Goal: Task Accomplishment & Management: Use online tool/utility

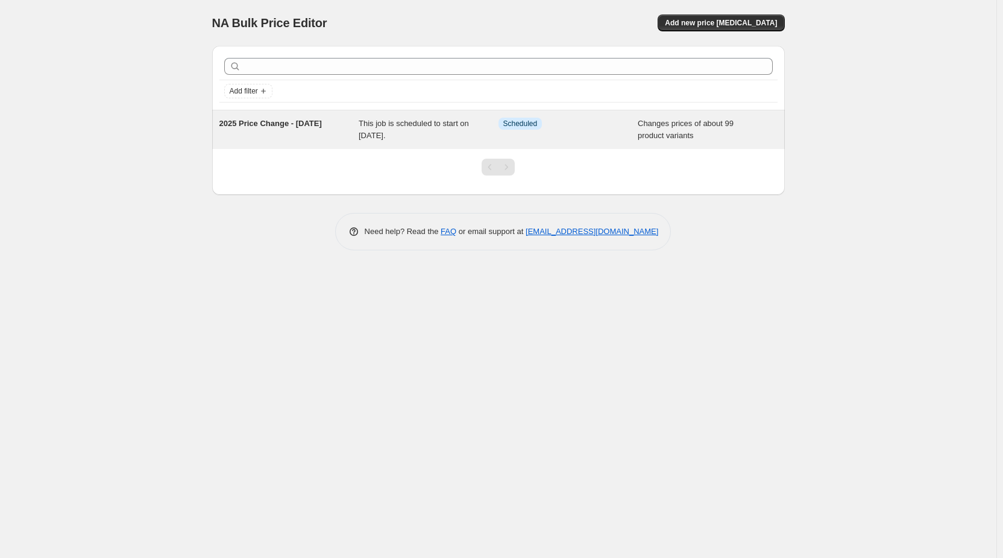
click at [373, 124] on span "This job is scheduled to start on [DATE]." at bounding box center [414, 129] width 110 height 21
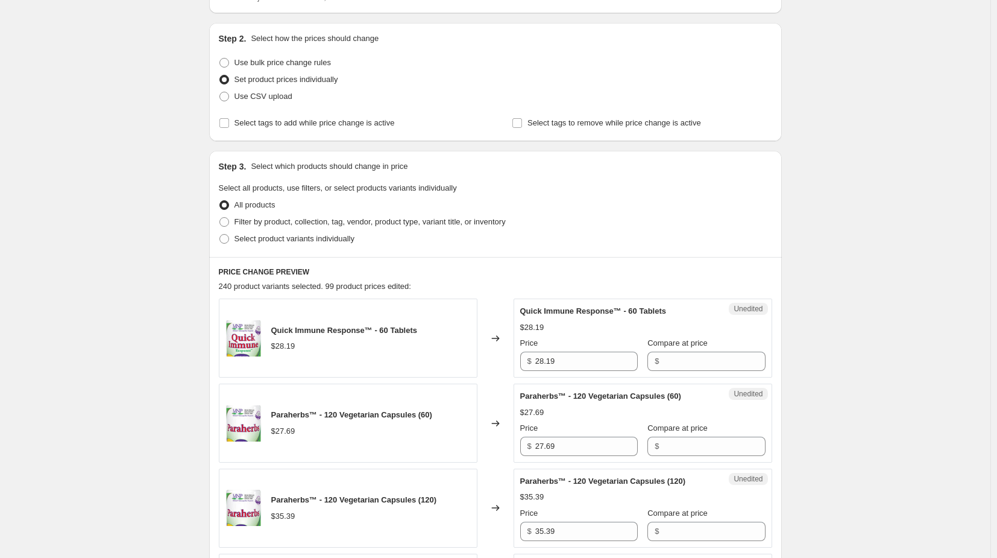
scroll to position [241, 0]
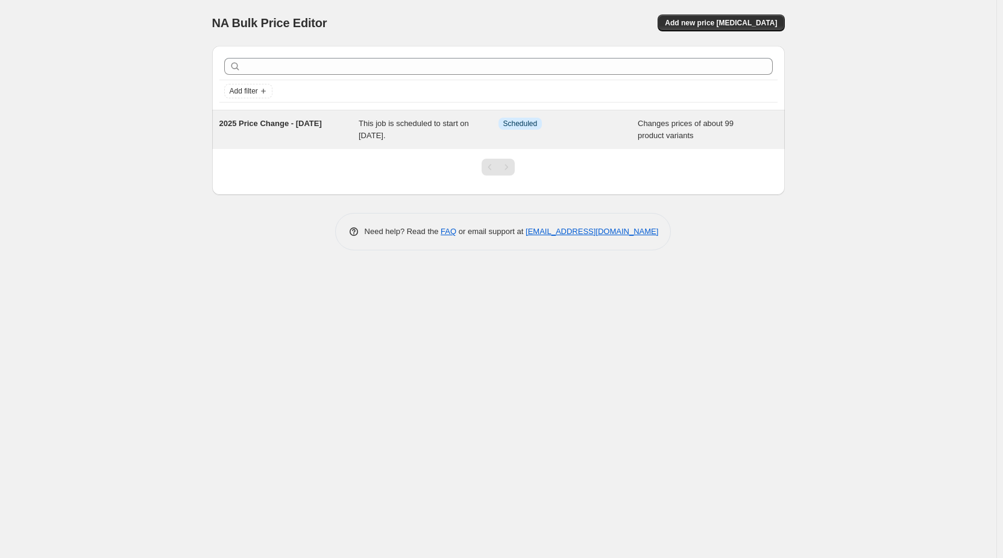
click at [321, 132] on div "2025 Price Change - [DATE]" at bounding box center [289, 130] width 140 height 24
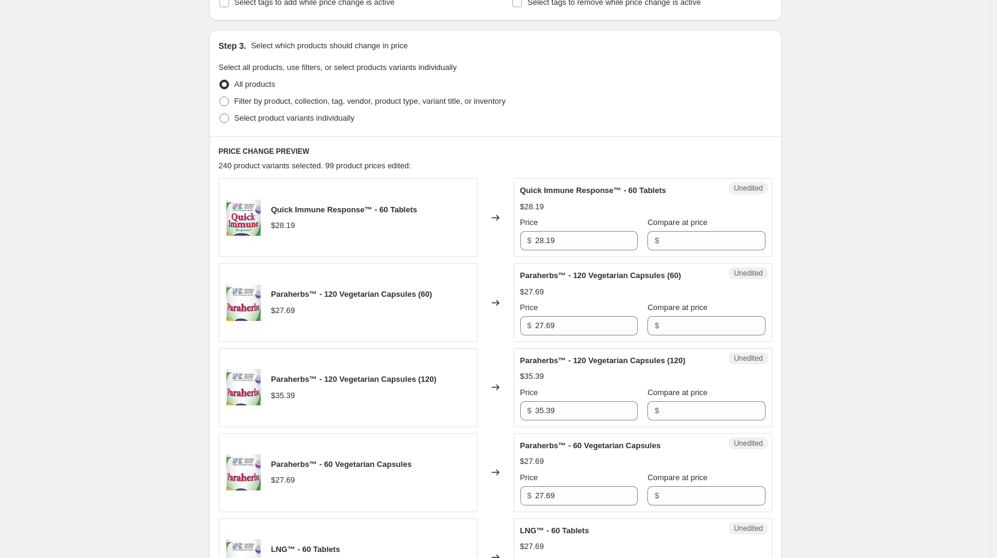
scroll to position [362, 0]
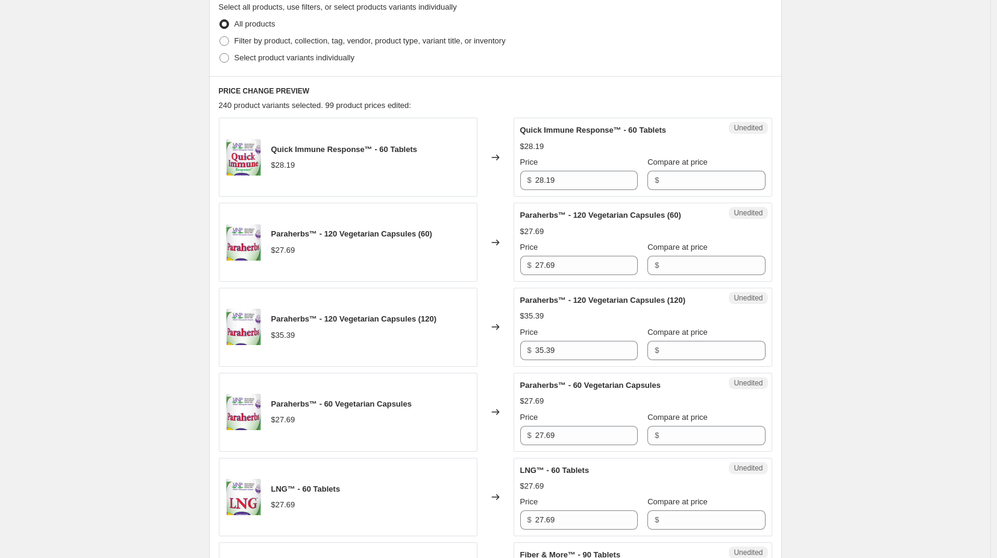
click at [245, 159] on img at bounding box center [243, 157] width 36 height 36
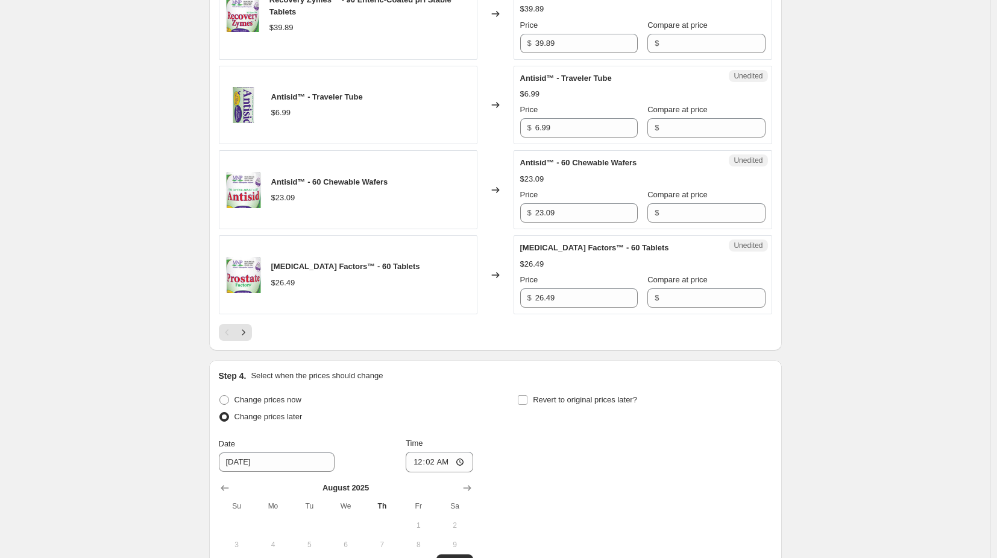
scroll to position [1929, 0]
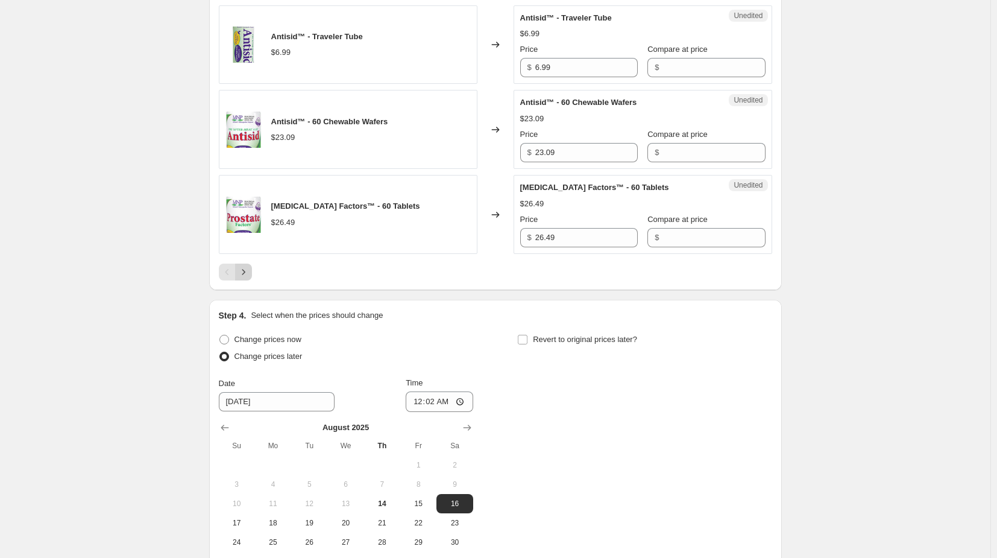
click at [249, 271] on icon "Next" at bounding box center [243, 272] width 12 height 12
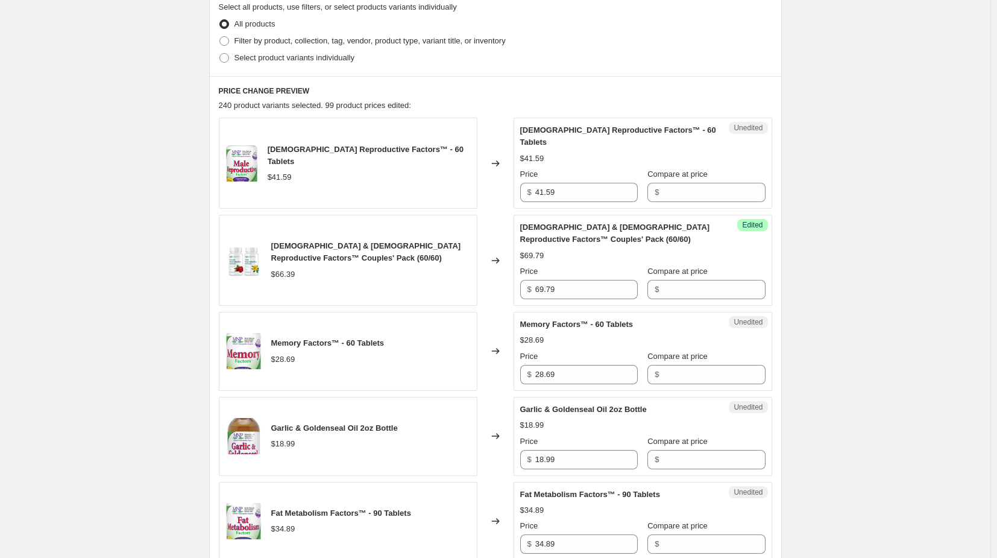
scroll to position [181, 0]
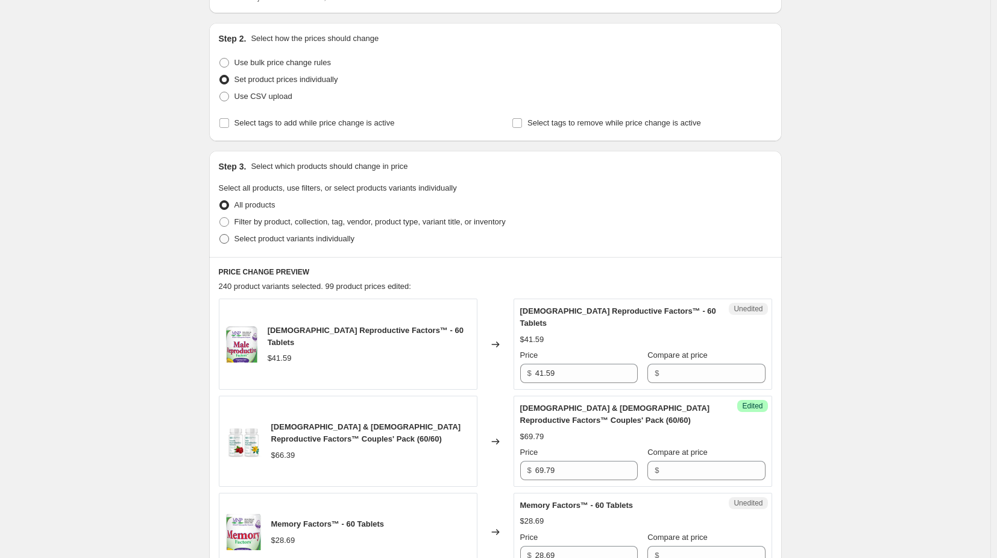
click at [227, 239] on span at bounding box center [224, 239] width 10 height 10
click at [220, 234] on input "Select product variants individually" at bounding box center [219, 234] width 1 height 1
radio input "true"
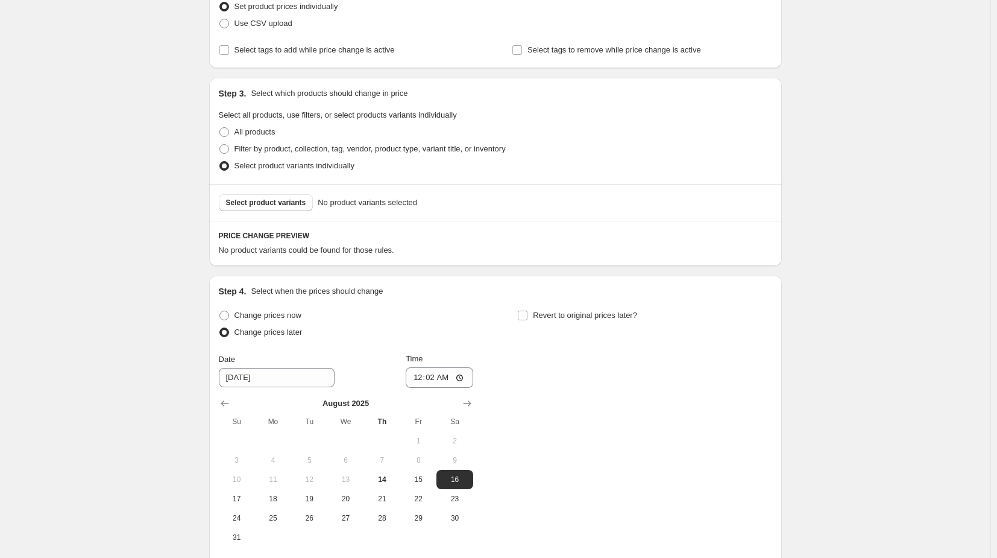
scroll to position [193, 0]
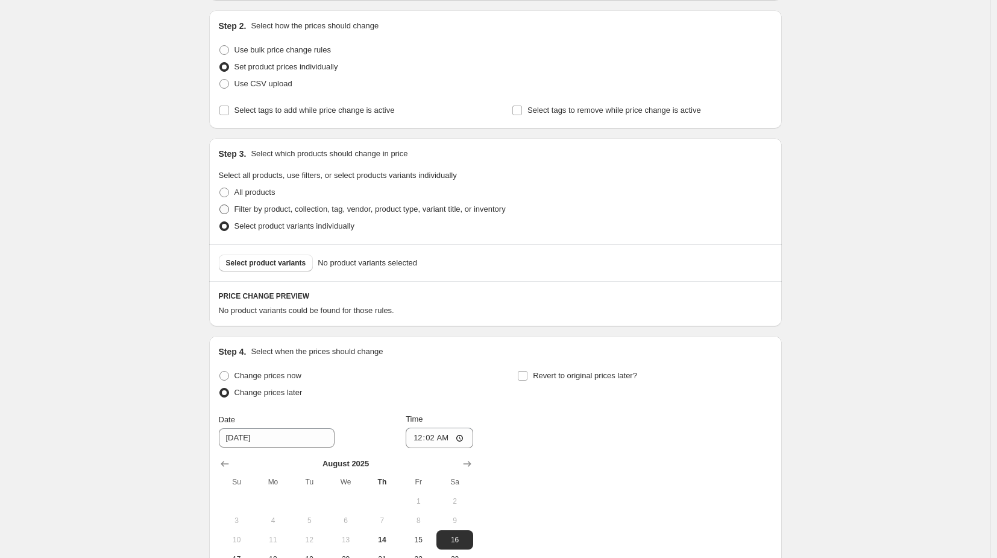
click at [229, 212] on span at bounding box center [224, 209] width 10 height 10
click at [220, 205] on input "Filter by product, collection, tag, vendor, product type, variant title, or inv…" at bounding box center [219, 204] width 1 height 1
radio input "true"
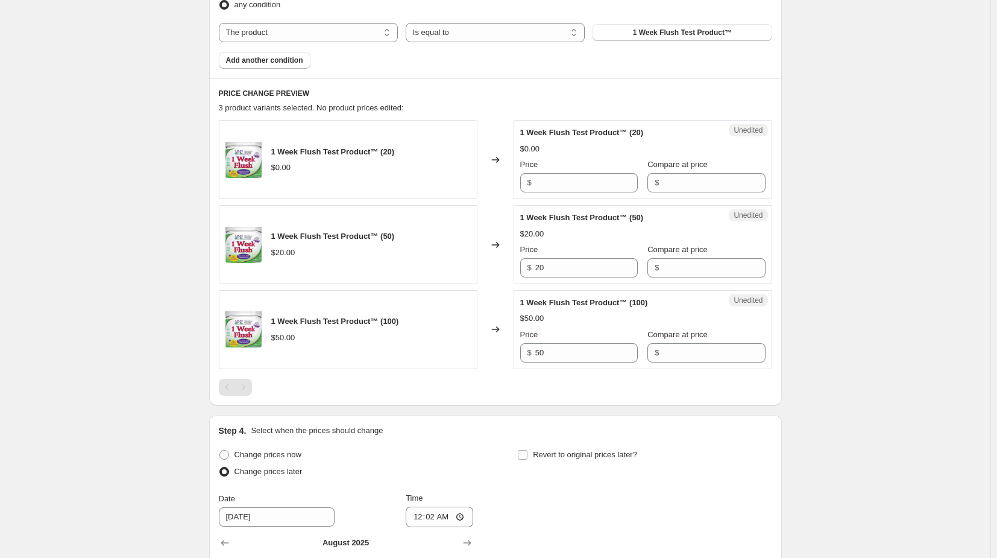
scroll to position [374, 0]
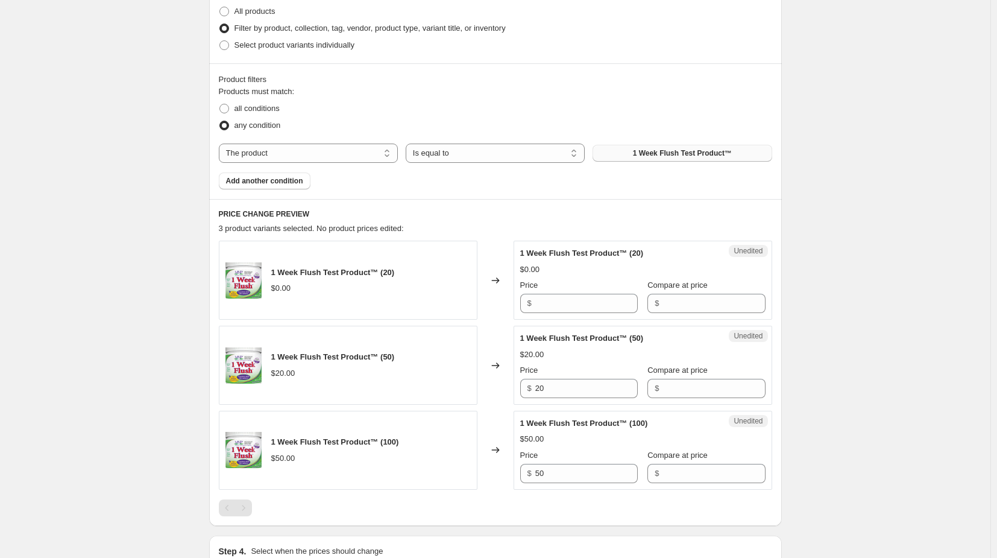
click at [656, 149] on span "1 Week Flush Test Product™" at bounding box center [682, 153] width 99 height 10
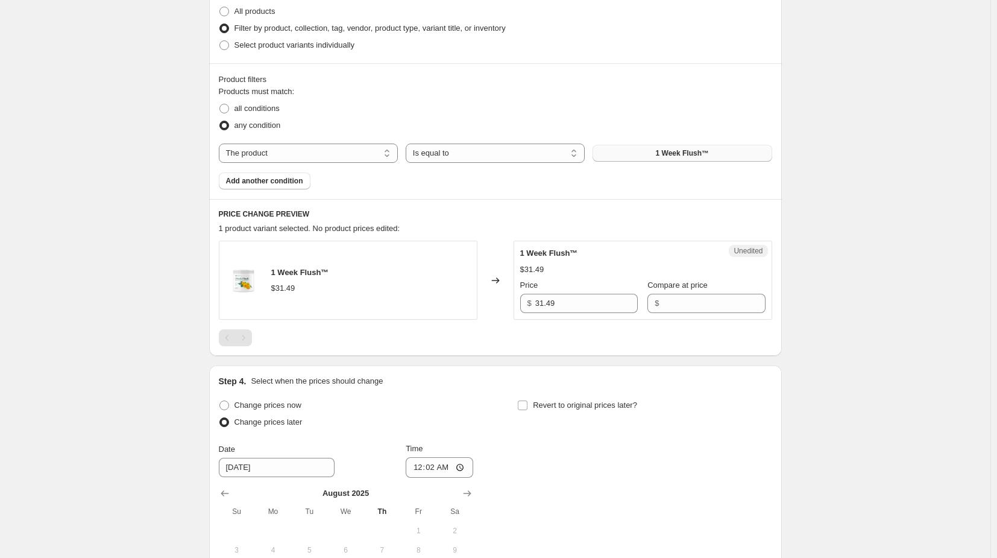
click at [975, 190] on div "2025 Price Change - August 16. This page is ready 2025 Price Change - August 16…" at bounding box center [495, 197] width 990 height 1142
click at [174, 262] on div "2025 Price Change - August 16. This page is ready 2025 Price Change - August 16…" at bounding box center [495, 197] width 990 height 1142
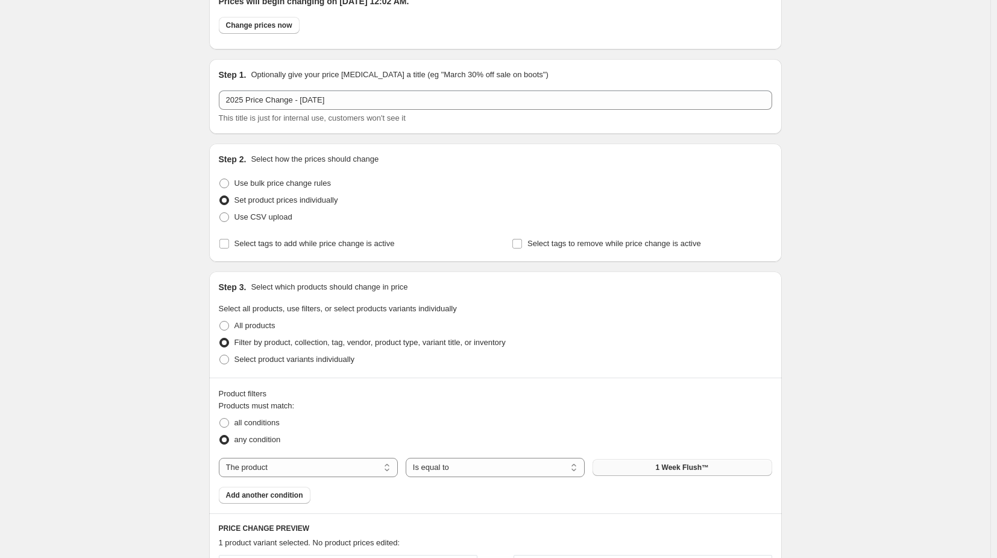
scroll to position [0, 0]
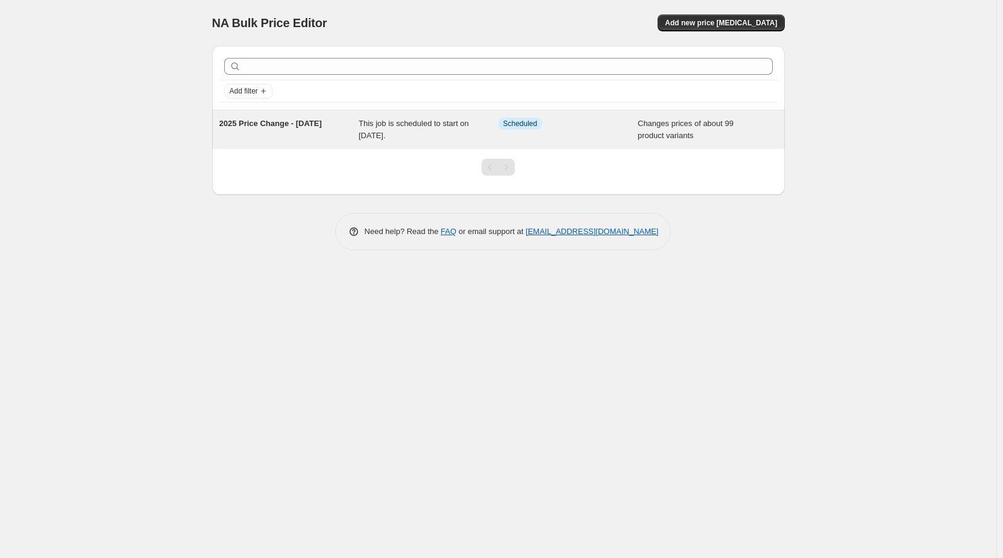
click at [283, 128] on span "2025 Price Change - [DATE]" at bounding box center [270, 123] width 102 height 9
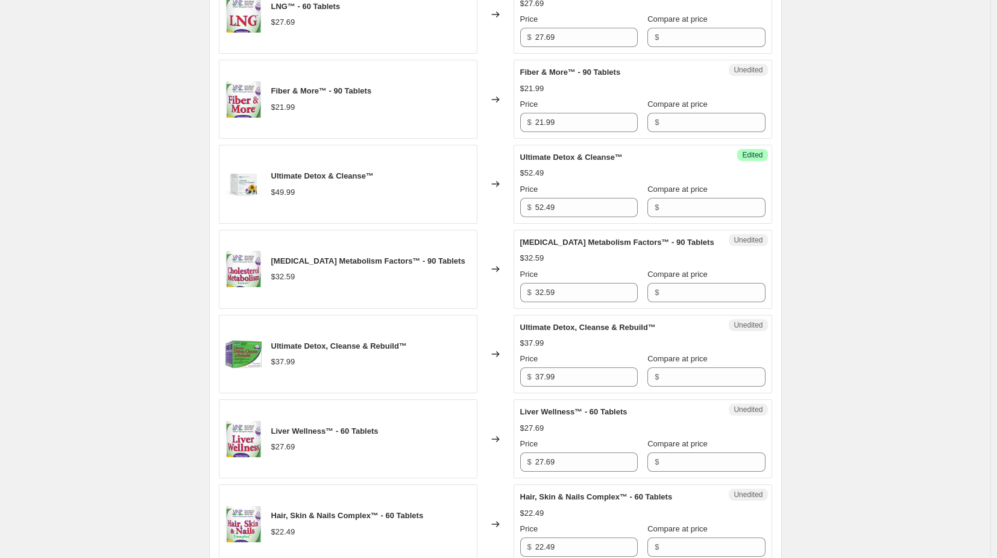
scroll to position [784, 0]
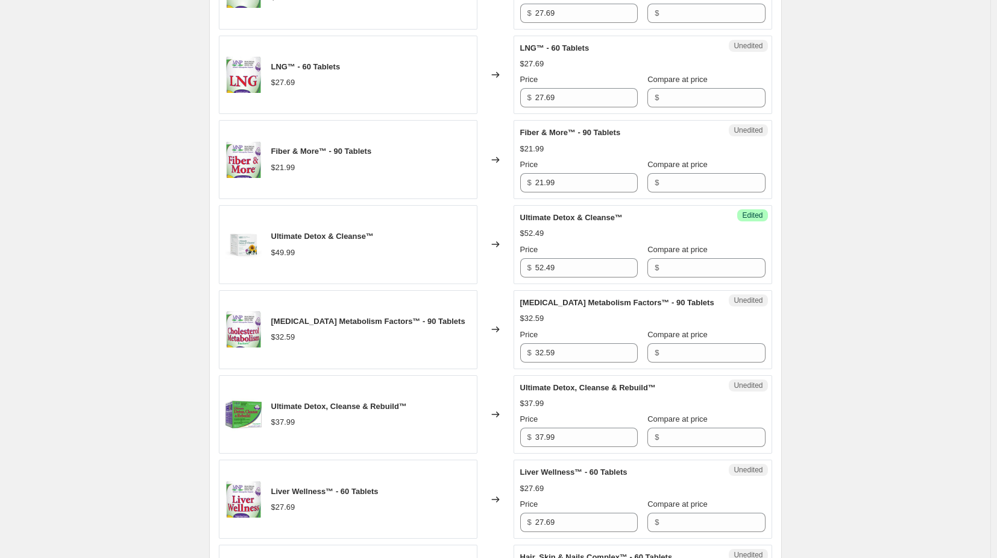
click at [139, 257] on div "2025 Price Change - August 16. This page is ready 2025 Price Change - August 16…" at bounding box center [495, 531] width 990 height 2631
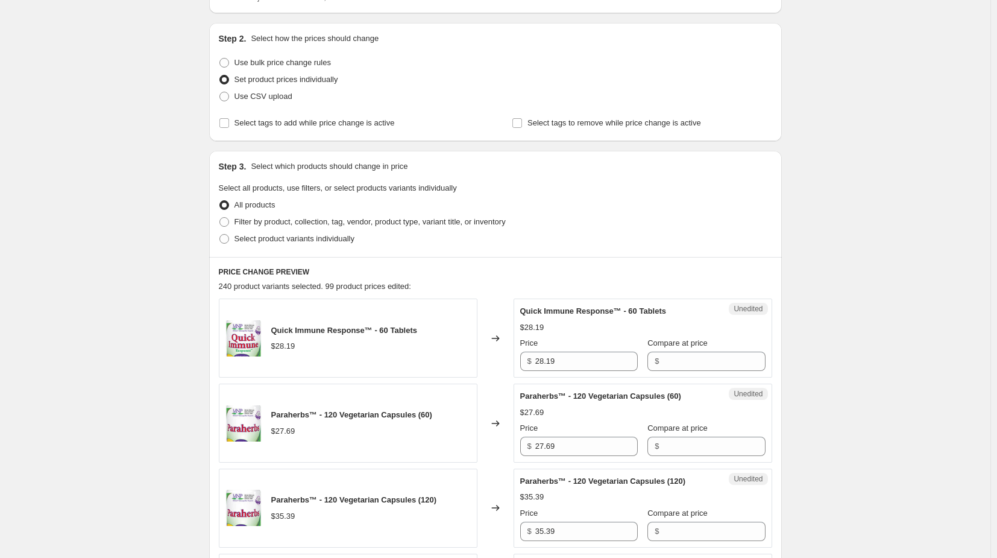
scroll to position [121, 0]
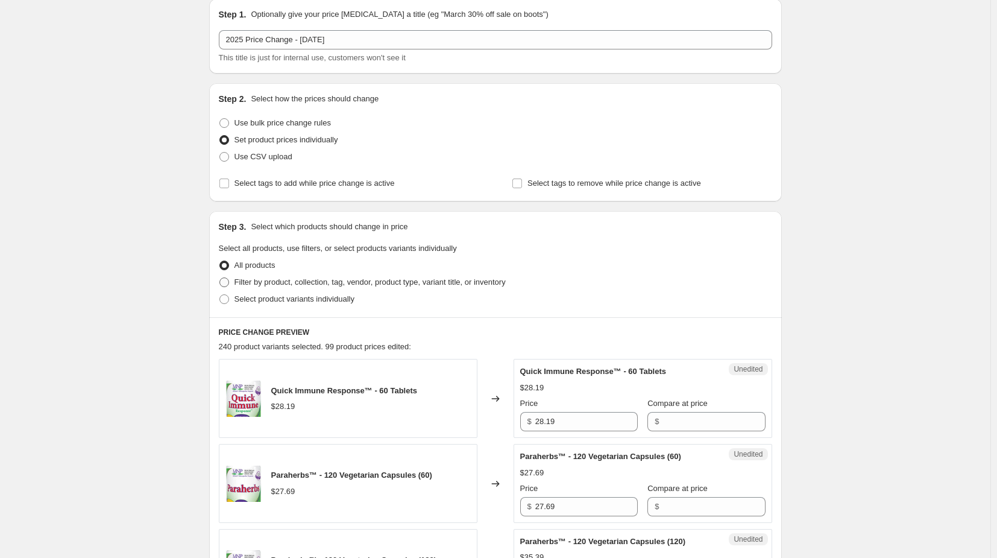
click at [225, 281] on span at bounding box center [224, 282] width 10 height 10
click at [220, 278] on input "Filter by product, collection, tag, vendor, product type, variant title, or inv…" at bounding box center [219, 277] width 1 height 1
radio input "true"
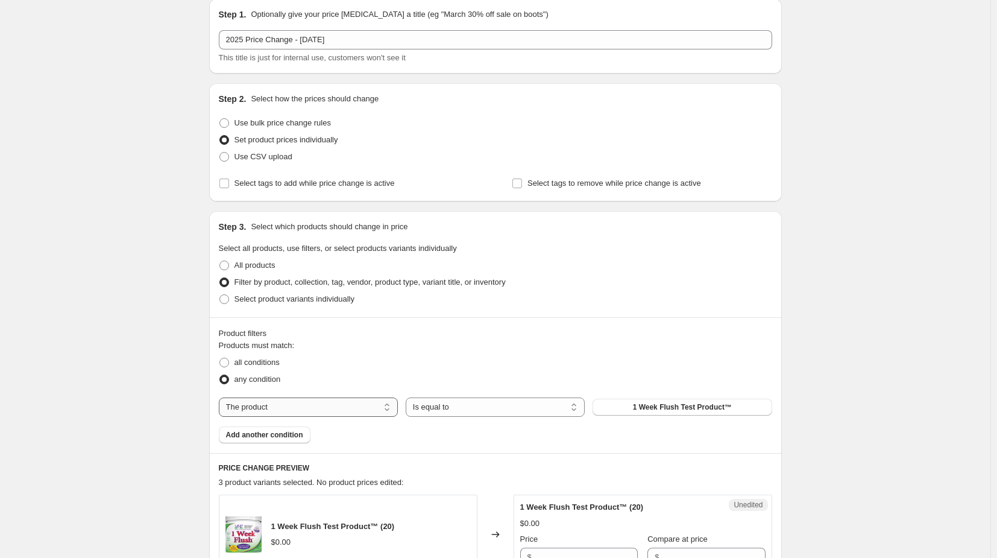
click at [350, 411] on select "The product The product's collection The product's tag The product's vendor The…" at bounding box center [308, 406] width 179 height 19
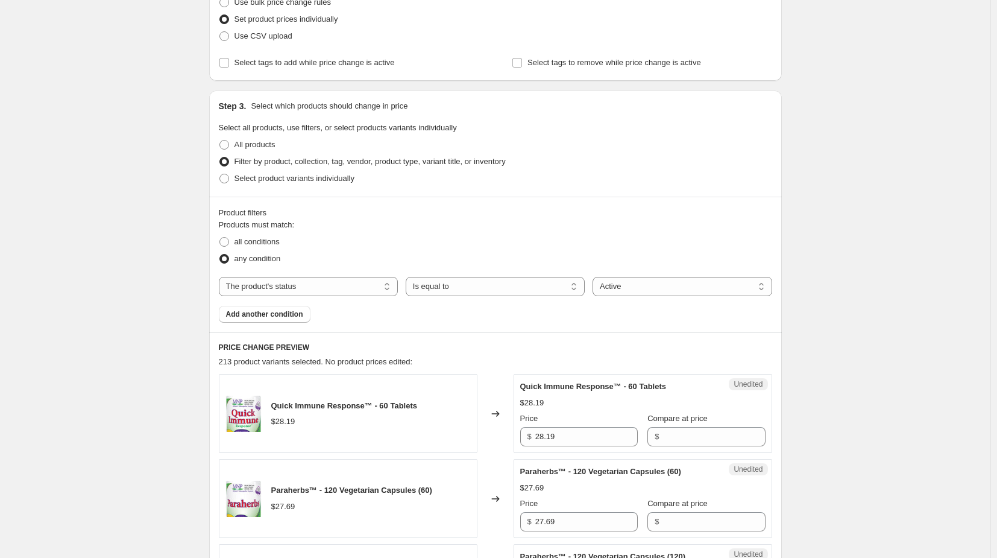
scroll to position [181, 0]
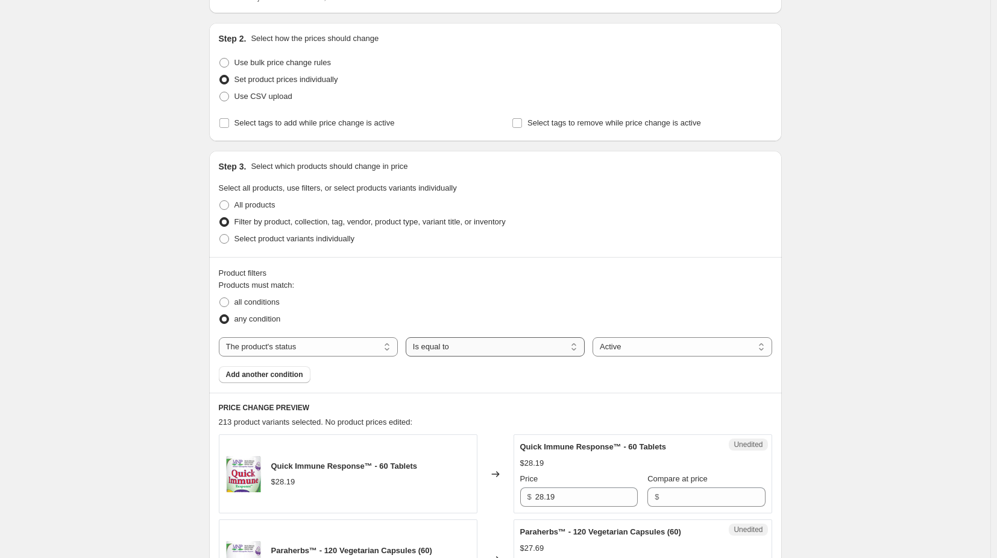
click at [450, 352] on select "Is equal to Is not equal to" at bounding box center [495, 346] width 179 height 19
click at [483, 291] on fieldset "Products must match: all conditions any condition" at bounding box center [495, 303] width 553 height 48
click at [633, 356] on select "Active Draft Archived" at bounding box center [682, 346] width 179 height 19
click at [619, 291] on fieldset "Products must match: all conditions any condition" at bounding box center [495, 303] width 553 height 48
click at [321, 348] on select "The product The product's collection The product's tag The product's vendor The…" at bounding box center [308, 346] width 179 height 19
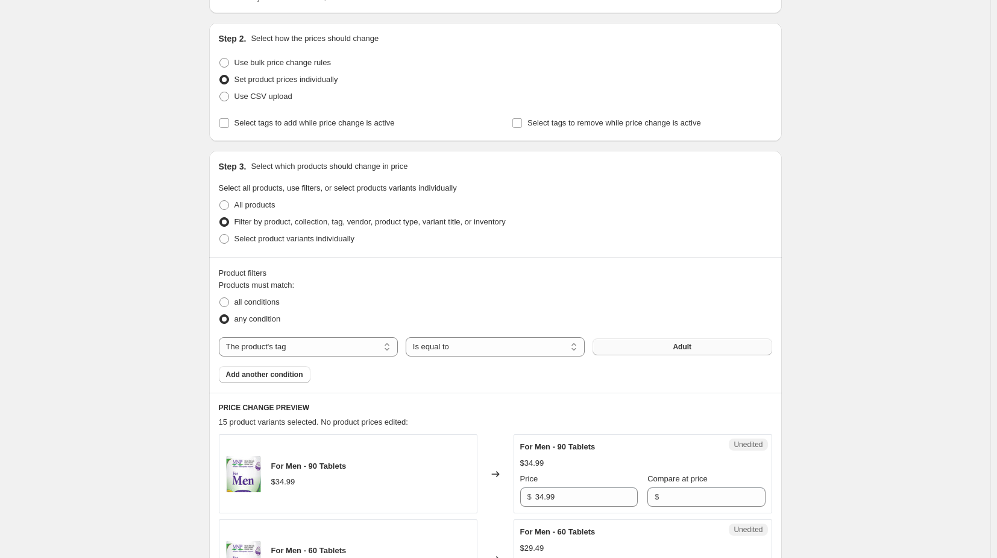
click at [682, 345] on span "Adult" at bounding box center [682, 347] width 19 height 10
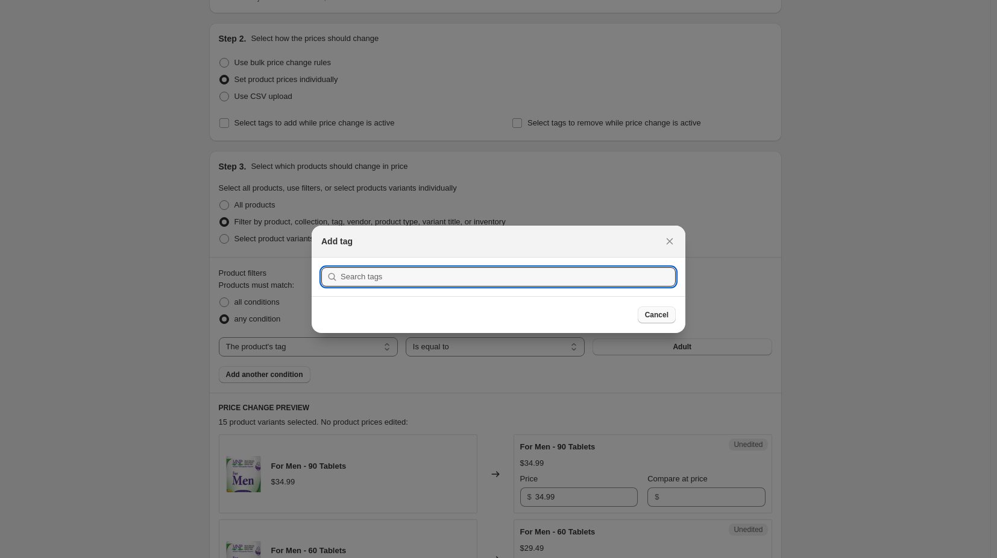
click at [645, 319] on button "Cancel" at bounding box center [657, 314] width 38 height 17
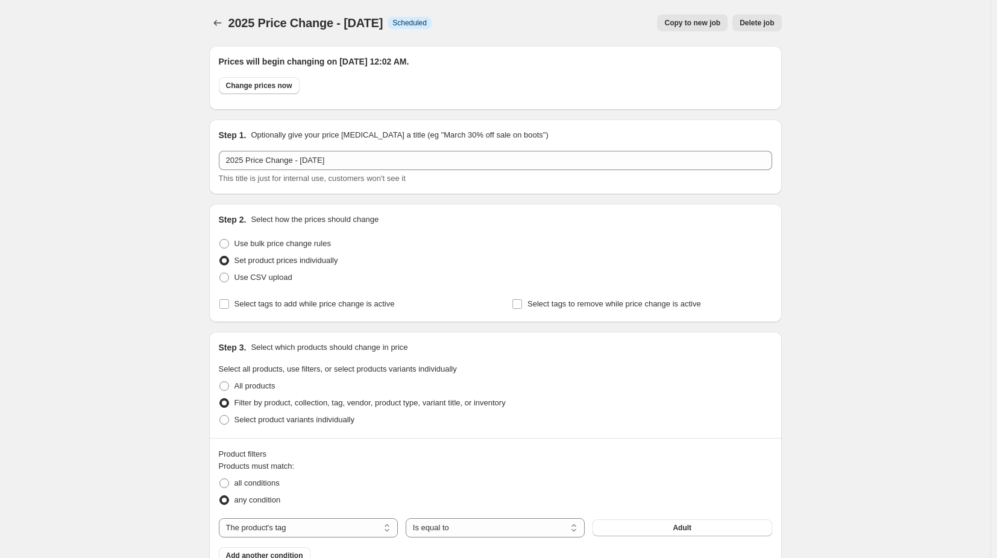
scroll to position [181, 0]
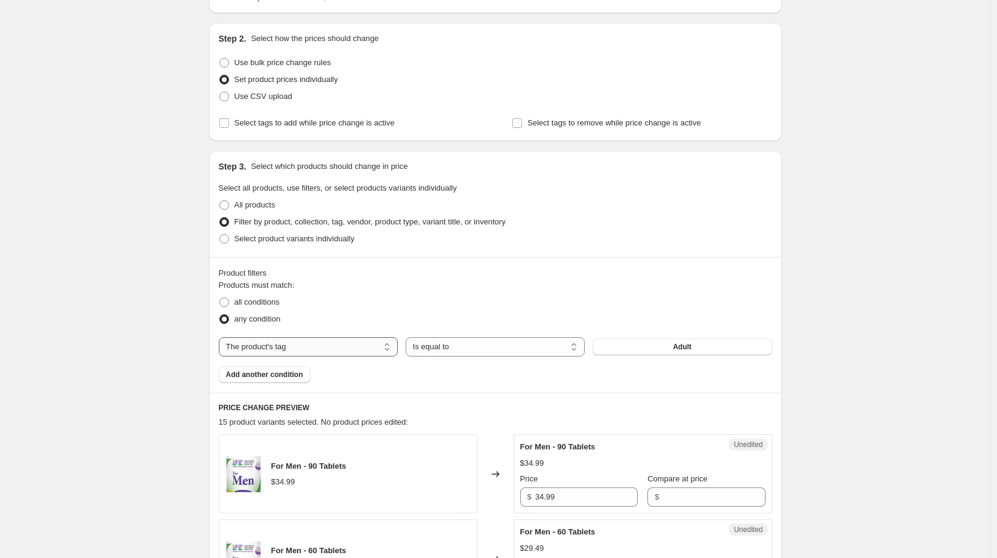
click at [288, 351] on select "The product The product's collection The product's tag The product's vendor The…" at bounding box center [308, 346] width 179 height 19
click at [662, 347] on span "Michael's Health" at bounding box center [682, 347] width 90 height 10
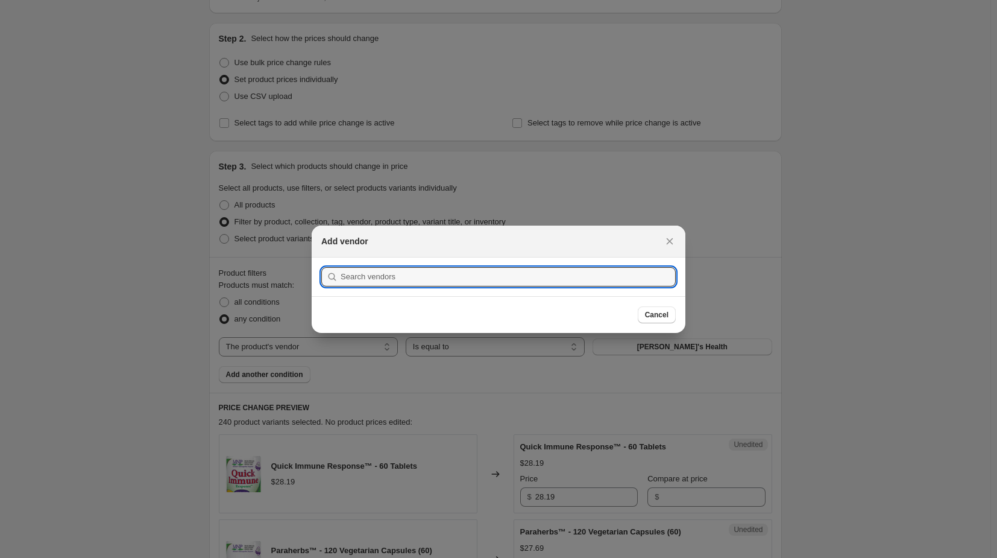
click at [635, 312] on div "Cancel" at bounding box center [498, 314] width 354 height 17
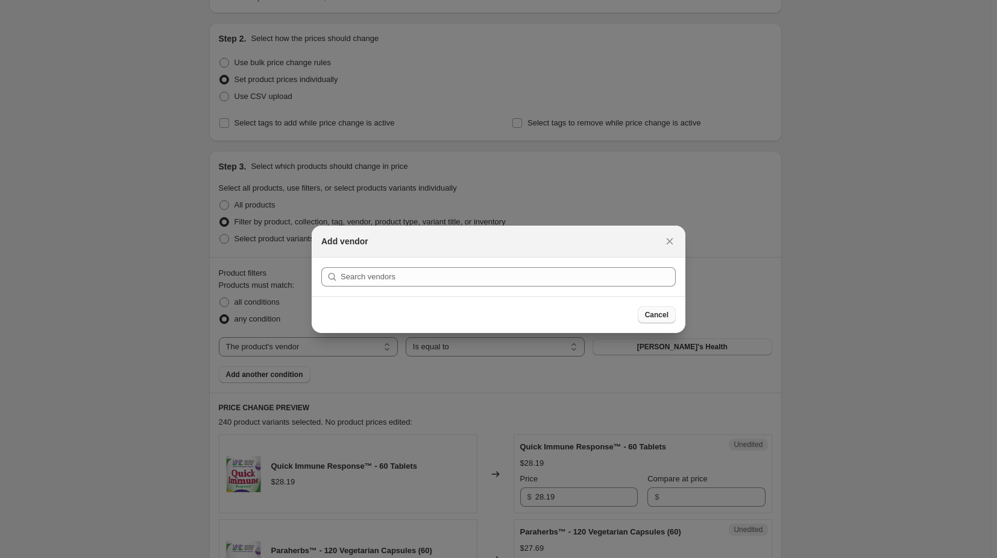
click at [647, 314] on span "Cancel" at bounding box center [657, 315] width 24 height 10
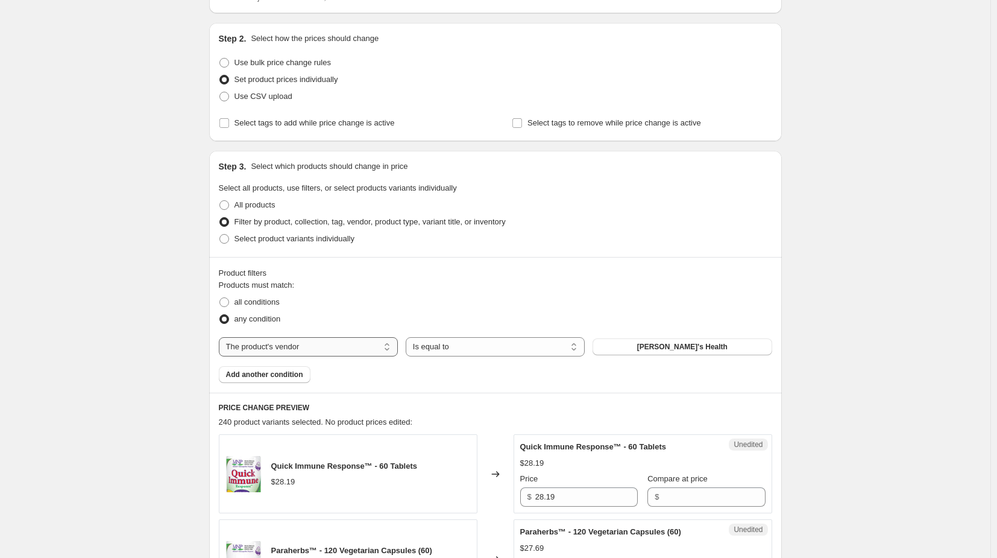
click at [286, 343] on select "The product The product's collection The product's tag The product's vendor The…" at bounding box center [308, 346] width 179 height 19
select select "product"
click at [639, 347] on button "1 Week Flush Test Product™" at bounding box center [682, 346] width 179 height 17
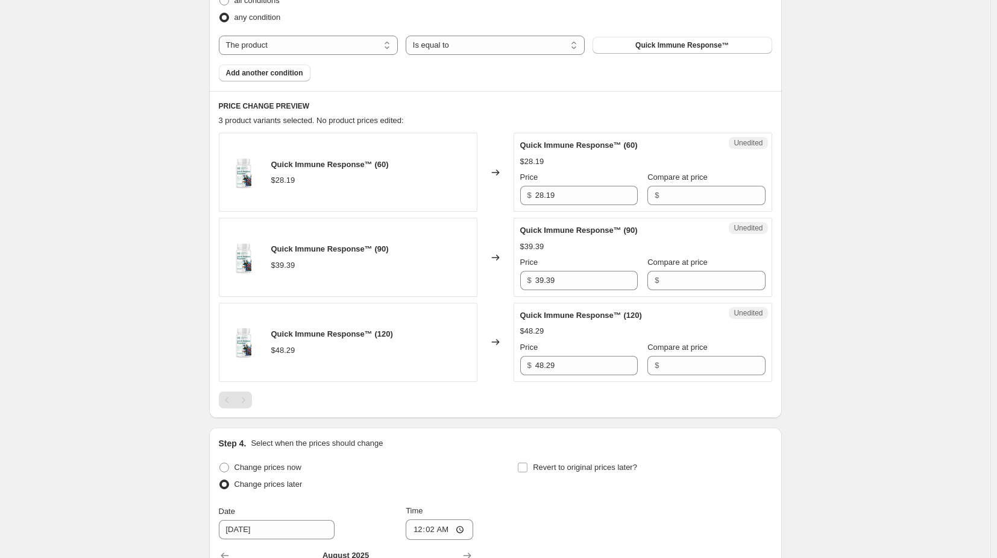
scroll to position [422, 0]
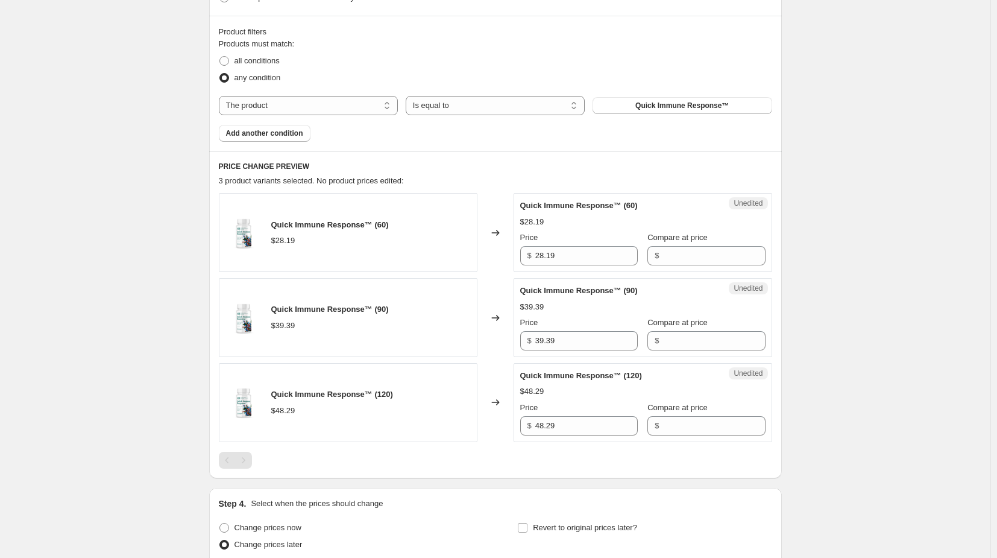
click at [160, 213] on div "2025 Price Change - August 16. This page is ready 2025 Price Change - August 16…" at bounding box center [495, 234] width 990 height 1312
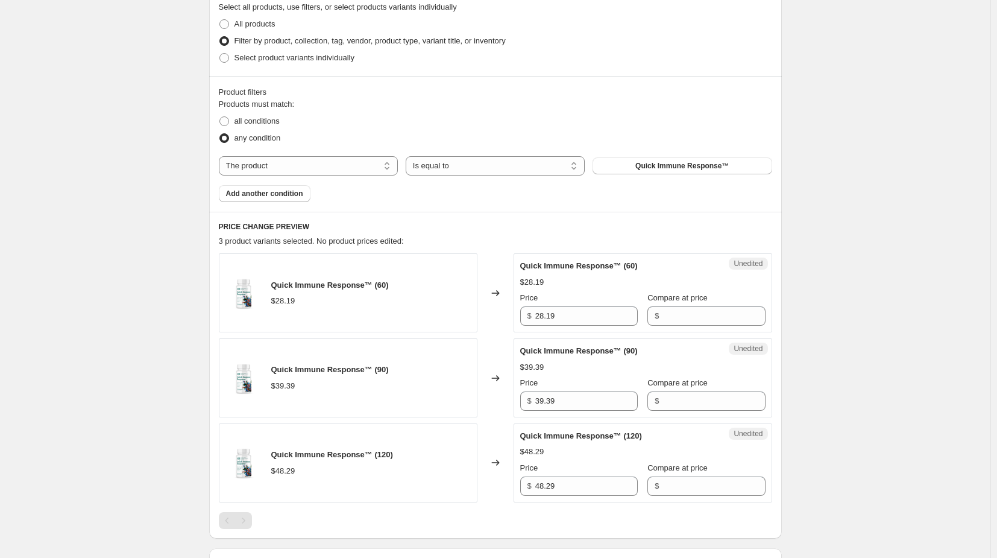
scroll to position [301, 0]
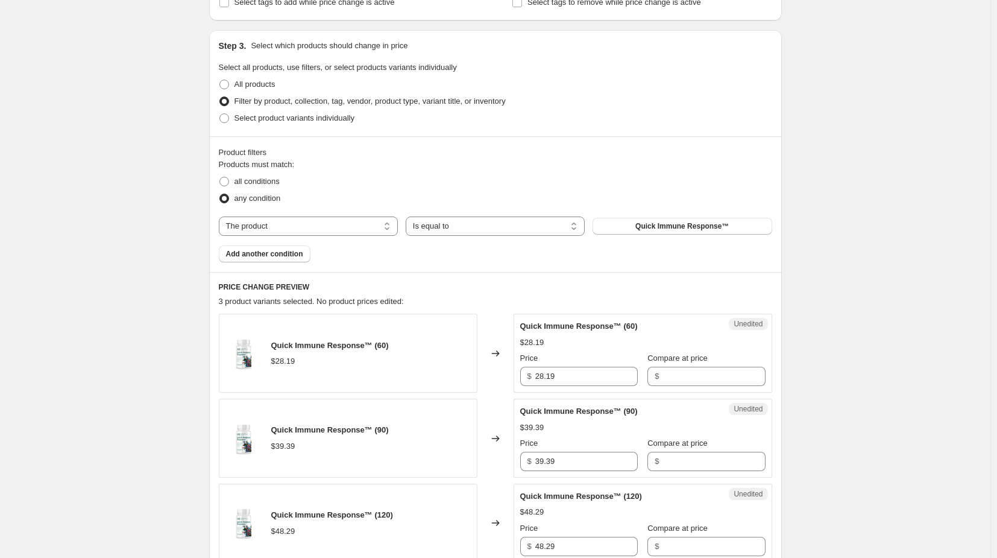
click at [166, 292] on div "2025 Price Change - August 16. This page is ready 2025 Price Change - August 16…" at bounding box center [495, 355] width 990 height 1312
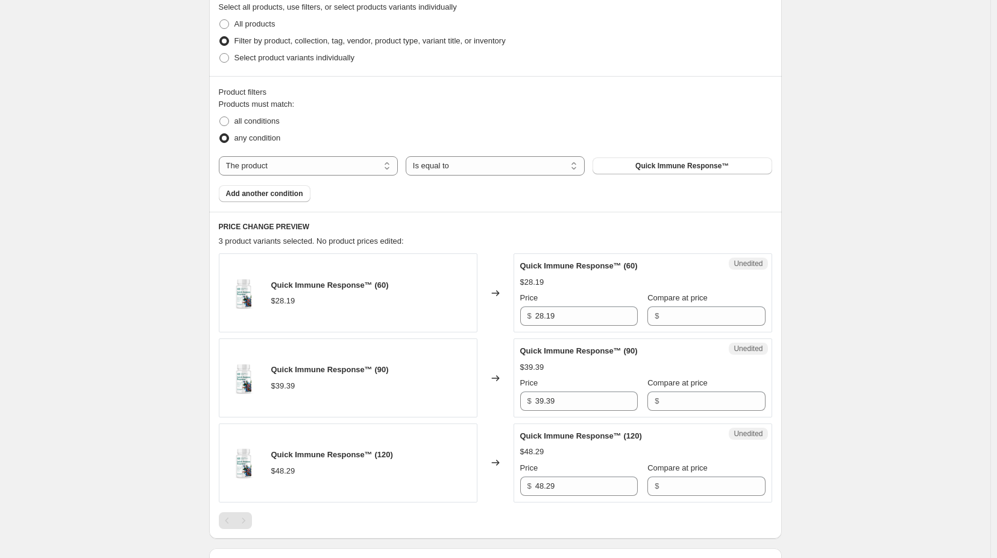
scroll to position [422, 0]
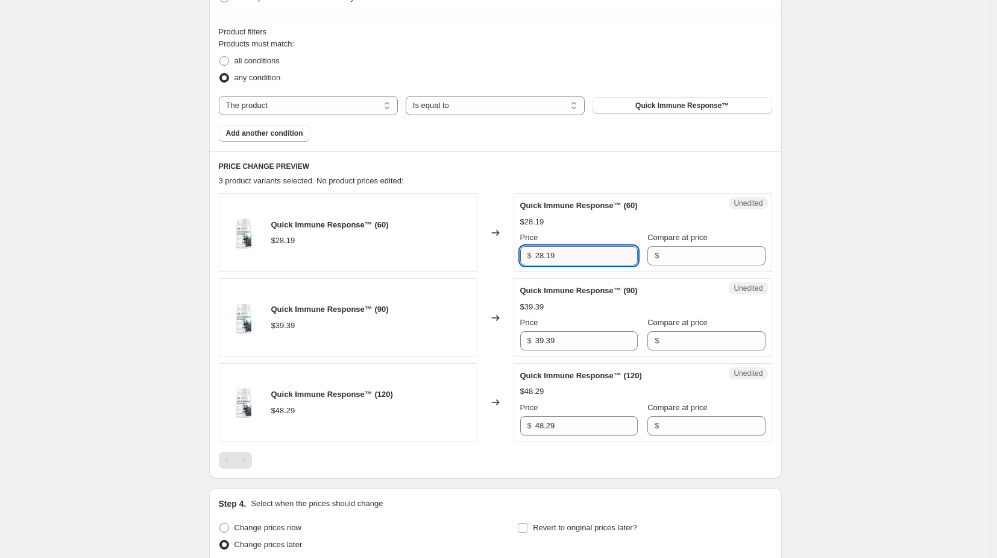
click at [550, 257] on input "28.19" at bounding box center [586, 255] width 102 height 19
click at [477, 234] on div "Quick Immune Response™ (60) $28.19" at bounding box center [348, 232] width 259 height 79
click at [344, 230] on div "Quick Immune Response™ (60)" at bounding box center [330, 225] width 118 height 12
click at [282, 241] on div "$28.19" at bounding box center [283, 240] width 24 height 12
click at [248, 228] on img at bounding box center [243, 233] width 36 height 36
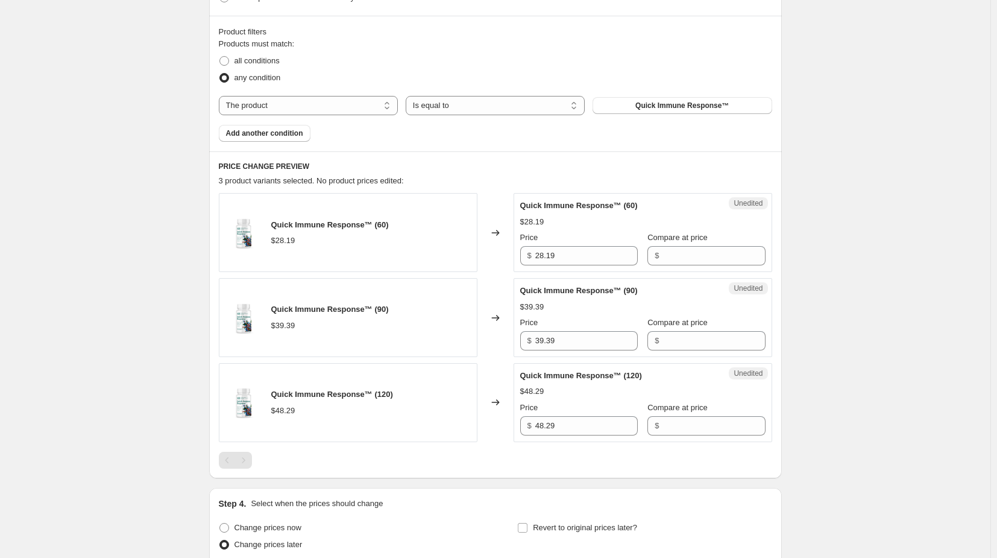
click at [228, 239] on img at bounding box center [243, 233] width 36 height 36
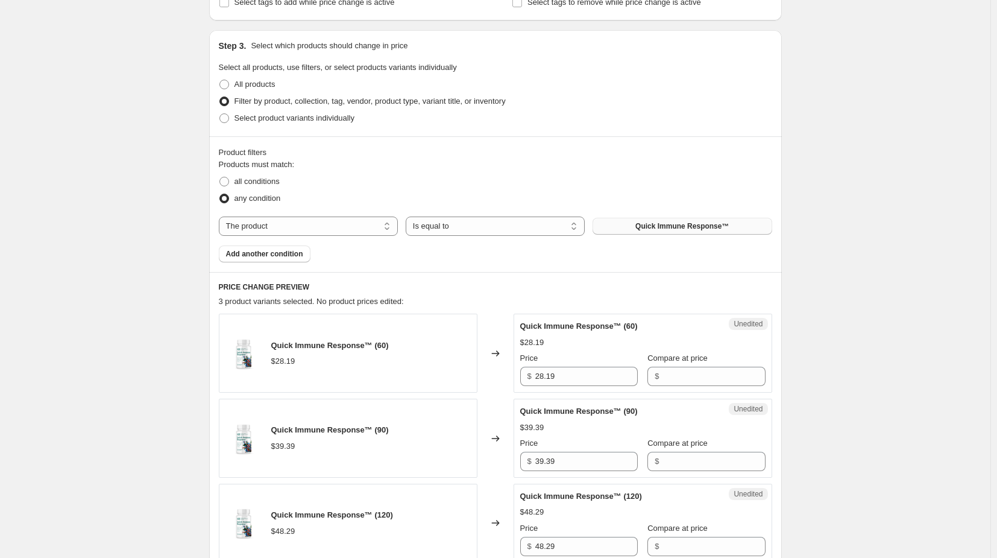
click at [711, 221] on button "Quick Immune Response™" at bounding box center [682, 226] width 179 height 17
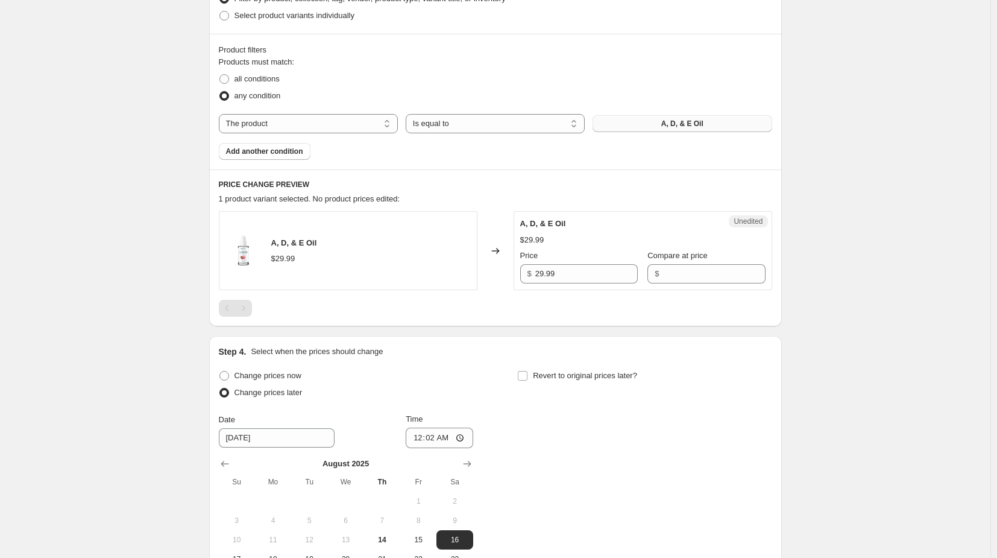
scroll to position [344, 0]
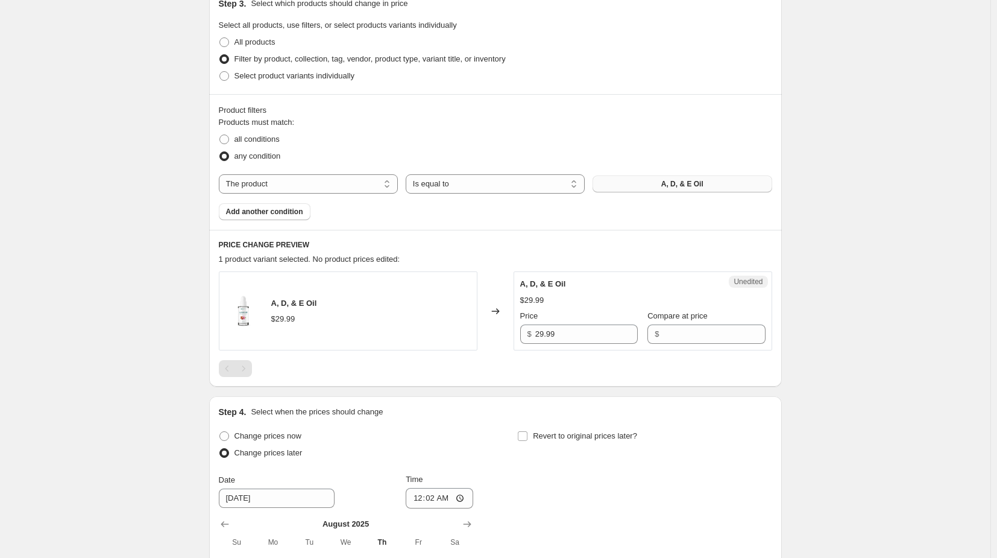
click at [13, 253] on div "2025 Price Change - August 16. This page is ready 2025 Price Change - August 16…" at bounding box center [495, 227] width 990 height 1142
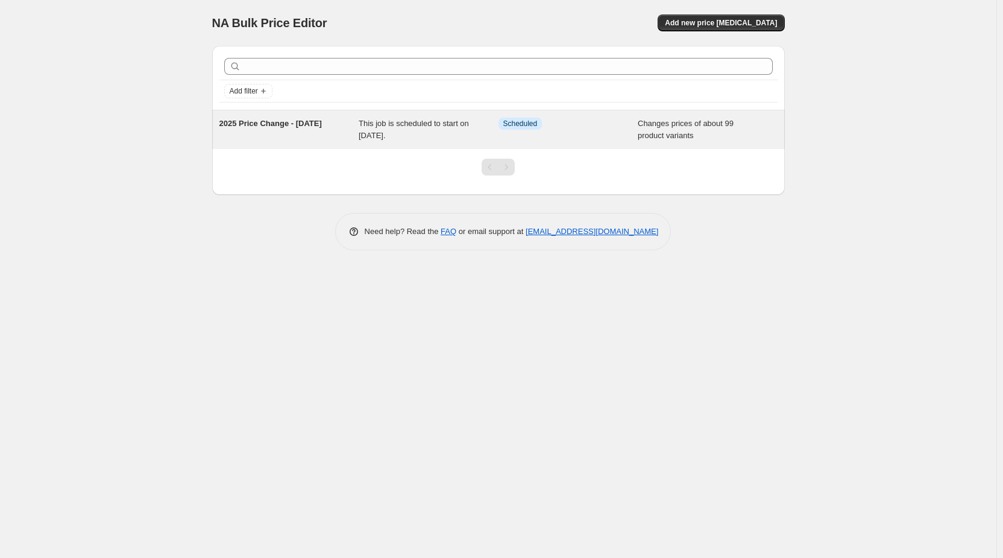
click at [316, 131] on div "2025 Price Change - [DATE]" at bounding box center [289, 130] width 140 height 24
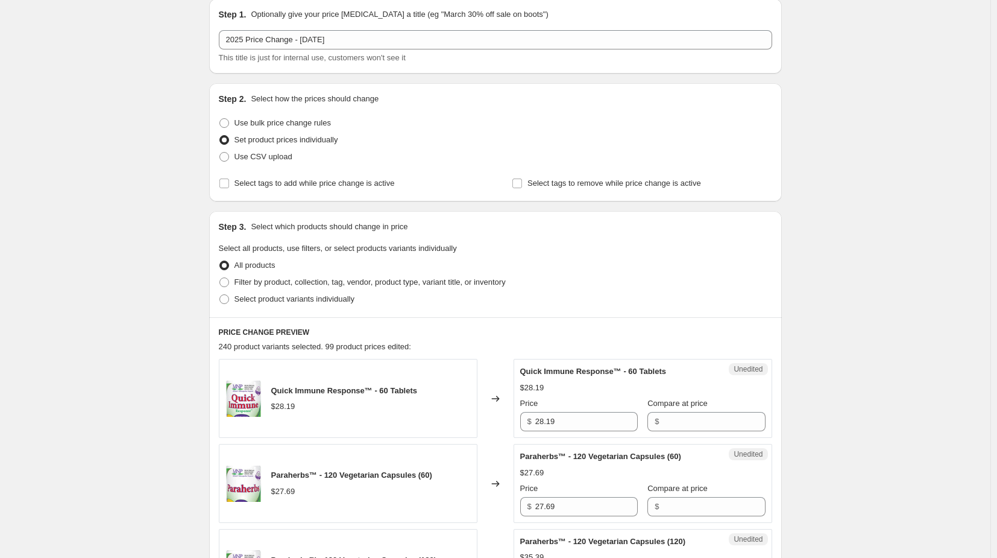
scroll to position [181, 0]
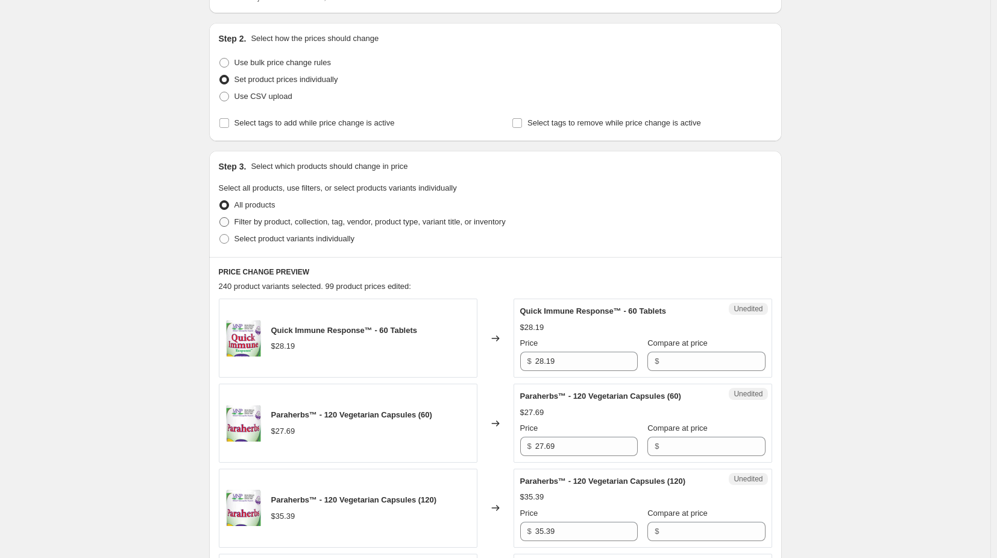
click at [229, 221] on span at bounding box center [224, 222] width 10 height 10
click at [220, 218] on input "Filter by product, collection, tag, vendor, product type, variant title, or inv…" at bounding box center [219, 217] width 1 height 1
radio input "true"
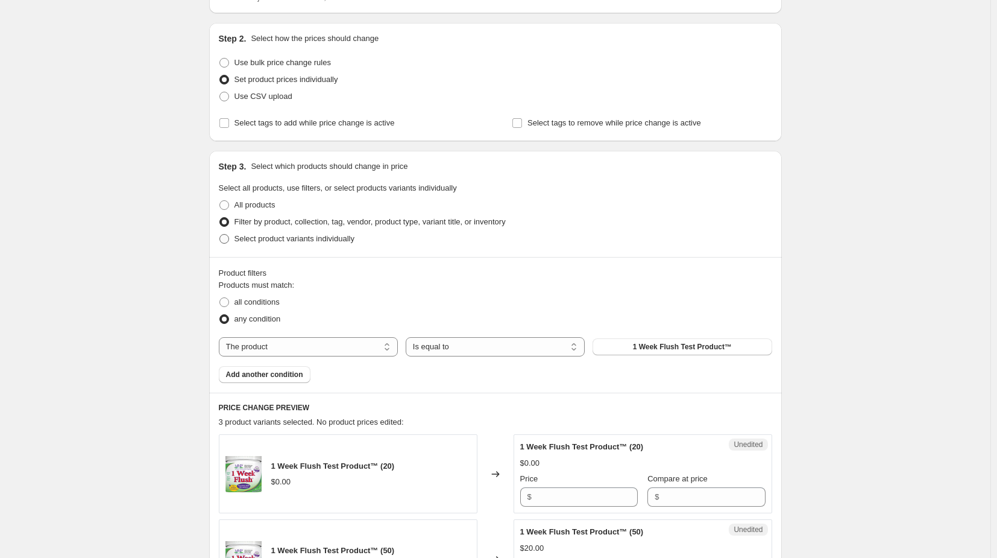
click at [229, 236] on span at bounding box center [224, 239] width 10 height 10
click at [220, 234] on input "Select product variants individually" at bounding box center [219, 234] width 1 height 1
radio input "true"
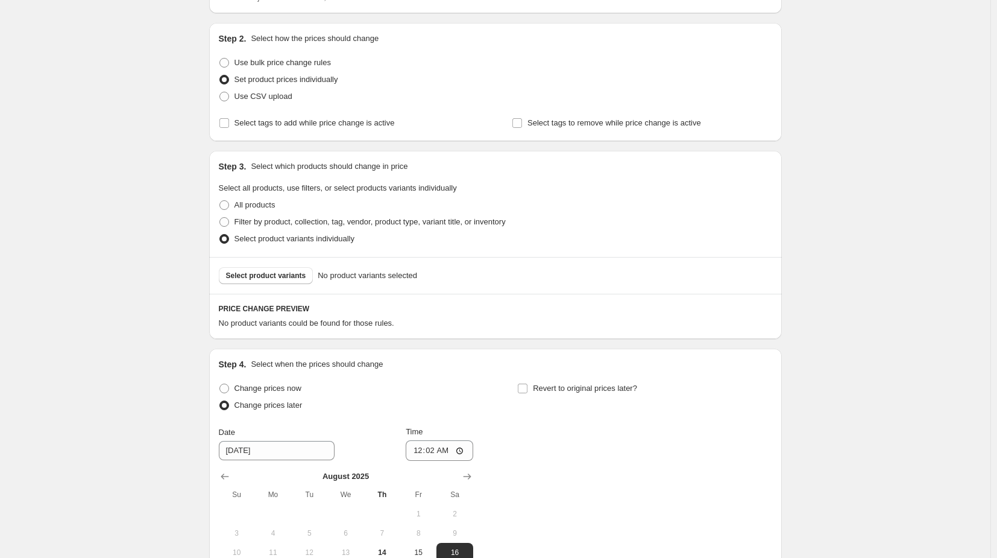
scroll to position [241, 0]
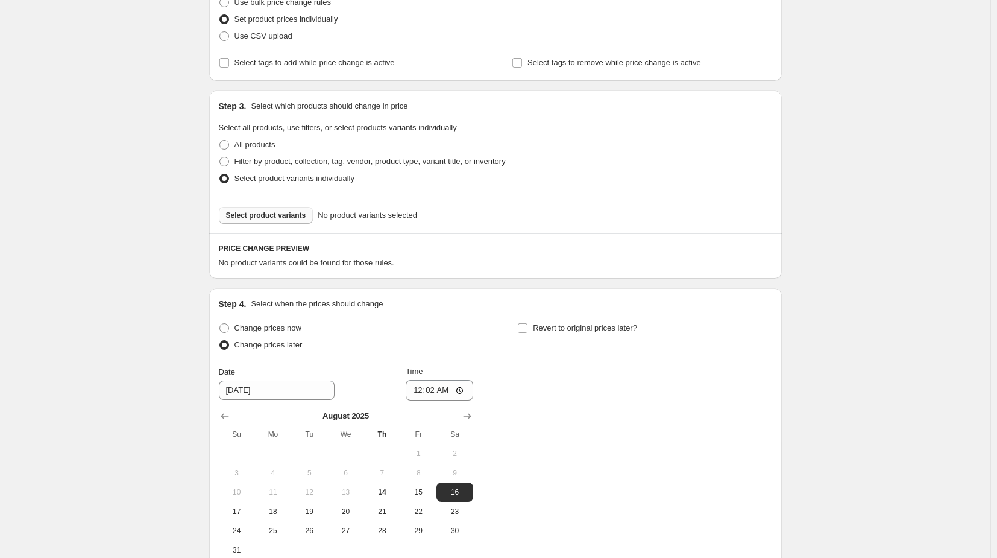
click at [257, 216] on span "Select product variants" at bounding box center [266, 215] width 80 height 10
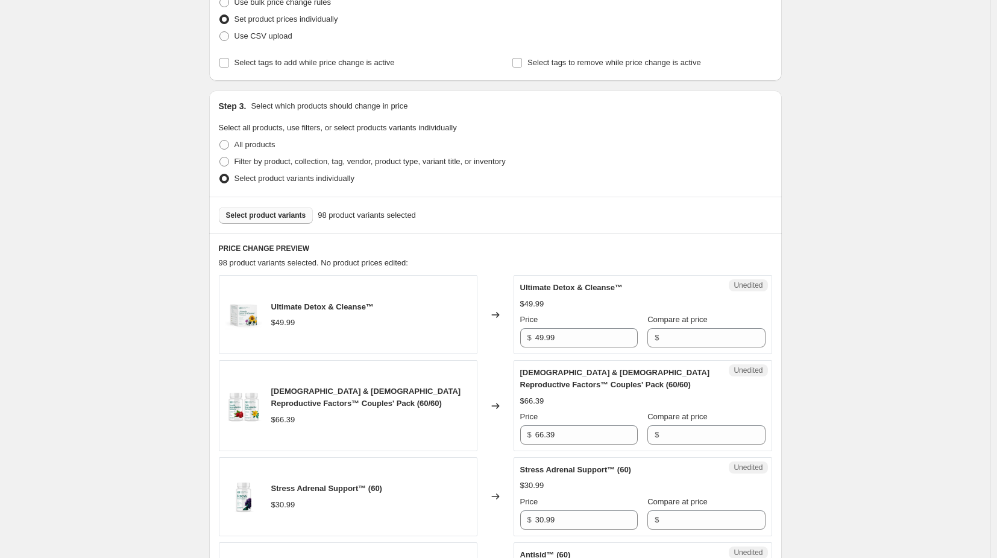
click at [252, 214] on span "Select product variants" at bounding box center [266, 215] width 80 height 10
click at [229, 143] on span at bounding box center [224, 145] width 10 height 10
click at [220, 140] on input "All products" at bounding box center [219, 140] width 1 height 1
radio input "true"
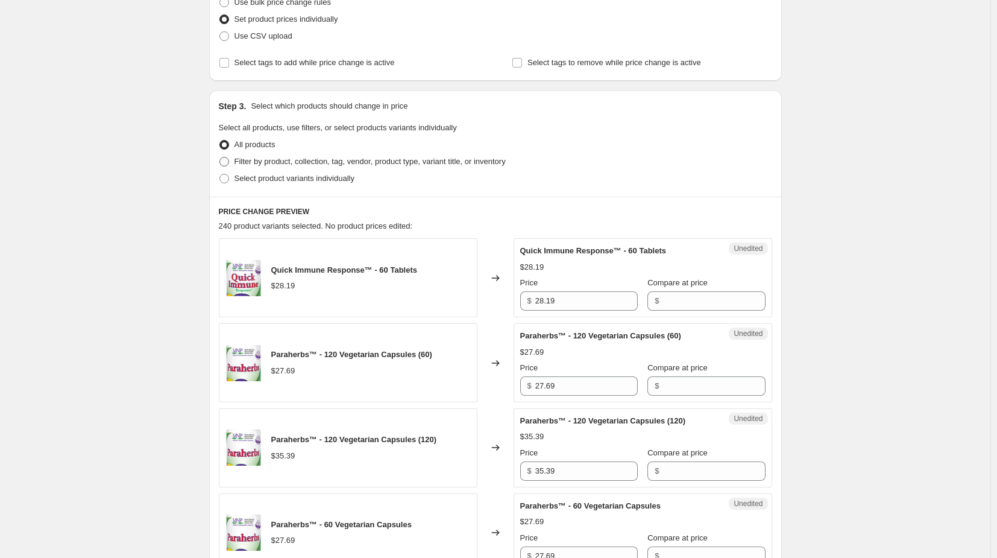
click at [229, 160] on span at bounding box center [224, 162] width 10 height 10
click at [220, 157] on input "Filter by product, collection, tag, vendor, product type, variant title, or inv…" at bounding box center [219, 157] width 1 height 1
radio input "true"
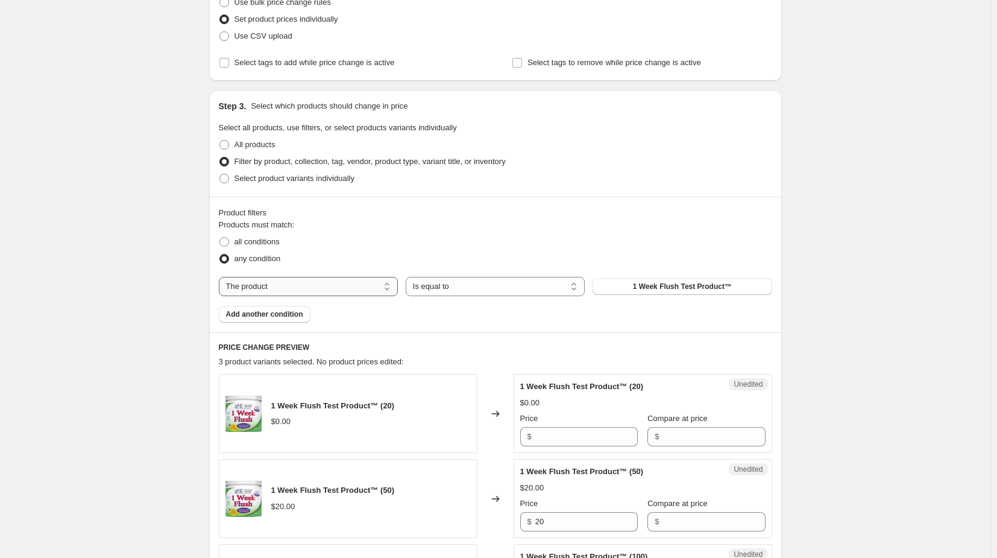
click at [330, 289] on select "The product The product's collection The product's tag The product's vendor The…" at bounding box center [308, 286] width 179 height 19
select select "product_type"
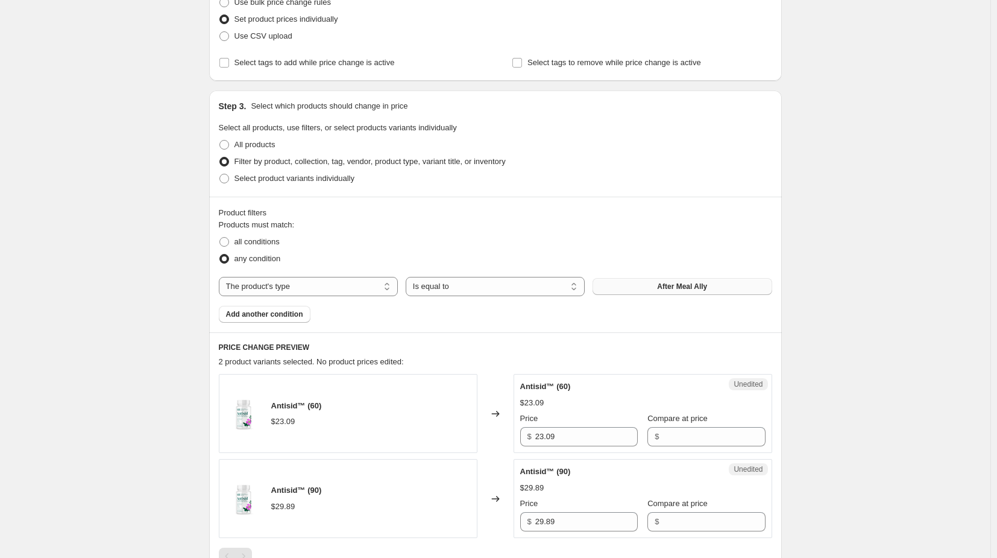
click at [614, 286] on button "After Meal Ally" at bounding box center [682, 286] width 179 height 17
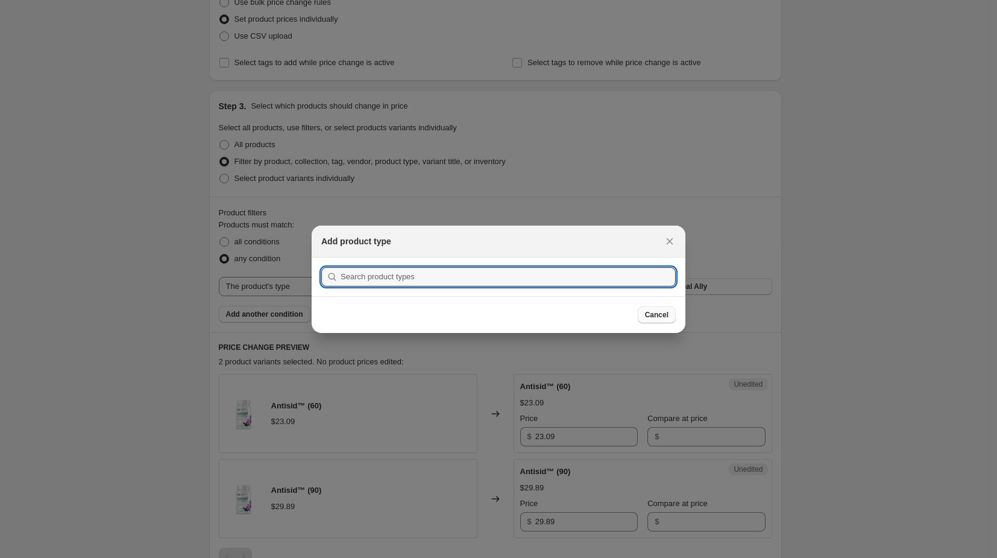
click at [653, 313] on span "Cancel" at bounding box center [657, 315] width 24 height 10
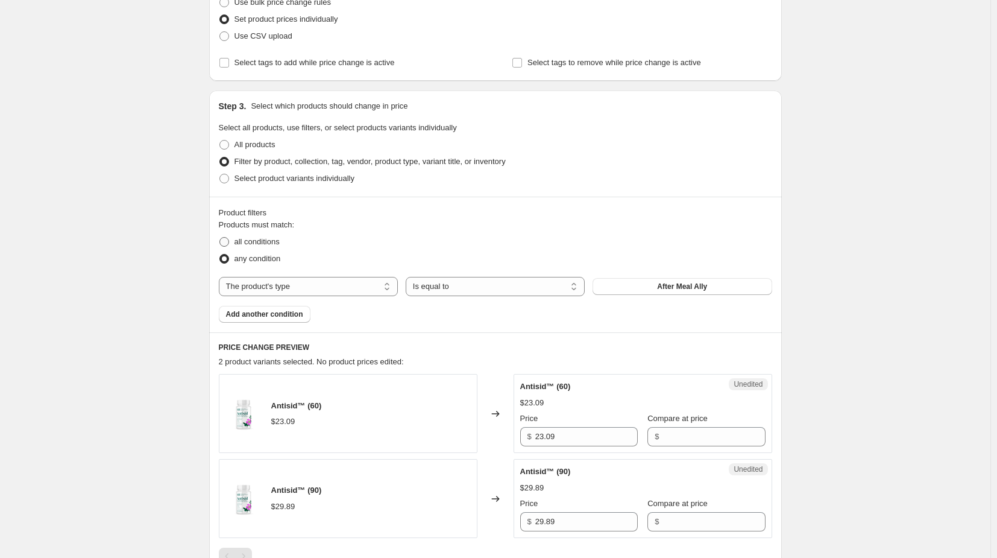
click at [229, 241] on span at bounding box center [224, 242] width 10 height 10
click at [220, 237] on input "all conditions" at bounding box center [219, 237] width 1 height 1
radio input "true"
click at [348, 287] on select "The product The product's collection The product's tag The product's vendor The…" at bounding box center [308, 286] width 179 height 19
select select "product_status"
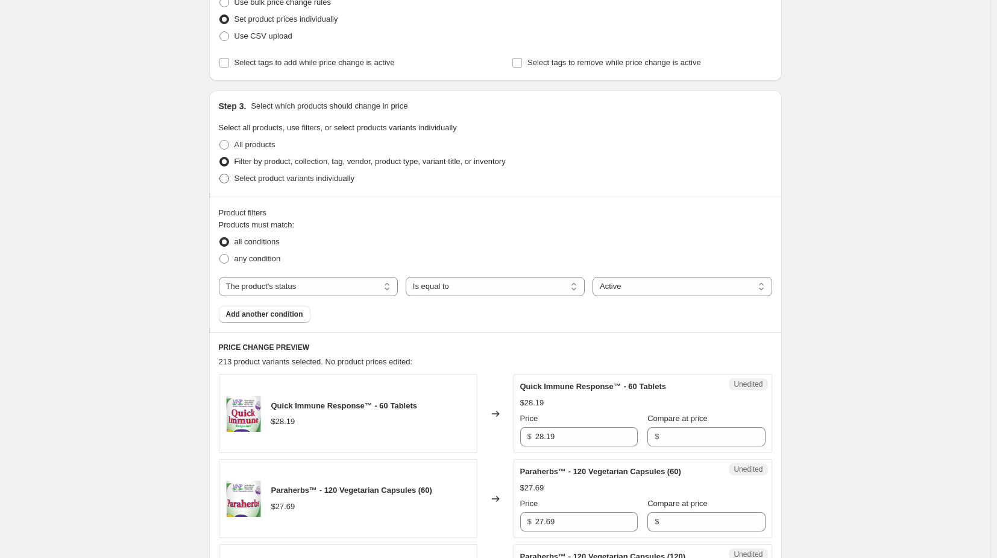
click at [229, 177] on span at bounding box center [224, 179] width 10 height 10
click at [220, 174] on input "Select product variants individually" at bounding box center [219, 174] width 1 height 1
radio input "true"
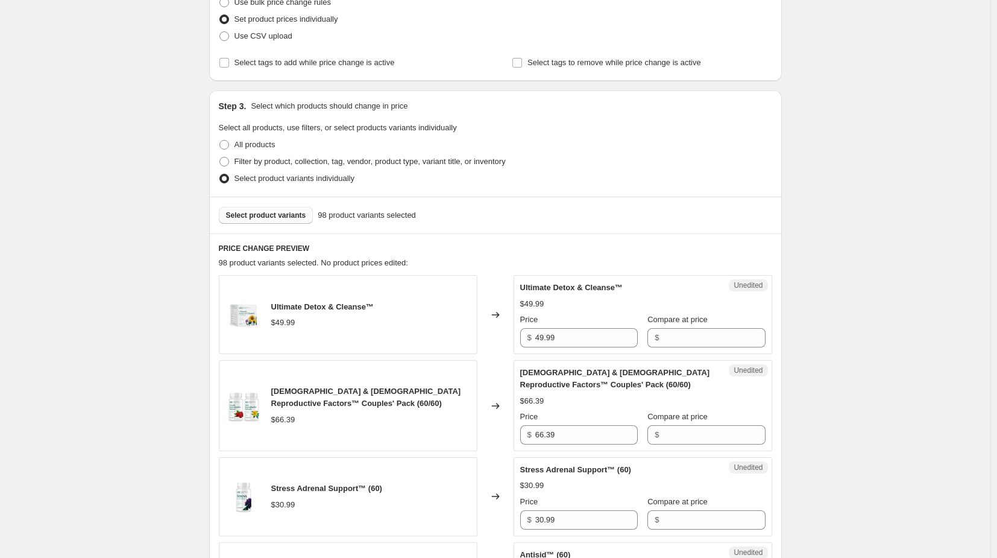
click at [275, 215] on span "Select product variants" at bounding box center [266, 215] width 80 height 10
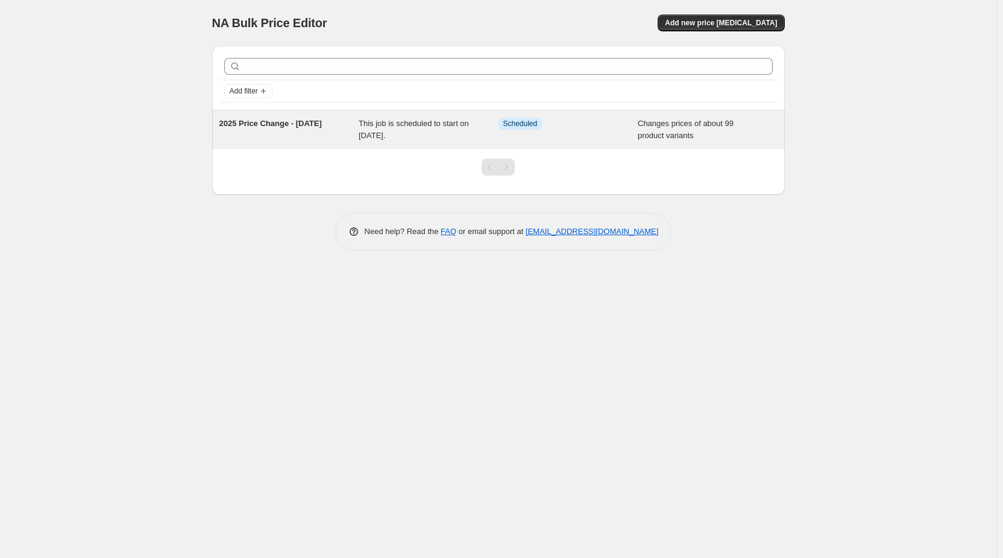
click at [382, 124] on span "This job is scheduled to start on [DATE]." at bounding box center [414, 129] width 110 height 21
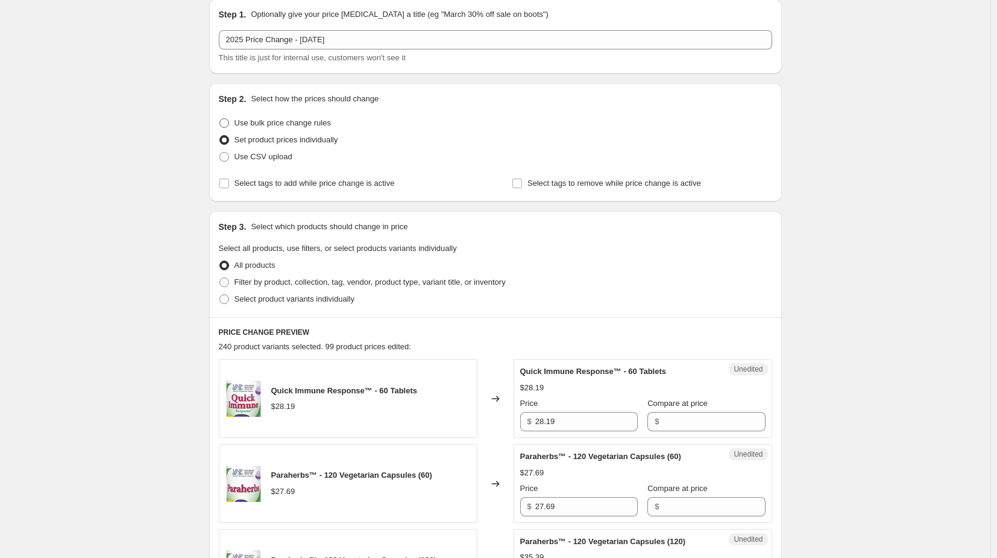
scroll to position [181, 0]
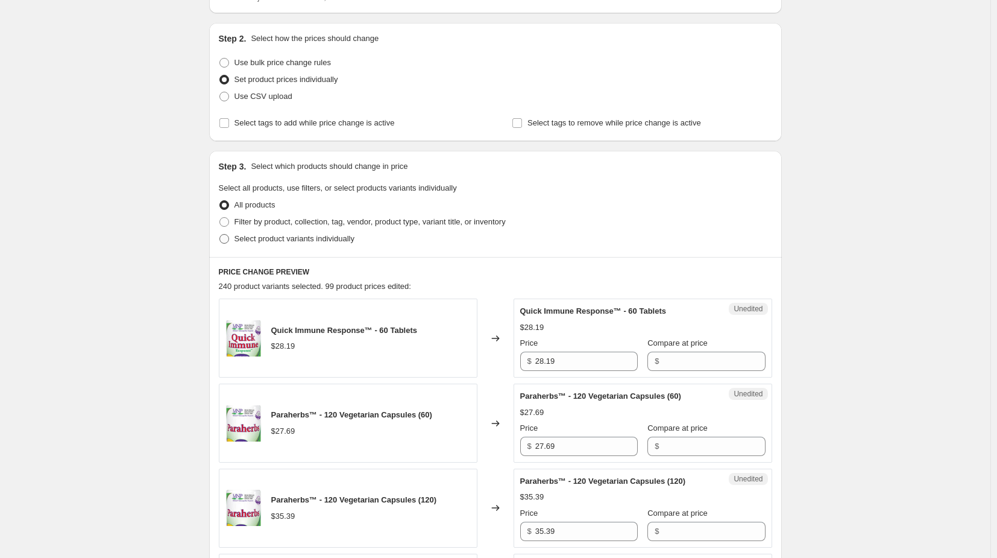
click at [262, 239] on span "Select product variants individually" at bounding box center [294, 238] width 120 height 9
click at [220, 234] on input "Select product variants individually" at bounding box center [219, 234] width 1 height 1
radio input "true"
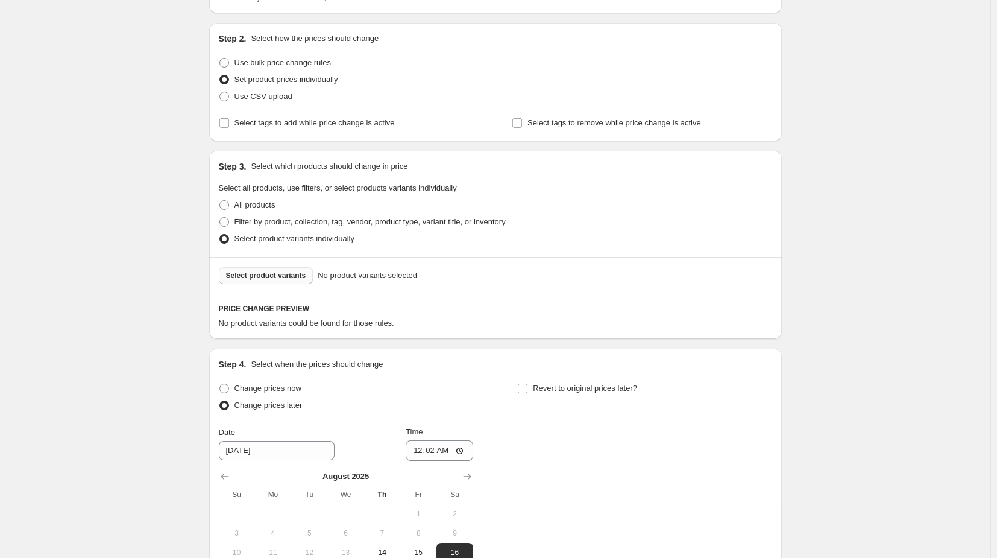
click at [269, 274] on span "Select product variants" at bounding box center [266, 276] width 80 height 10
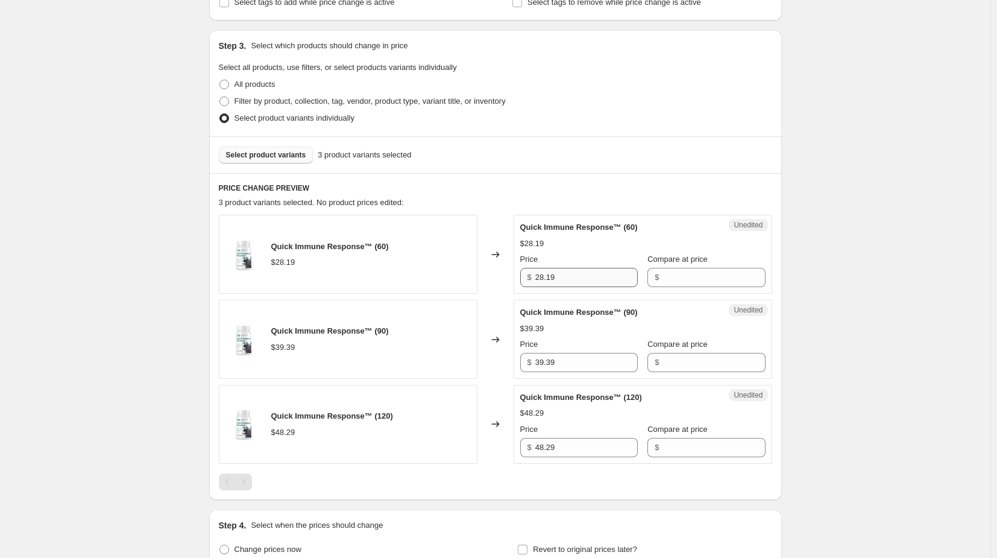
scroll to position [362, 0]
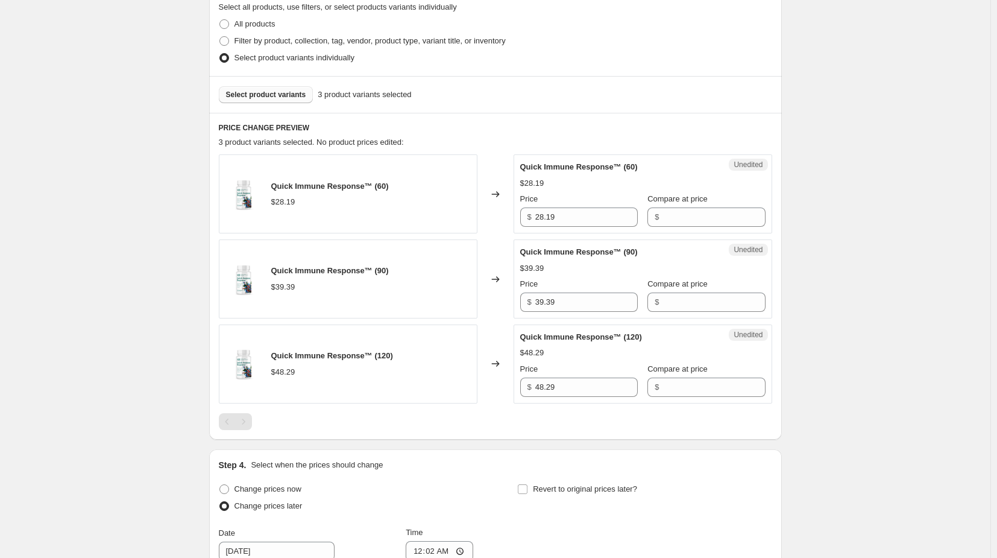
click at [139, 299] on div "2025 Price Change - August 16. This page is ready 2025 Price Change - August 16…" at bounding box center [495, 244] width 990 height 1213
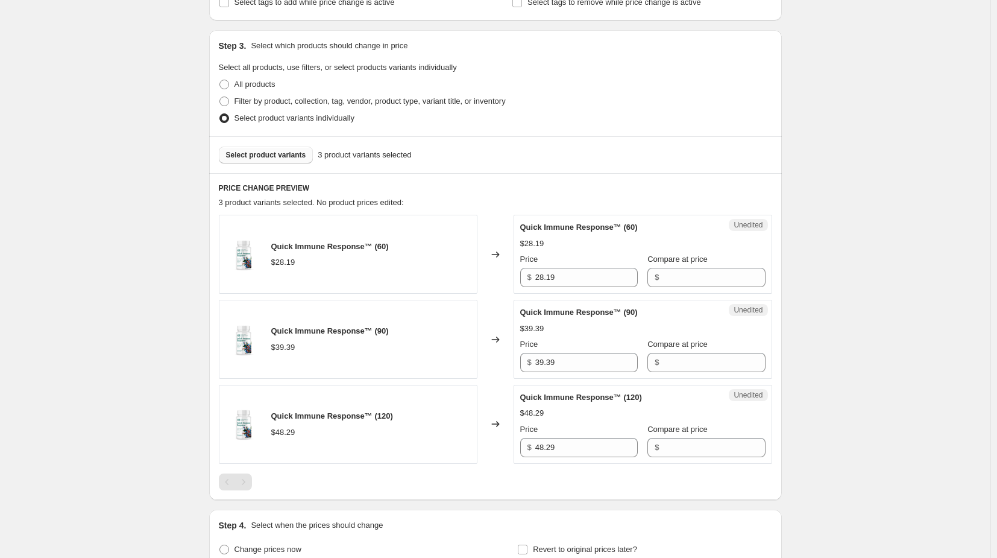
click at [104, 132] on div "2025 Price Change - August 16. This page is ready 2025 Price Change - August 16…" at bounding box center [495, 305] width 990 height 1213
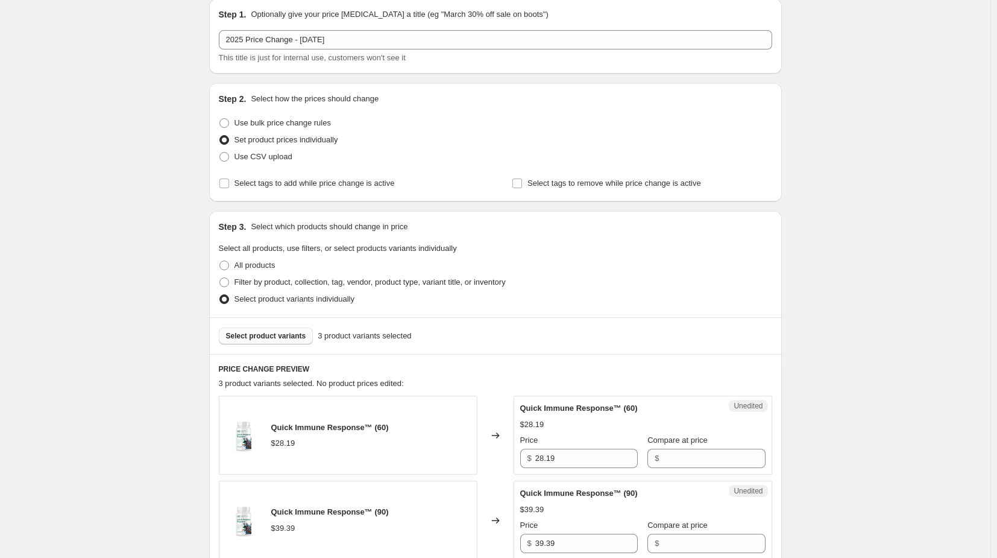
scroll to position [0, 0]
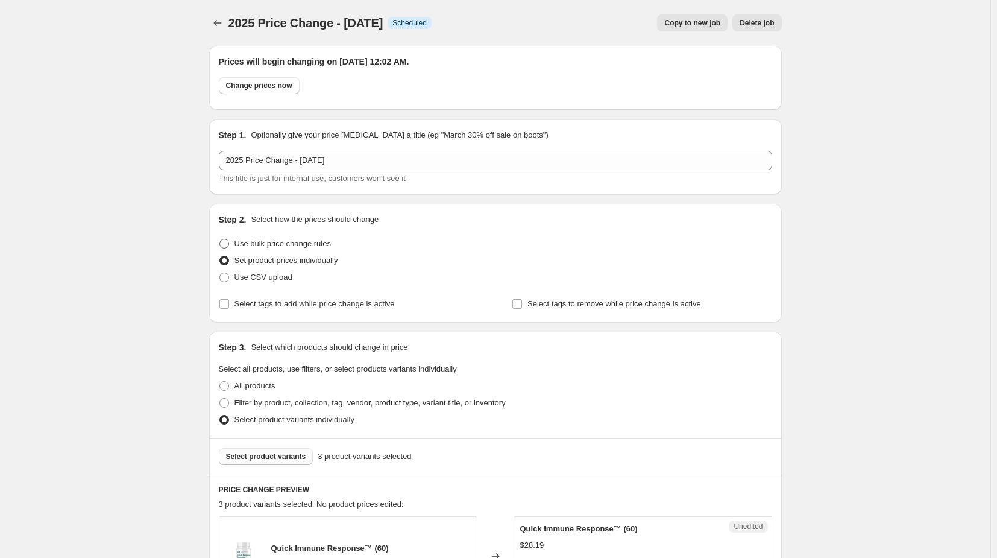
click at [225, 244] on span at bounding box center [224, 244] width 10 height 10
click at [220, 239] on input "Use bulk price change rules" at bounding box center [219, 239] width 1 height 1
radio input "true"
select select "percentage"
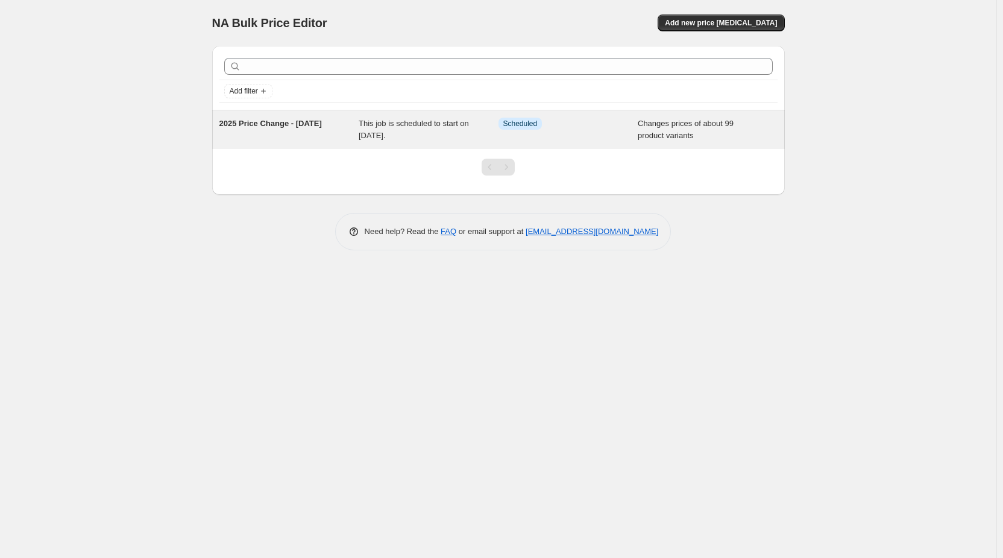
click at [323, 131] on div "2025 Price Change - [DATE]" at bounding box center [289, 130] width 140 height 24
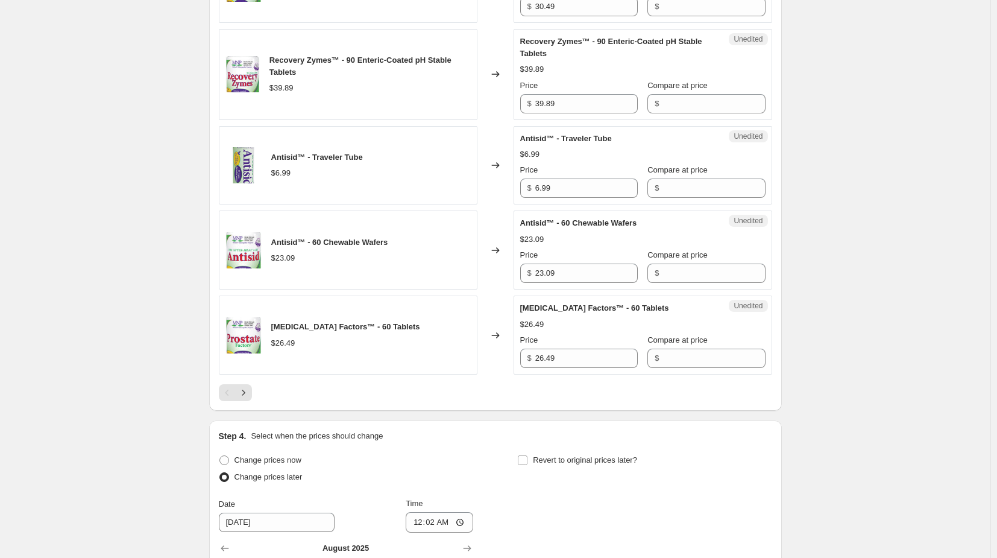
scroll to position [1869, 0]
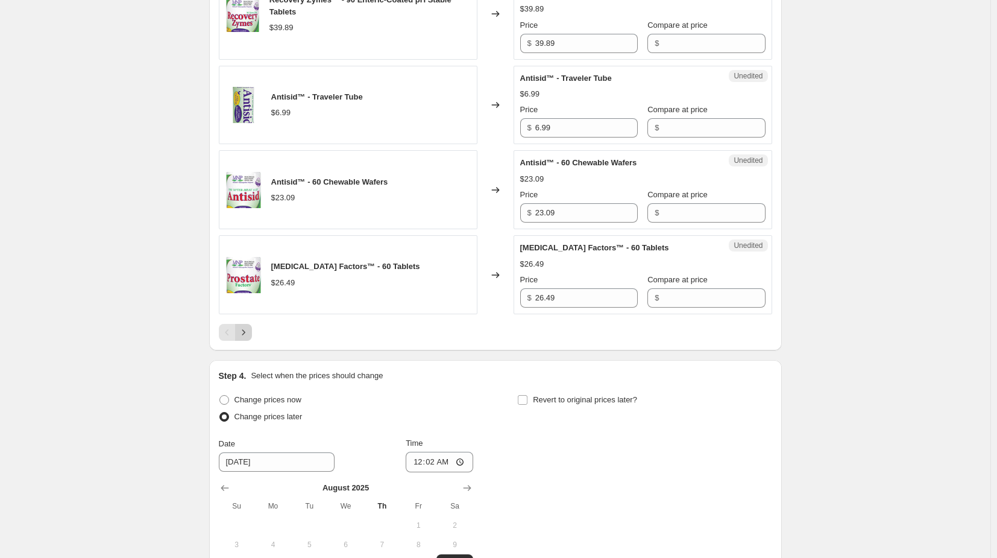
click at [245, 334] on icon "Next" at bounding box center [243, 331] width 3 height 5
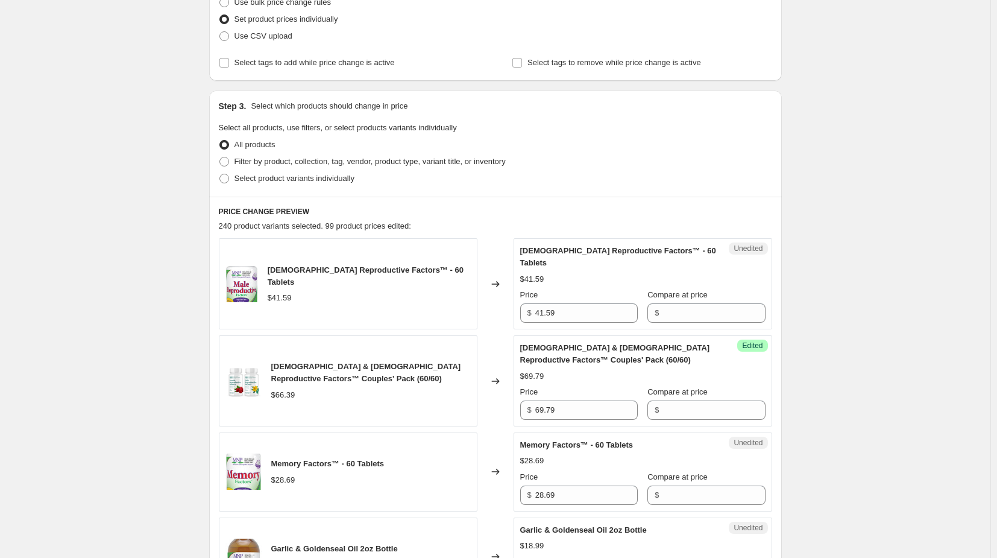
scroll to position [301, 0]
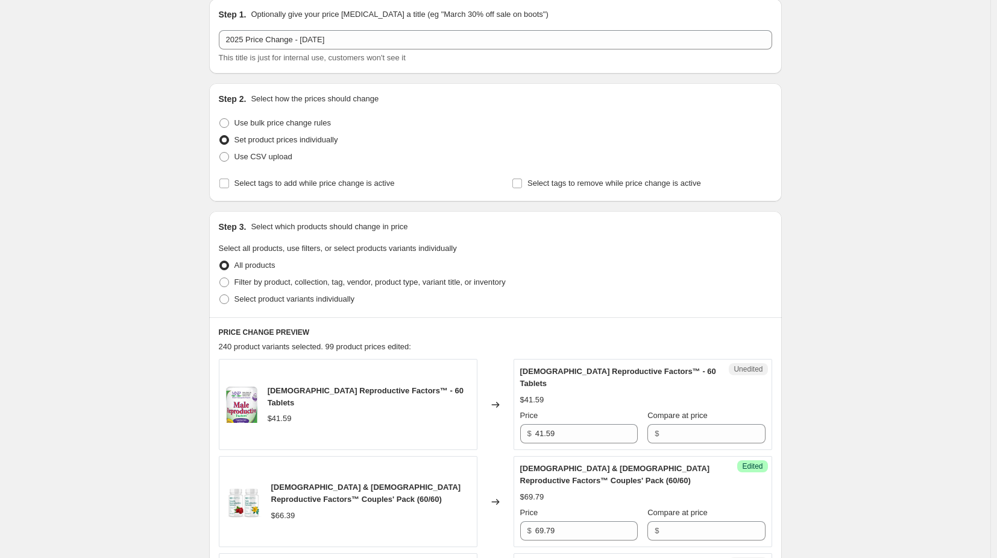
scroll to position [181, 0]
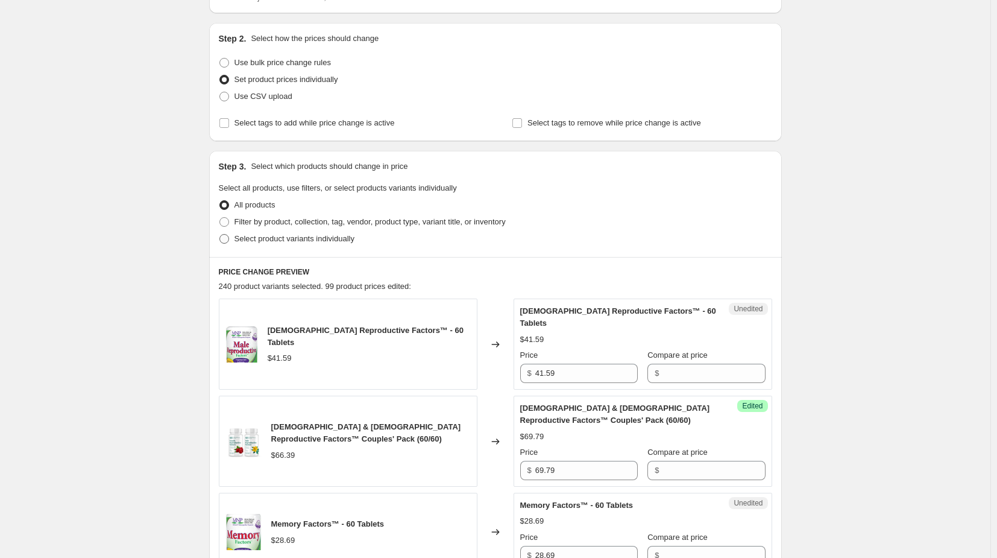
click at [224, 240] on span at bounding box center [224, 239] width 10 height 10
click at [220, 234] on input "Select product variants individually" at bounding box center [219, 234] width 1 height 1
radio input "true"
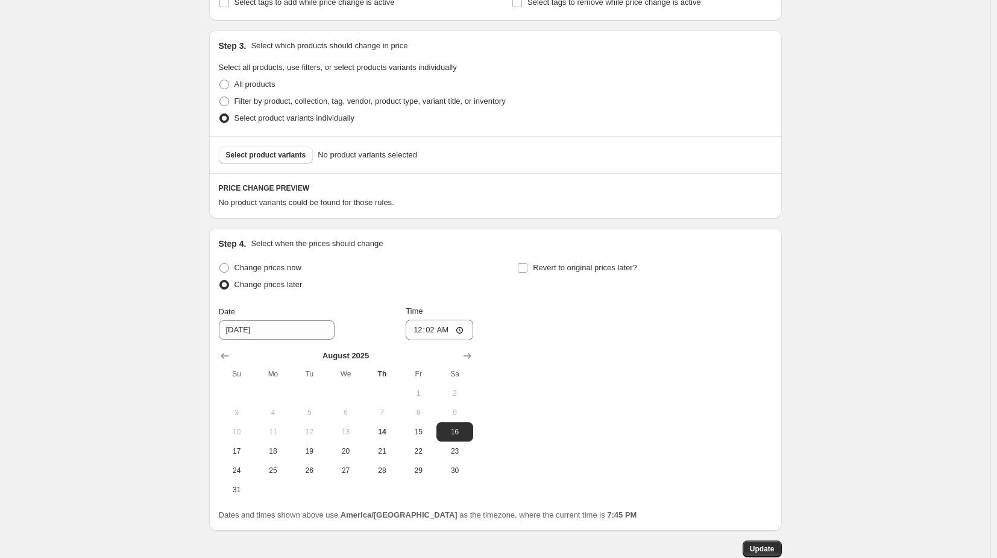
scroll to position [241, 0]
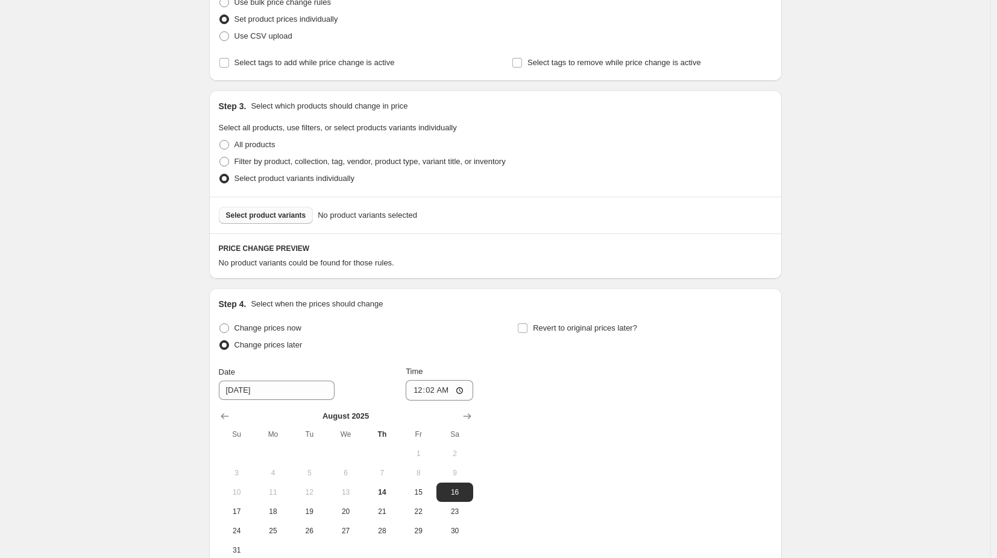
click at [253, 221] on button "Select product variants" at bounding box center [266, 215] width 95 height 17
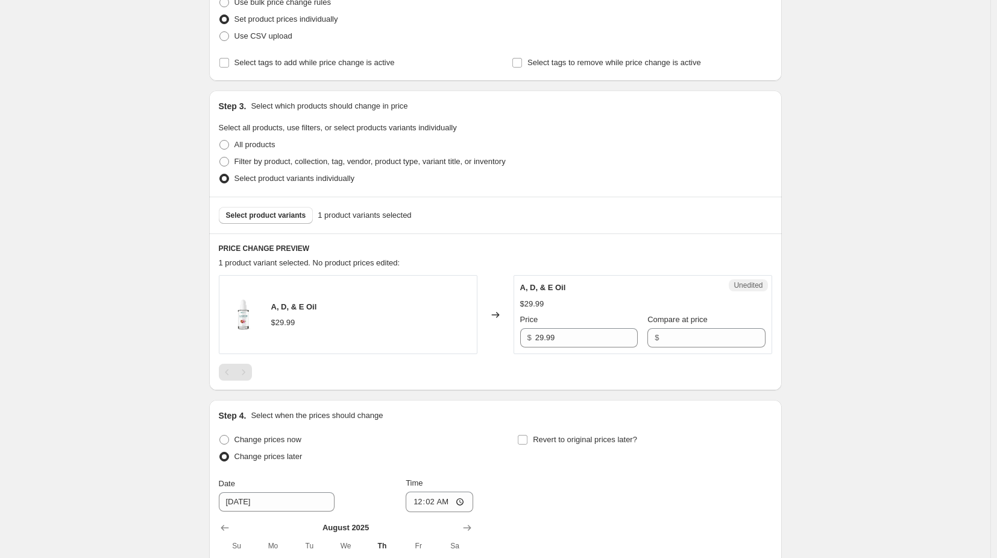
scroll to position [301, 0]
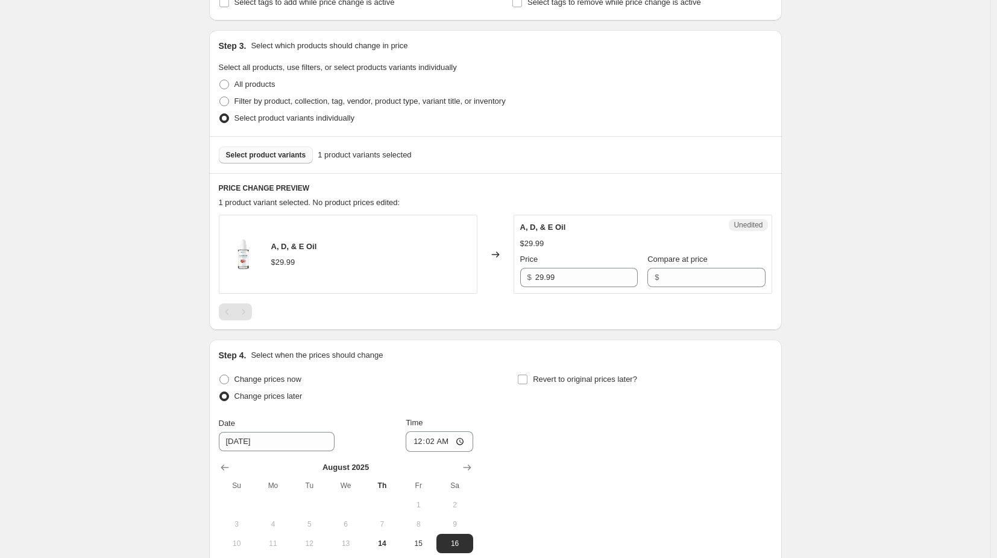
click at [283, 151] on span "Select product variants" at bounding box center [266, 155] width 80 height 10
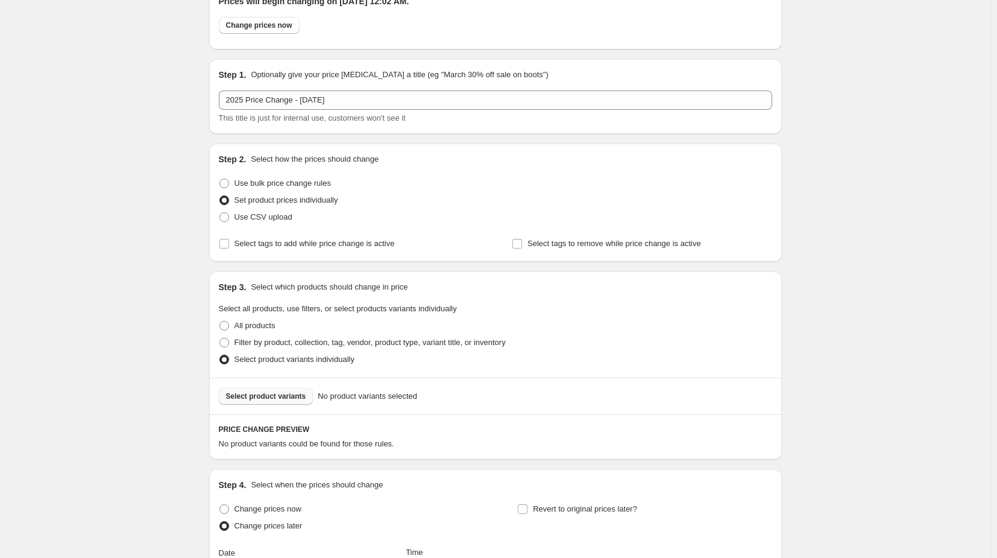
scroll to position [181, 0]
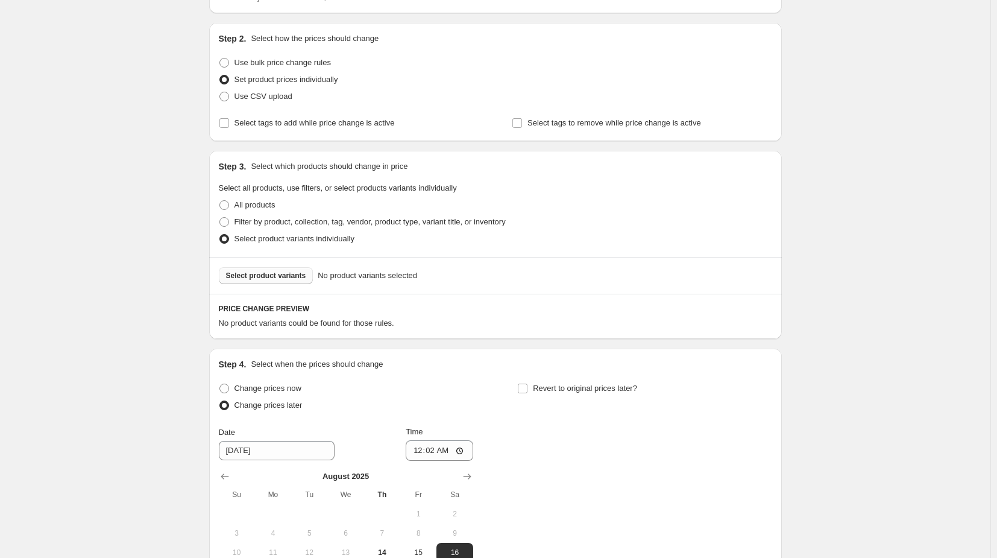
click at [279, 271] on span "Select product variants" at bounding box center [266, 276] width 80 height 10
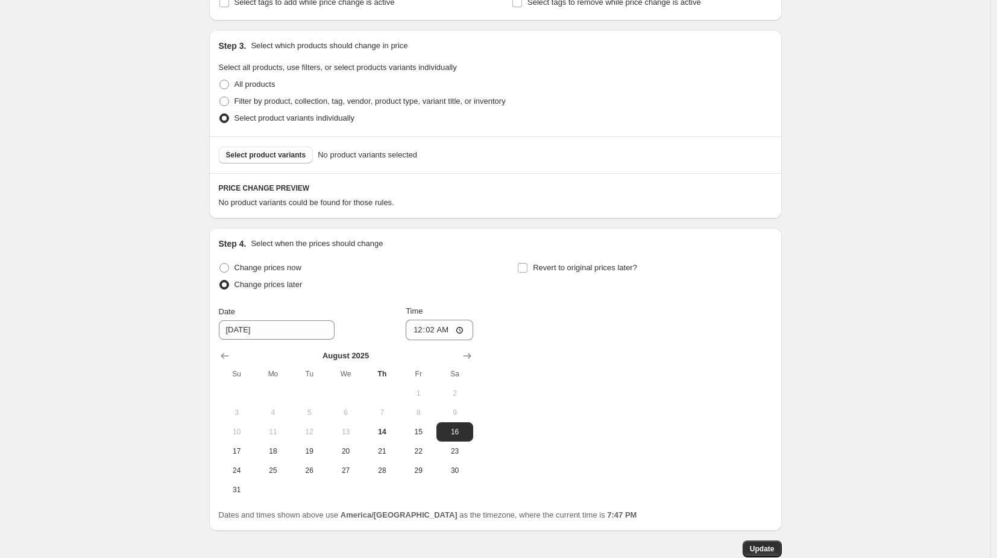
scroll to position [241, 0]
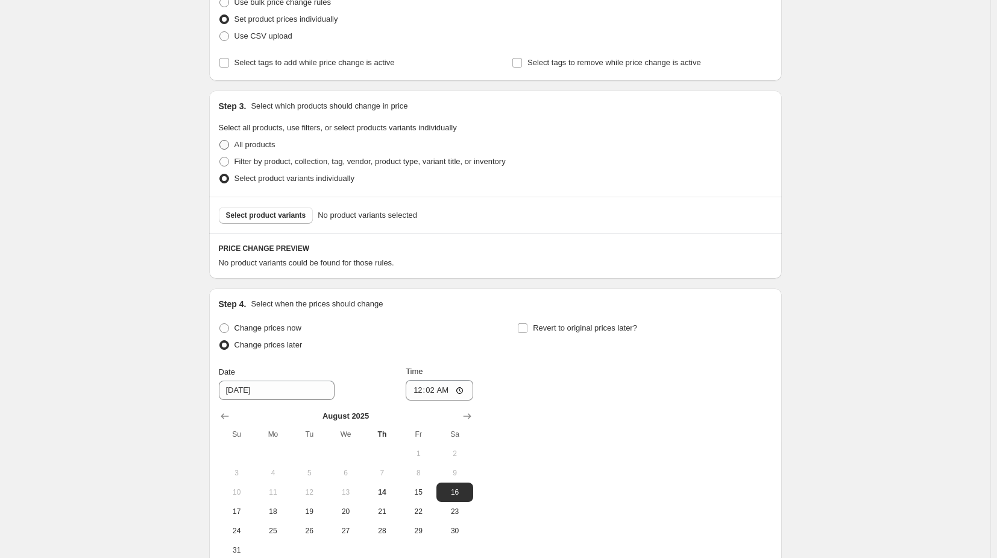
click at [226, 146] on span at bounding box center [224, 145] width 10 height 10
click at [220, 140] on input "All products" at bounding box center [219, 140] width 1 height 1
radio input "true"
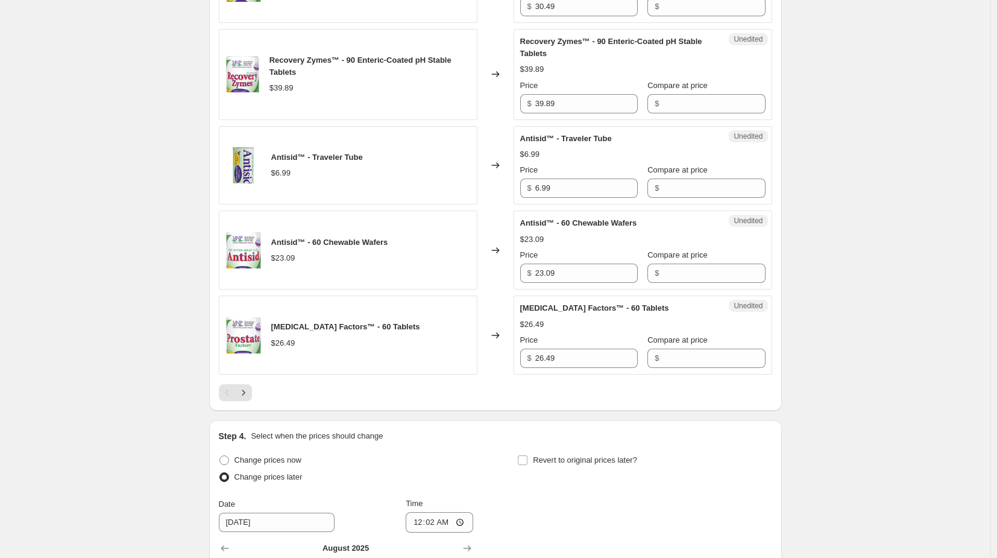
scroll to position [1869, 0]
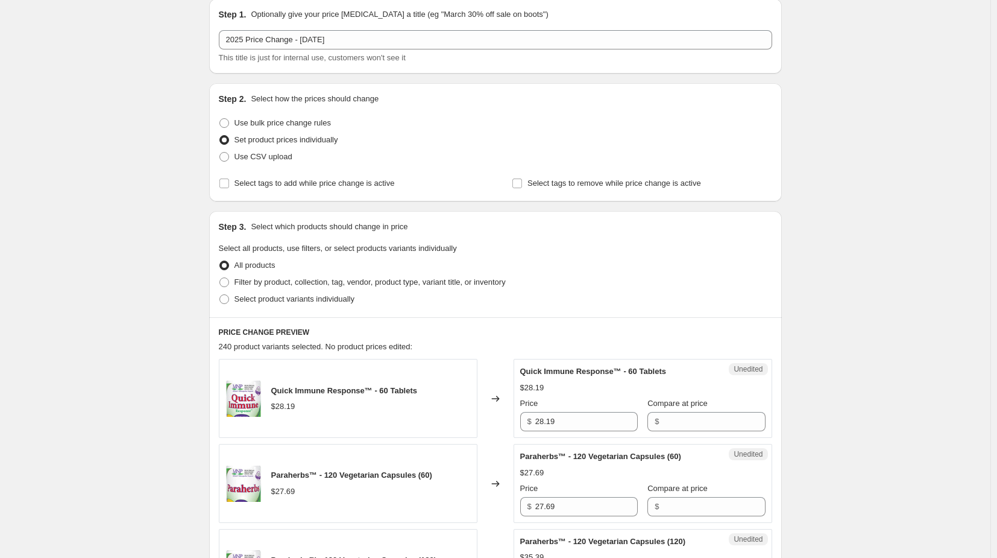
scroll to position [0, 0]
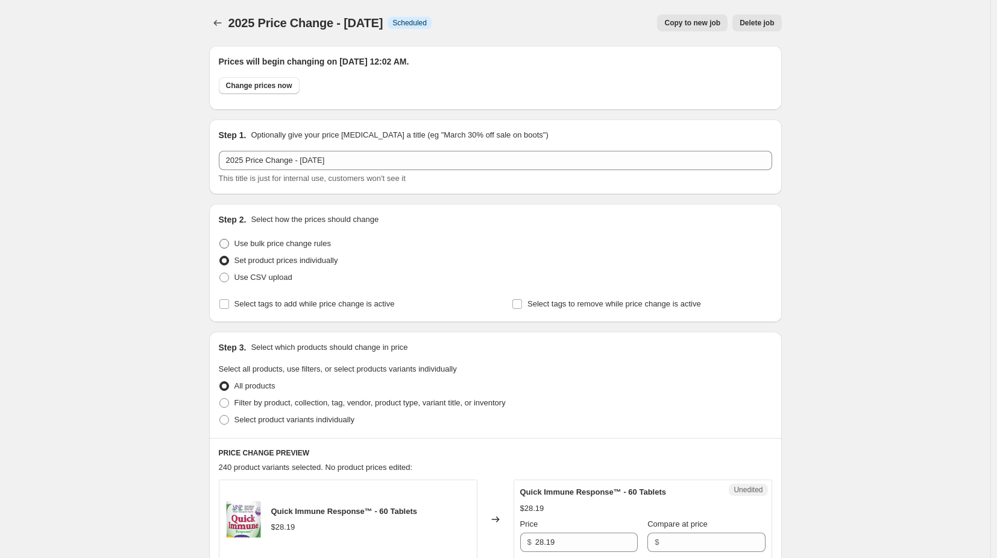
click at [229, 245] on span at bounding box center [224, 244] width 10 height 10
click at [220, 239] on input "Use bulk price change rules" at bounding box center [219, 239] width 1 height 1
radio input "true"
select select "percentage"
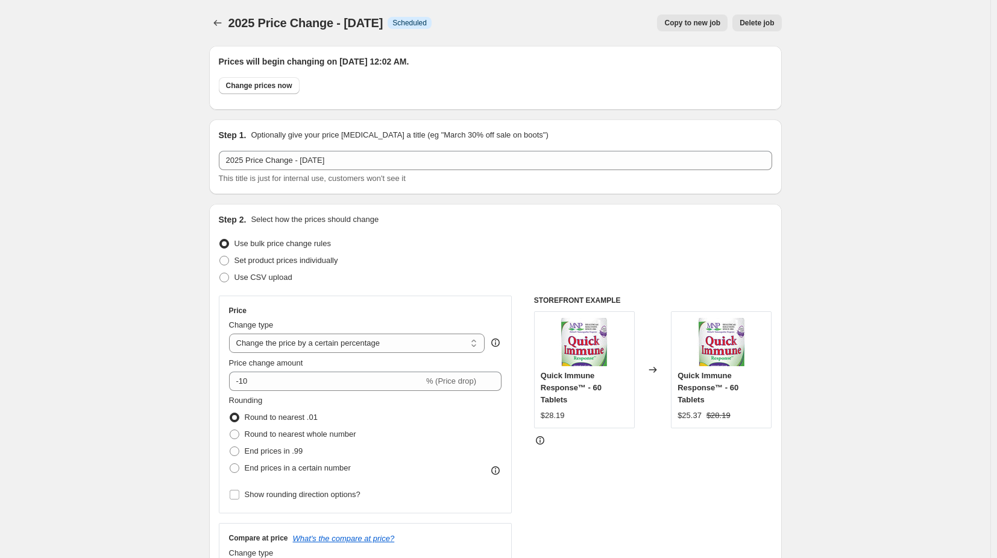
scroll to position [60, 0]
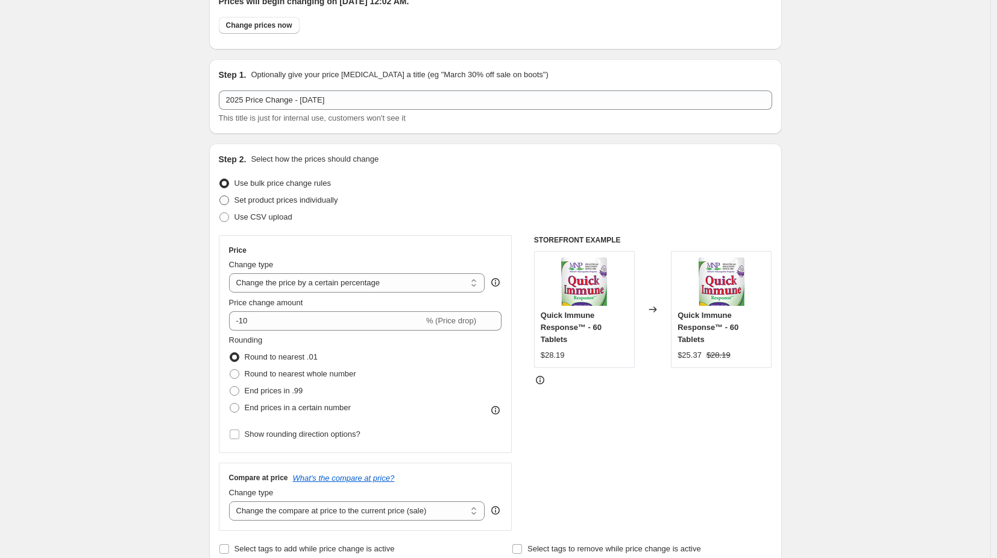
click at [227, 200] on span at bounding box center [224, 200] width 10 height 10
click at [220, 196] on input "Set product prices individually" at bounding box center [219, 195] width 1 height 1
radio input "true"
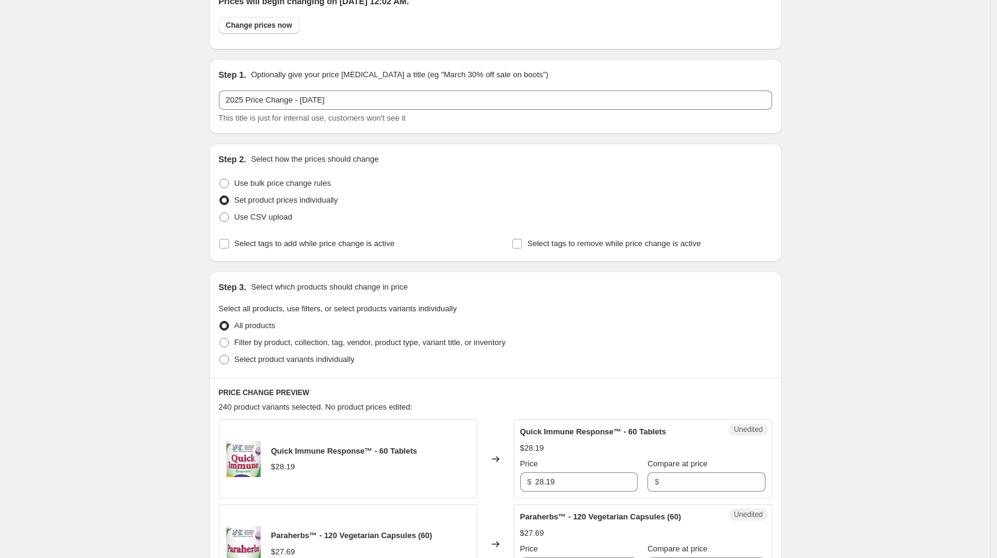
scroll to position [121, 0]
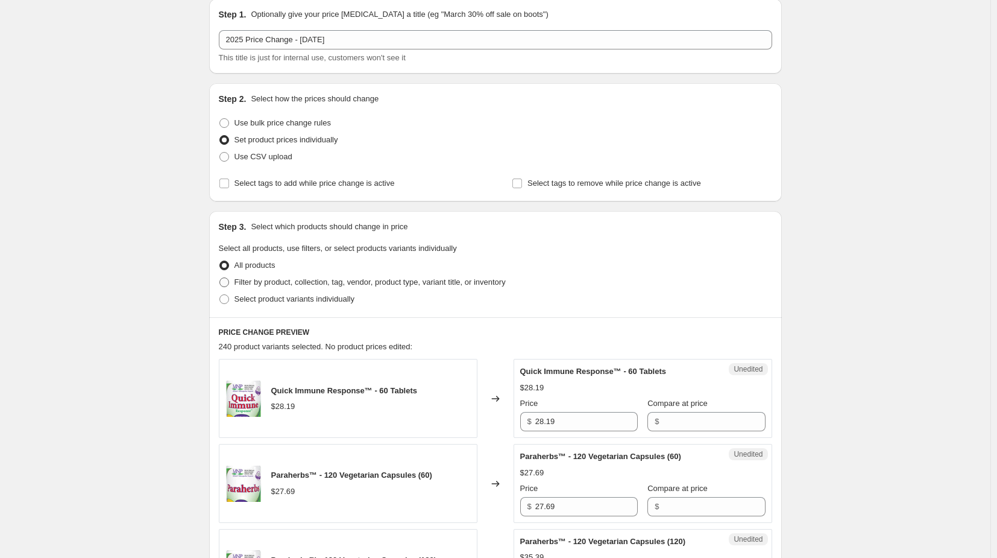
click at [296, 283] on span "Filter by product, collection, tag, vendor, product type, variant title, or inv…" at bounding box center [369, 281] width 271 height 9
click at [220, 278] on input "Filter by product, collection, tag, vendor, product type, variant title, or inv…" at bounding box center [219, 277] width 1 height 1
radio input "true"
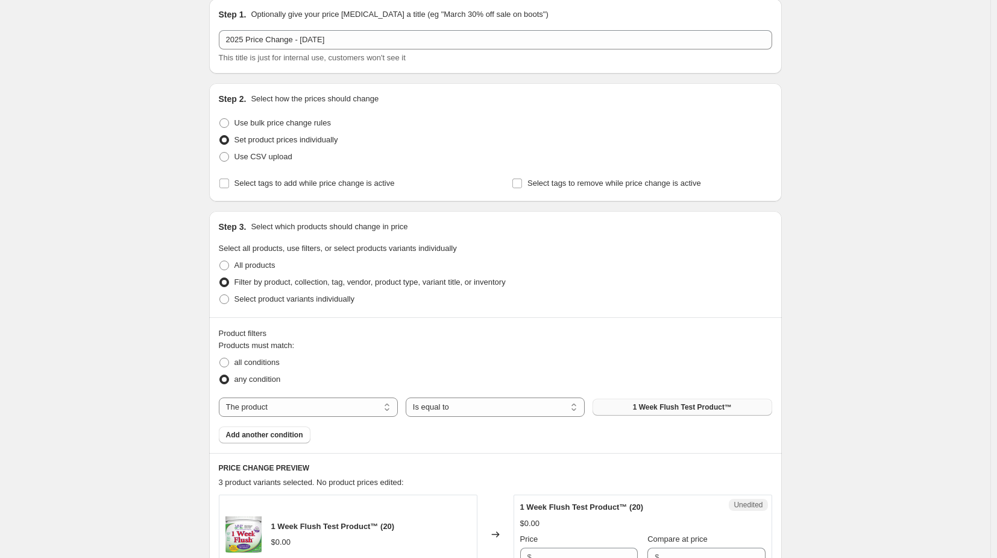
click at [637, 407] on button "1 Week Flush Test Product™" at bounding box center [682, 406] width 179 height 17
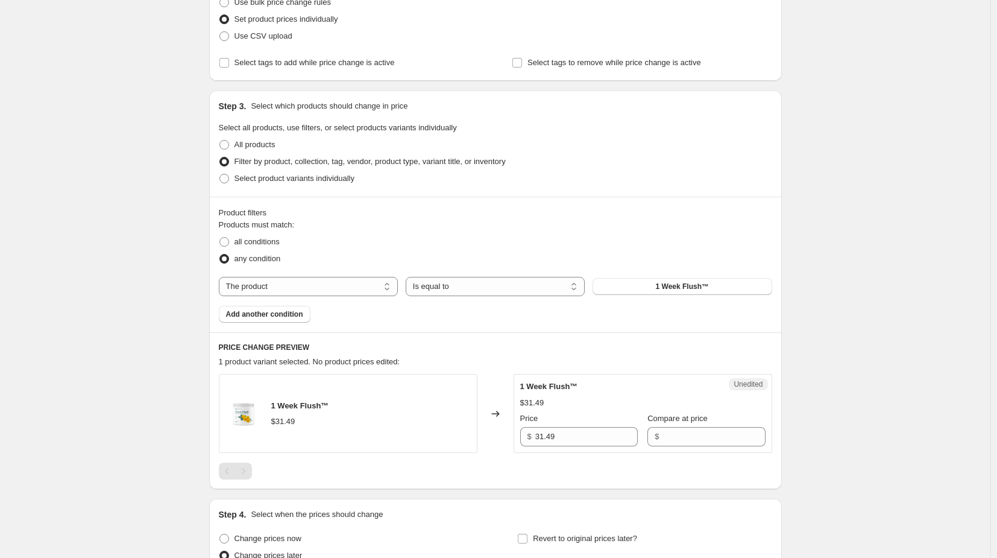
scroll to position [301, 0]
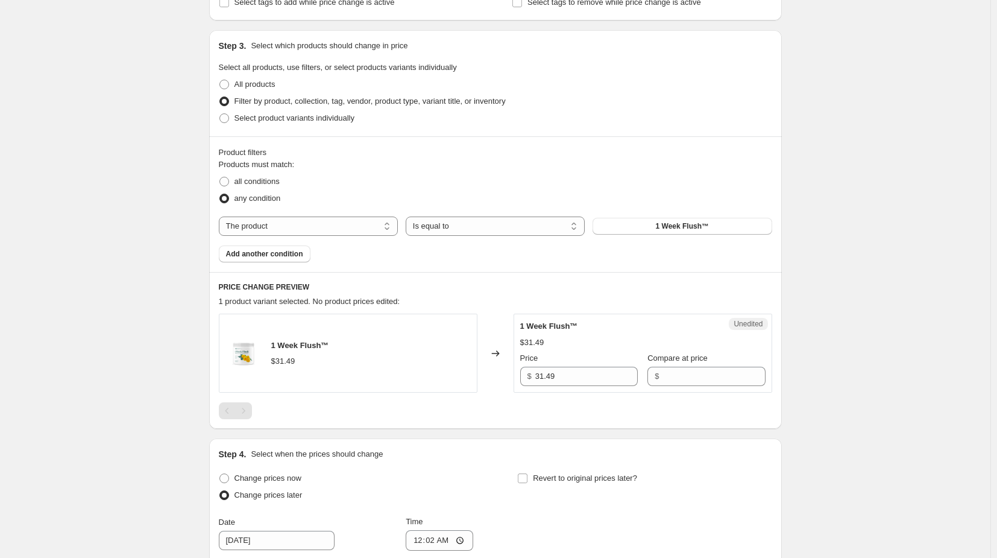
click at [181, 237] on div "2025 Price Change - August 16. This page is ready 2025 Price Change - August 16…" at bounding box center [495, 270] width 990 height 1142
click at [743, 225] on button "1 Week Flush™" at bounding box center [682, 226] width 179 height 17
click at [229, 84] on span at bounding box center [224, 85] width 10 height 10
click at [220, 80] on input "All products" at bounding box center [219, 80] width 1 height 1
radio input "true"
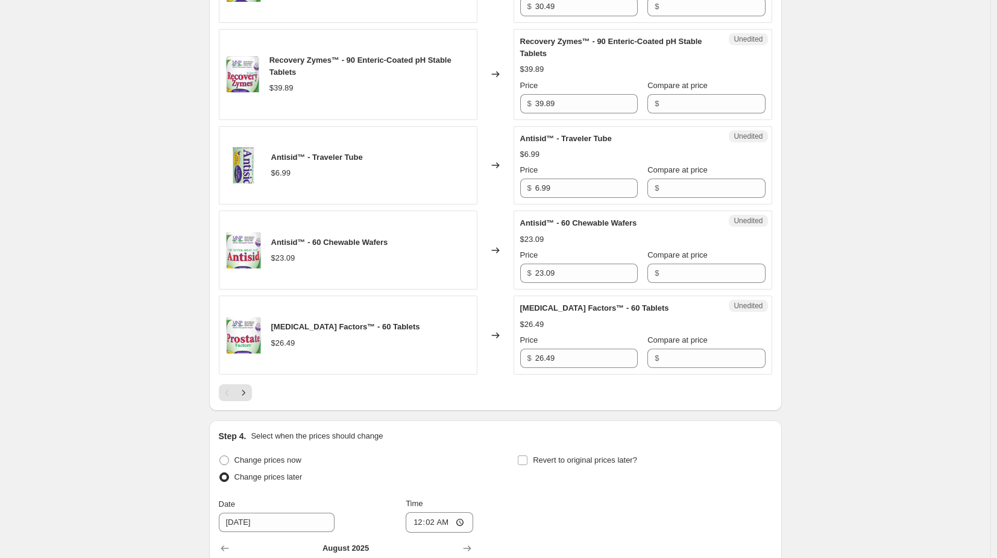
scroll to position [1929, 0]
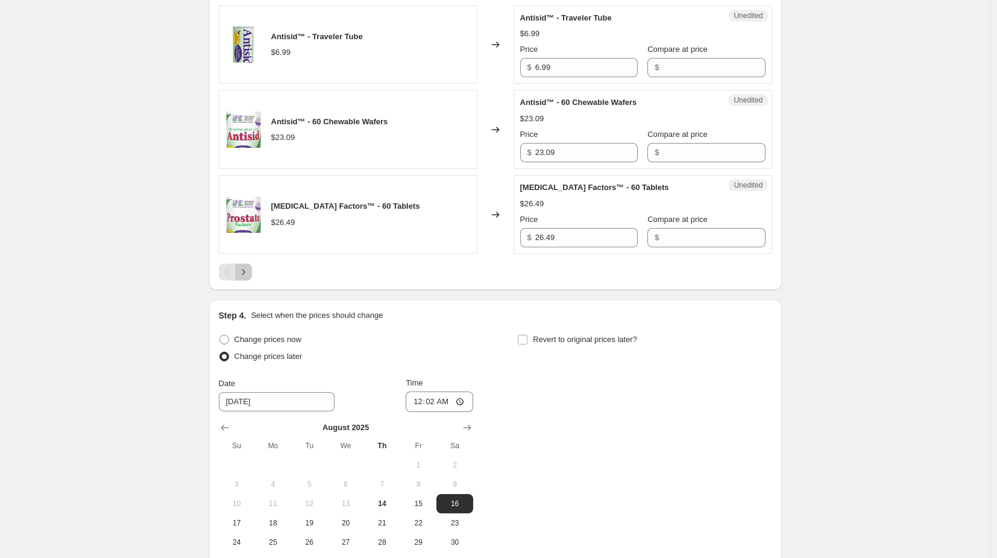
click at [252, 269] on button "Next" at bounding box center [243, 271] width 17 height 17
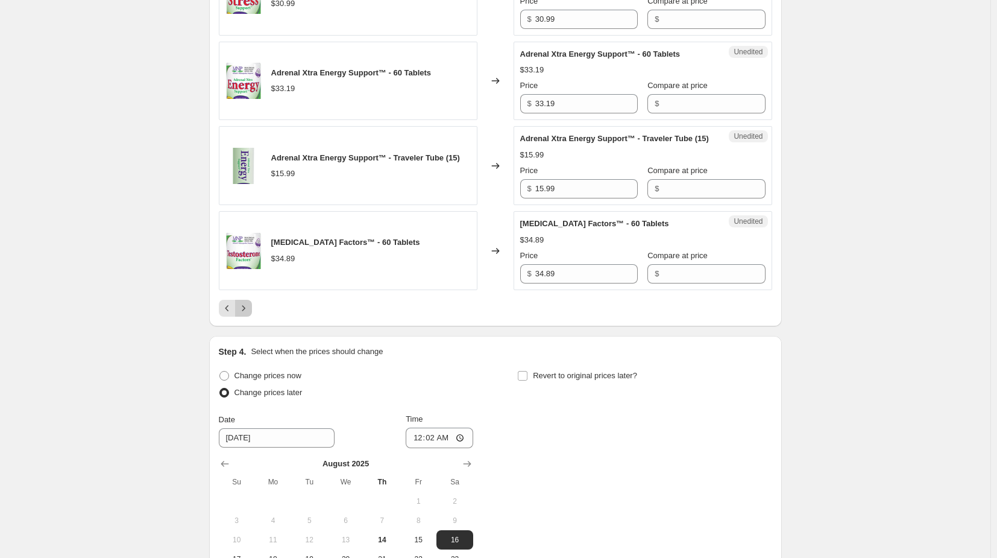
click at [250, 307] on icon "Next" at bounding box center [243, 308] width 12 height 12
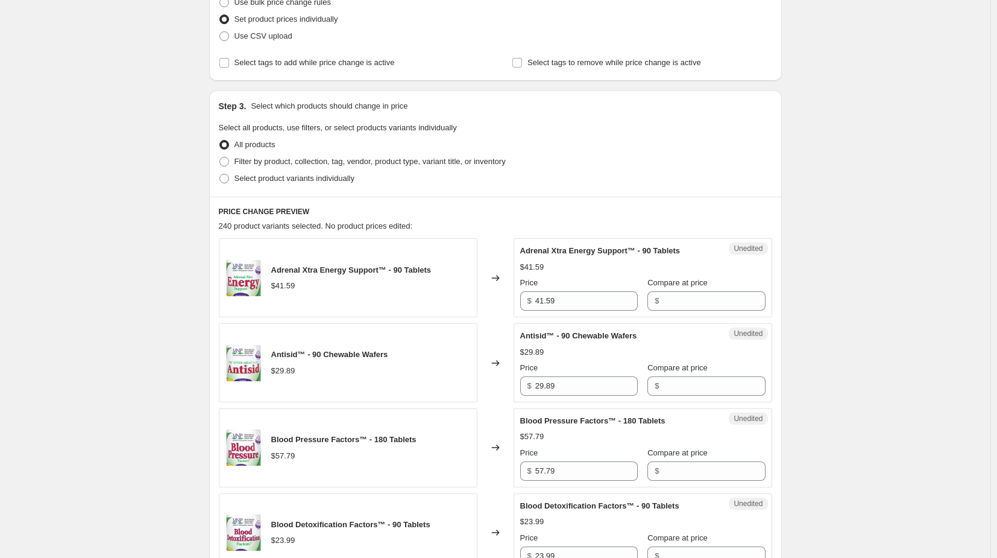
scroll to position [301, 0]
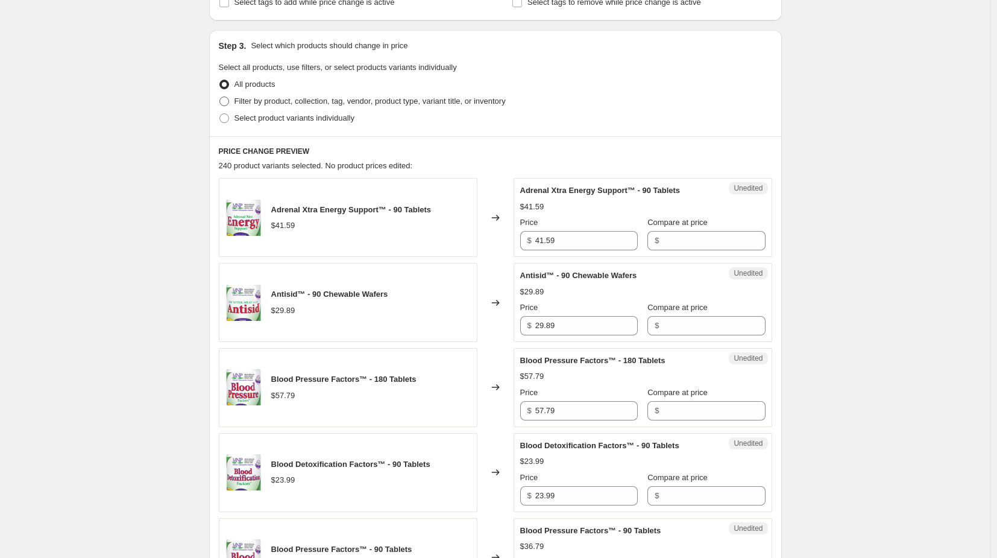
click at [226, 99] on span at bounding box center [224, 101] width 10 height 10
click at [220, 97] on input "Filter by product, collection, tag, vendor, product type, variant title, or inv…" at bounding box center [219, 96] width 1 height 1
radio input "true"
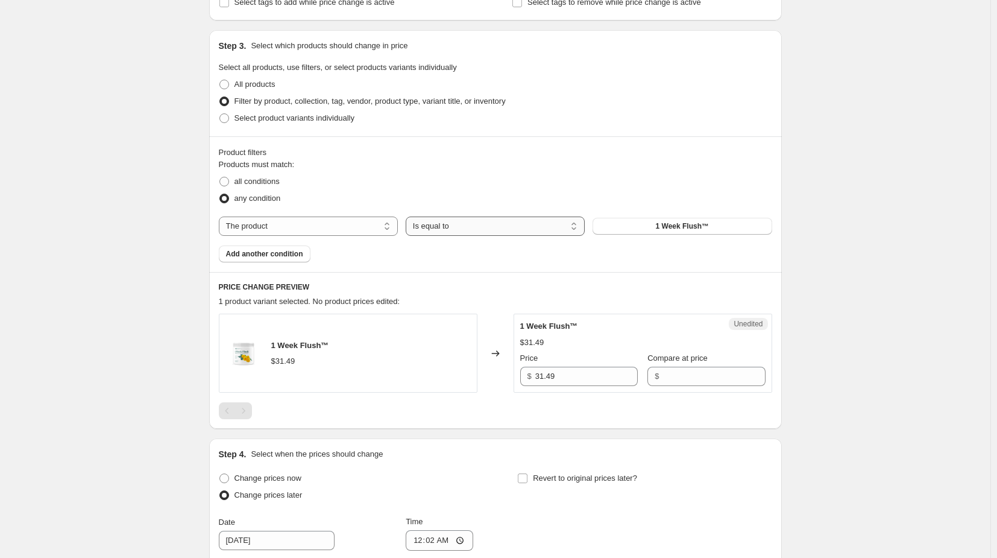
click at [441, 224] on select "Is equal to Is not equal to" at bounding box center [495, 225] width 179 height 19
click at [342, 203] on div "any condition" at bounding box center [495, 198] width 553 height 17
click at [339, 224] on select "The product The product's collection The product's tag The product's vendor The…" at bounding box center [308, 225] width 179 height 19
select select "tag"
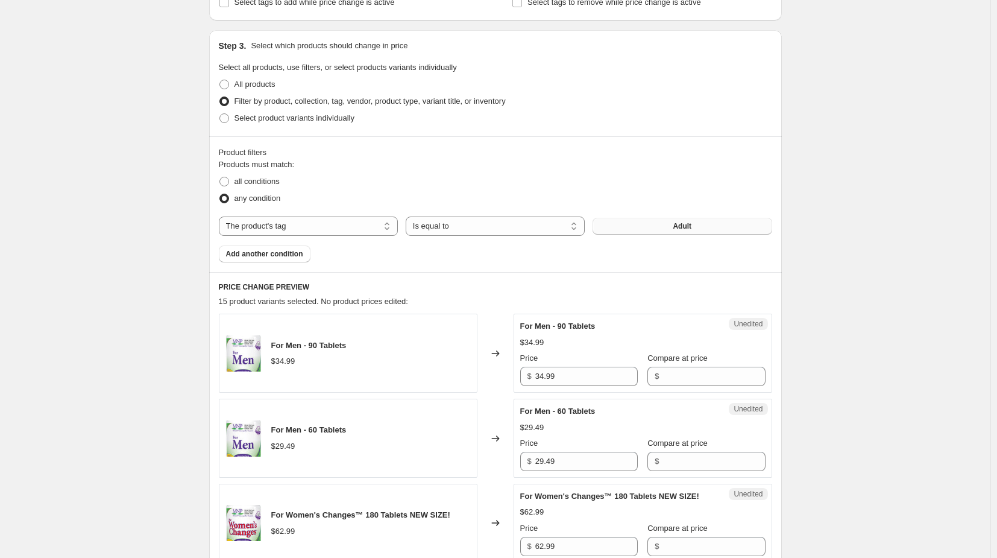
click at [611, 227] on button "Adult" at bounding box center [682, 226] width 179 height 17
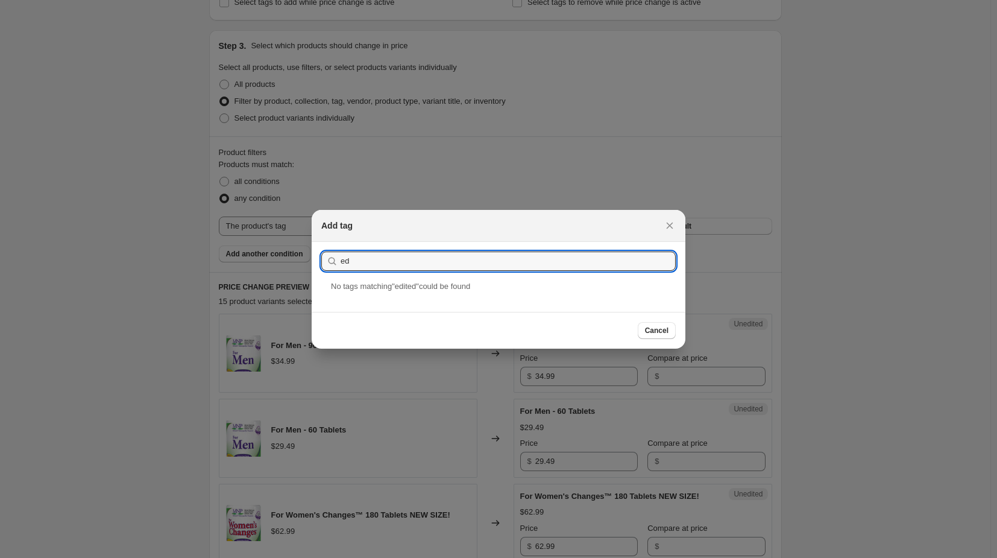
type input "e"
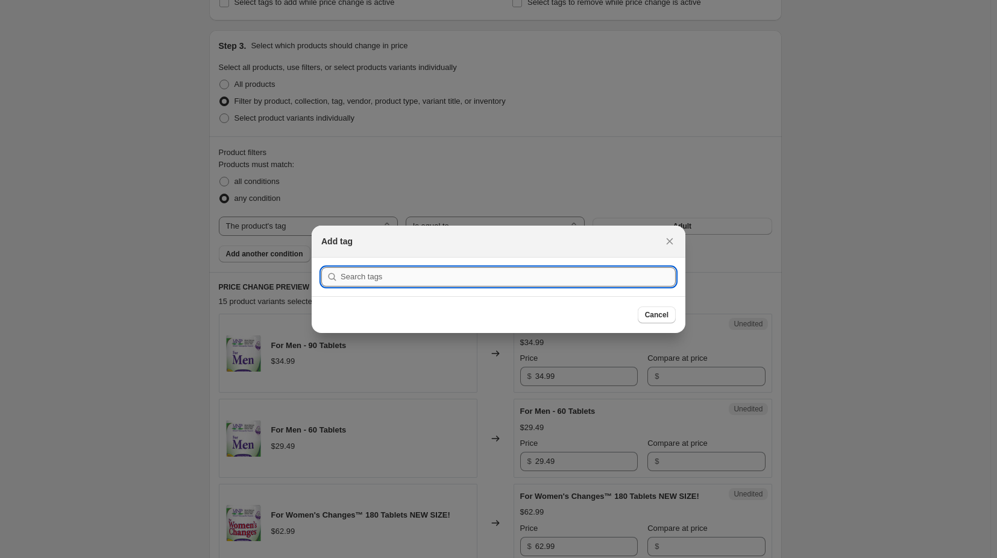
click at [657, 315] on span "Cancel" at bounding box center [657, 315] width 24 height 10
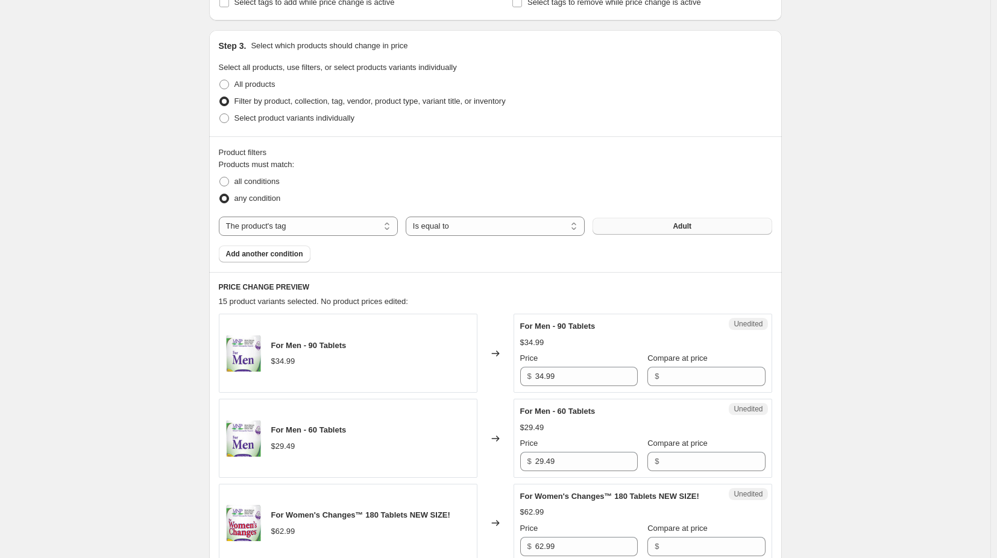
click at [634, 218] on button "Adult" at bounding box center [682, 226] width 179 height 17
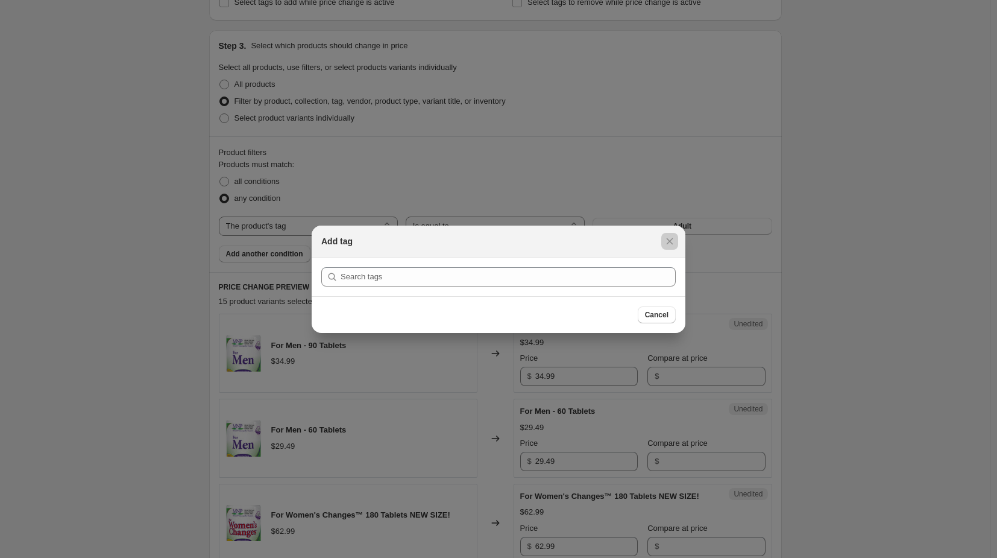
click at [618, 154] on div at bounding box center [498, 279] width 997 height 558
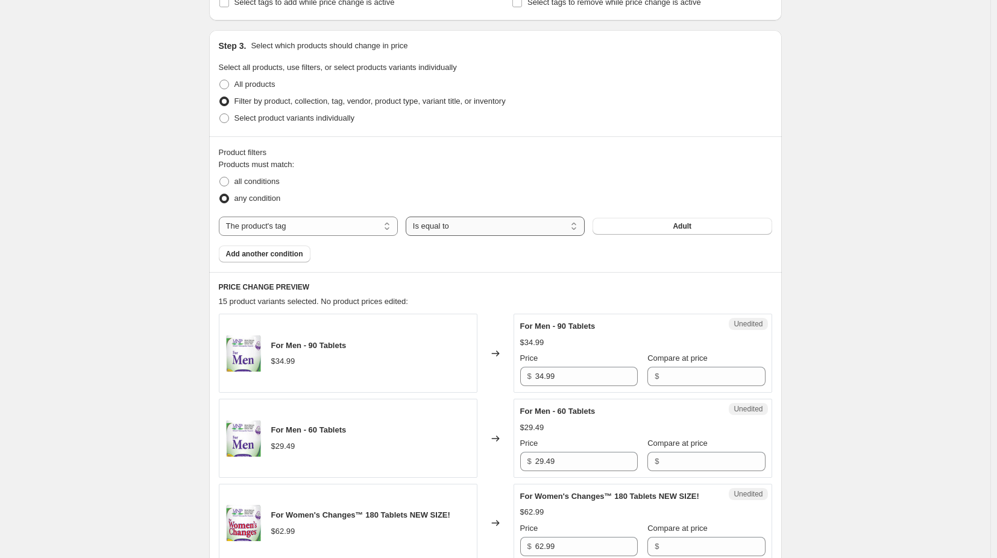
click at [498, 222] on select "Is equal to Is not equal to" at bounding box center [495, 225] width 179 height 19
click at [500, 159] on fieldset "Products must match: all conditions any condition" at bounding box center [495, 183] width 553 height 48
click at [312, 231] on select "The product The product's collection The product's tag The product's vendor The…" at bounding box center [308, 225] width 179 height 19
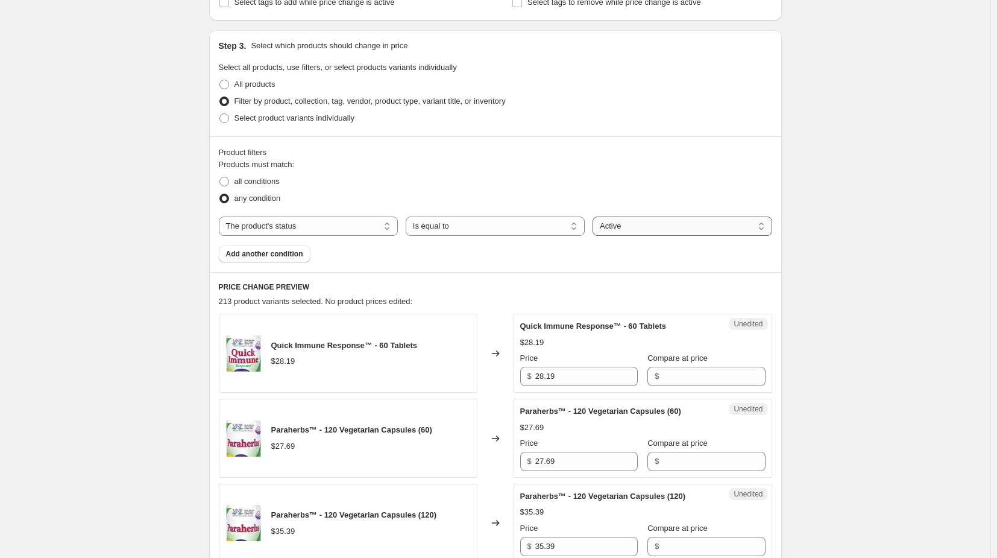
click at [634, 225] on select "Active Draft Archived" at bounding box center [682, 225] width 179 height 19
click at [621, 227] on select "Active Draft Archived" at bounding box center [682, 225] width 179 height 19
click at [624, 171] on fieldset "Products must match: all conditions any condition" at bounding box center [495, 183] width 553 height 48
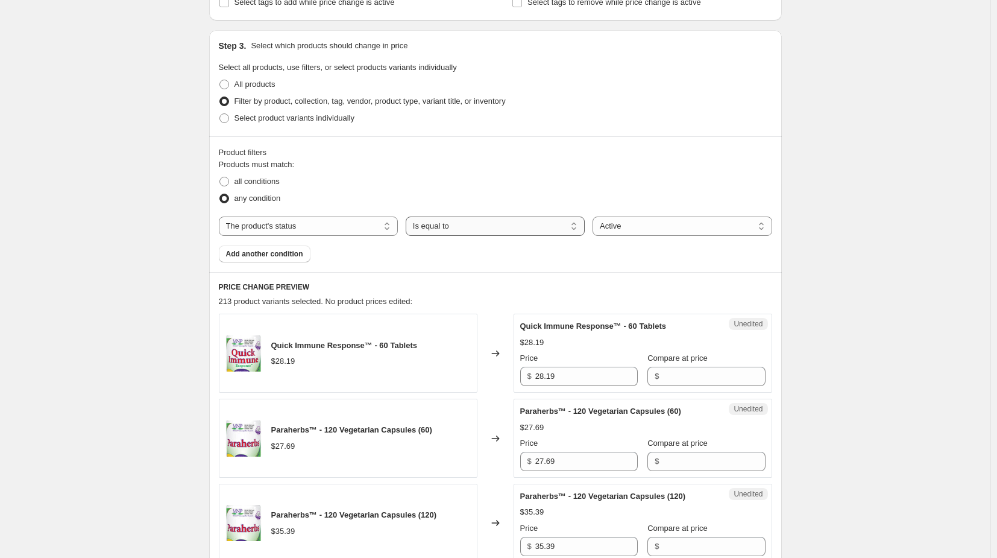
click at [451, 227] on select "Is equal to Is not equal to" at bounding box center [495, 225] width 179 height 19
click at [468, 181] on div "all conditions" at bounding box center [495, 181] width 553 height 17
click at [327, 227] on select "The product The product's collection The product's tag The product's vendor The…" at bounding box center [308, 225] width 179 height 19
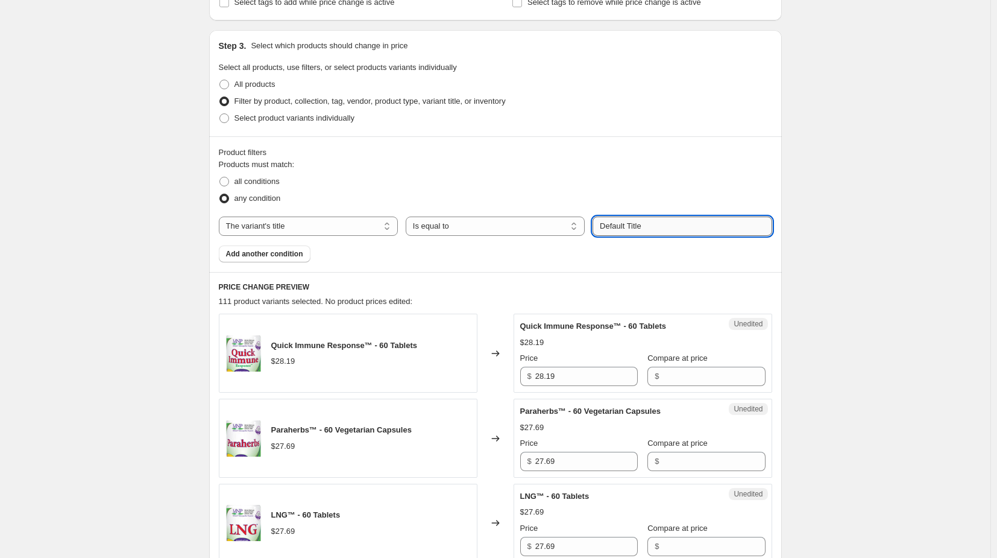
click at [626, 225] on input "Default Title" at bounding box center [682, 225] width 179 height 19
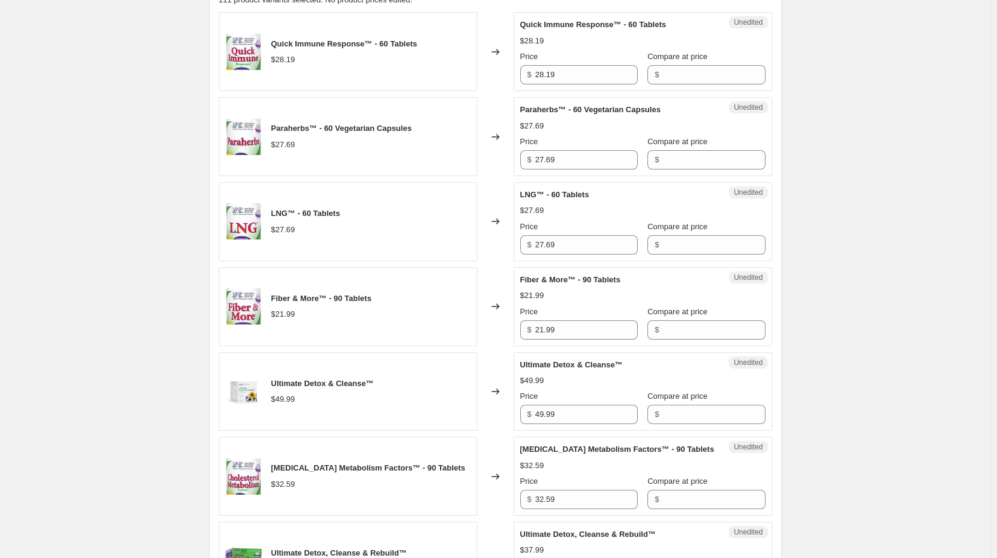
scroll to position [241, 0]
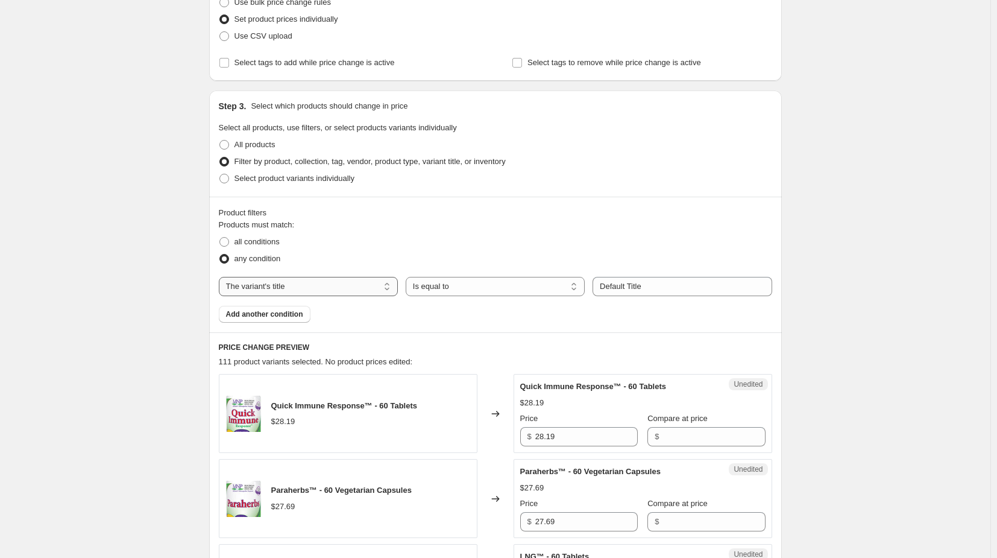
click at [363, 286] on select "The product The product's collection The product's tag The product's vendor The…" at bounding box center [308, 286] width 179 height 19
select select "collection"
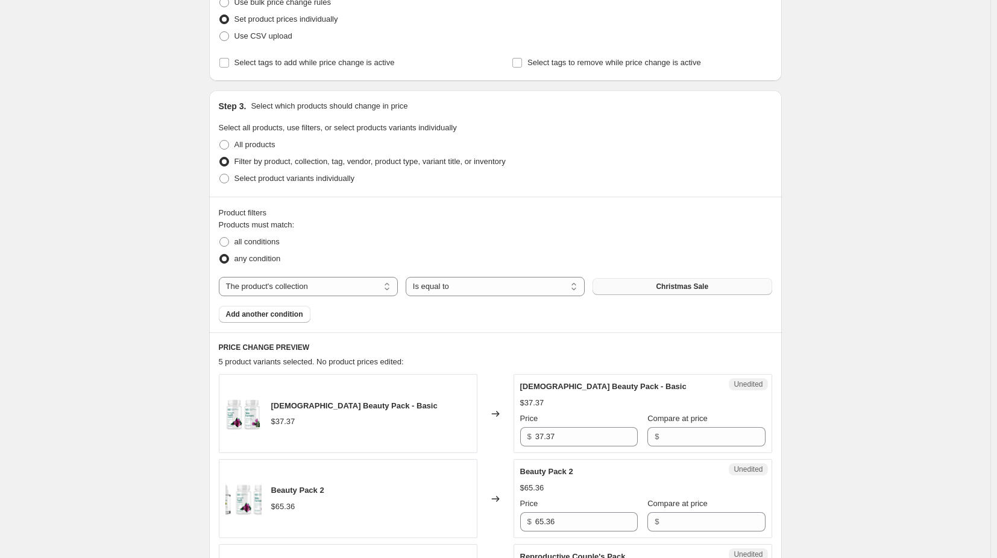
click at [644, 290] on button "Christmas Sale" at bounding box center [682, 286] width 179 height 17
click at [225, 239] on span at bounding box center [224, 242] width 10 height 10
click at [220, 237] on input "all conditions" at bounding box center [219, 237] width 1 height 1
radio input "true"
click at [364, 283] on select "The product The product's collection The product's tag The product's vendor The…" at bounding box center [308, 286] width 179 height 19
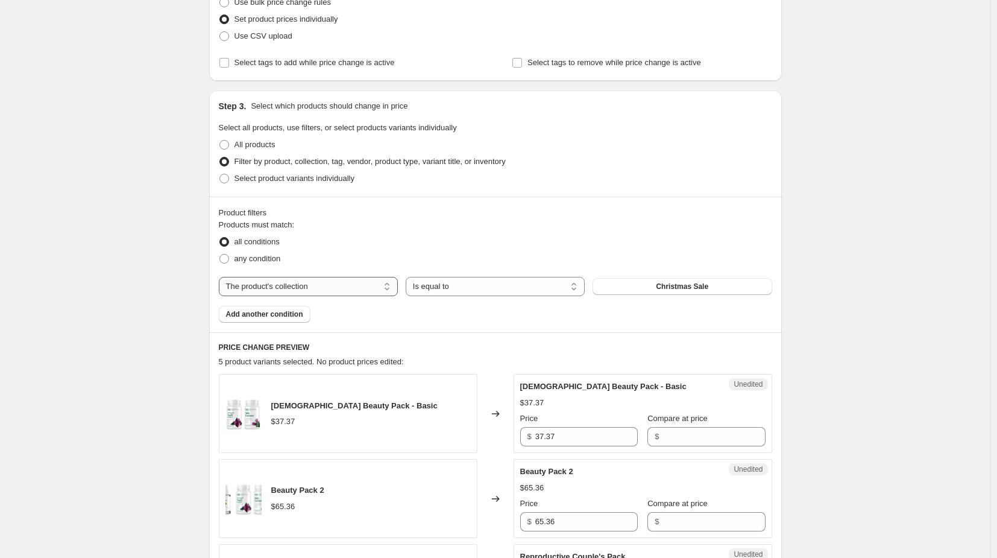
select select "product"
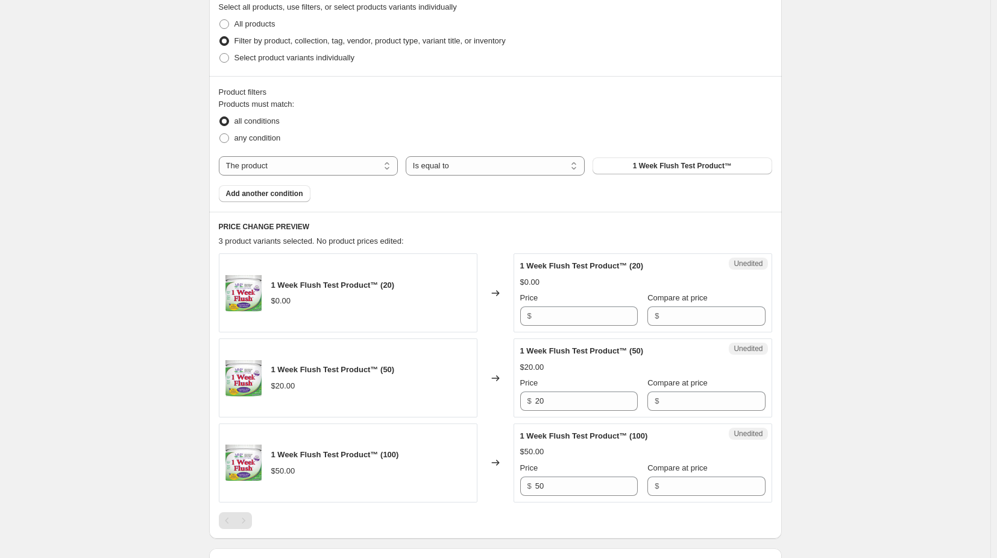
scroll to position [422, 0]
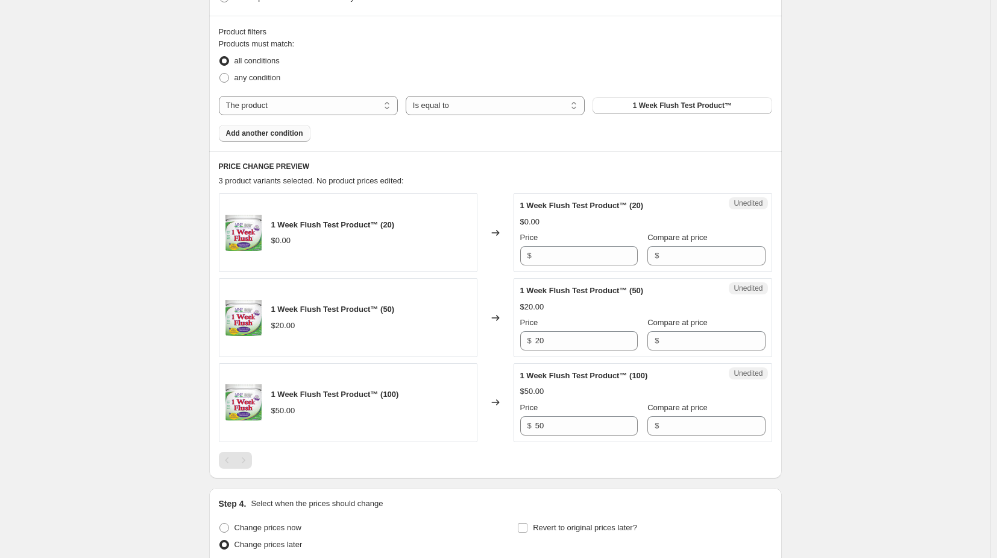
click at [280, 136] on span "Add another condition" at bounding box center [264, 133] width 77 height 10
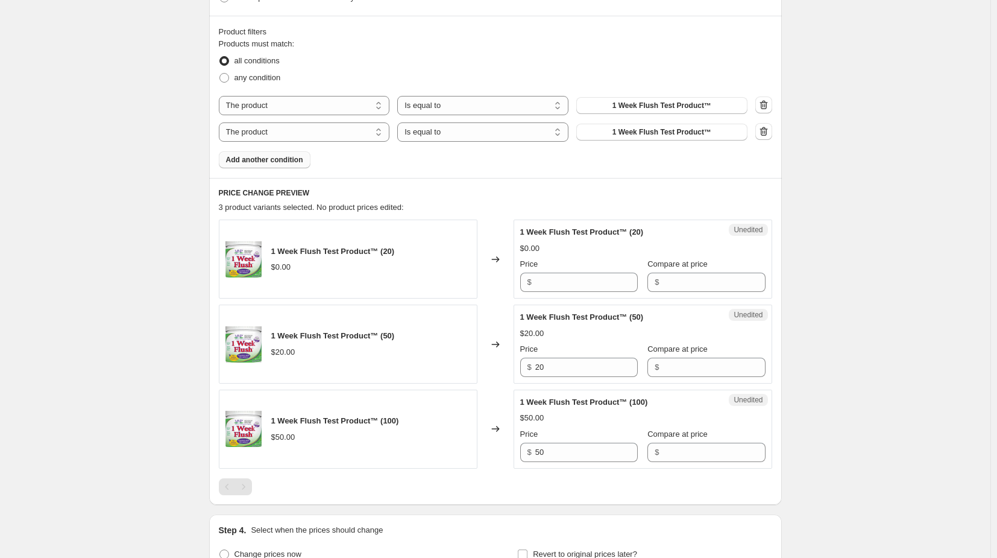
click at [770, 133] on icon "button" at bounding box center [764, 131] width 12 height 12
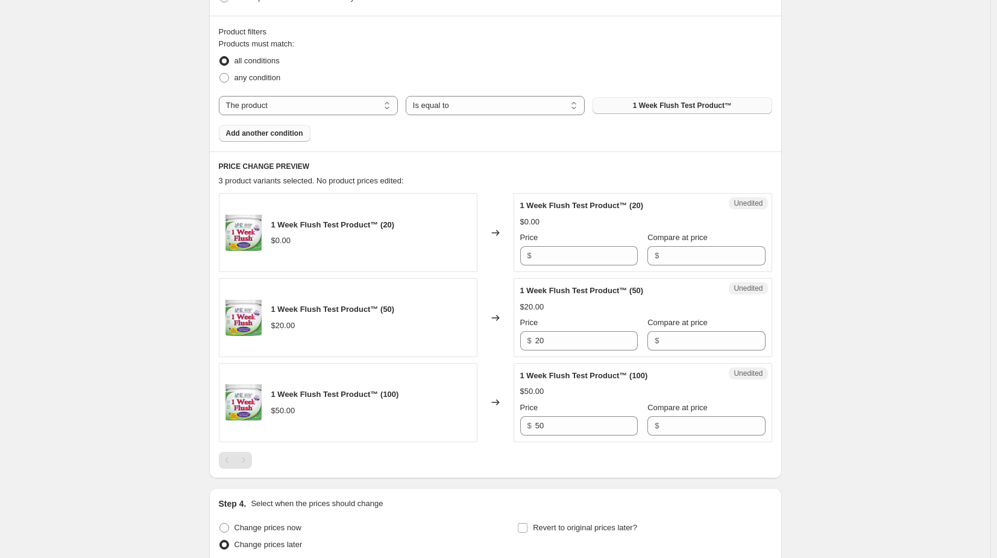
click at [689, 110] on span "1 Week Flush Test Product™" at bounding box center [682, 106] width 99 height 10
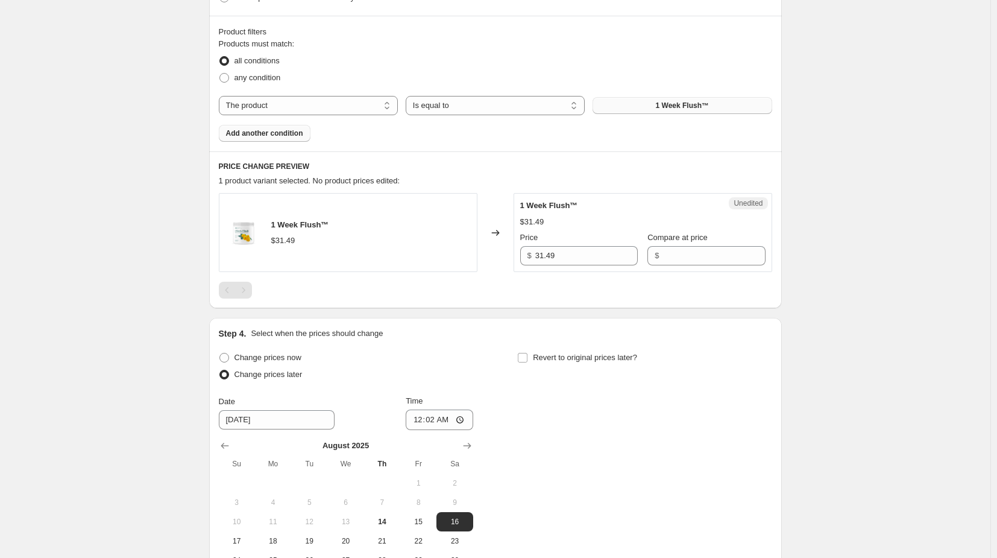
click at [545, 134] on div "Products must match: all conditions any condition The product The product's col…" at bounding box center [495, 90] width 553 height 104
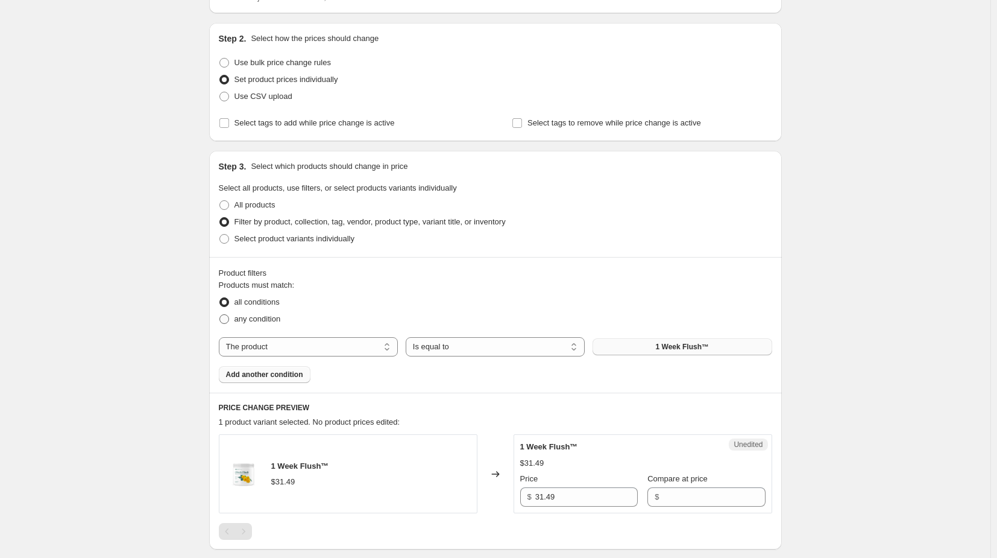
scroll to position [121, 0]
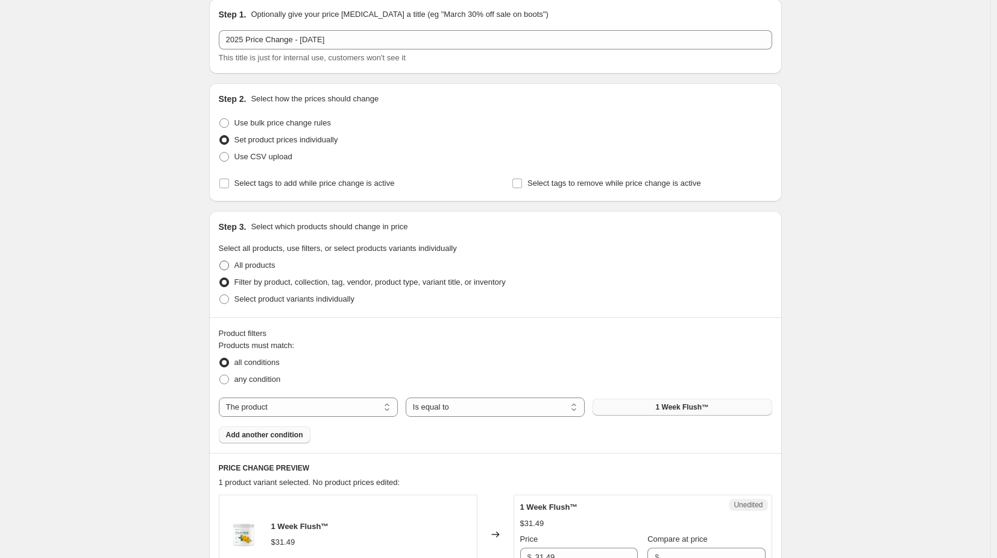
click at [229, 263] on span at bounding box center [224, 265] width 10 height 10
click at [220, 261] on input "All products" at bounding box center [219, 260] width 1 height 1
radio input "true"
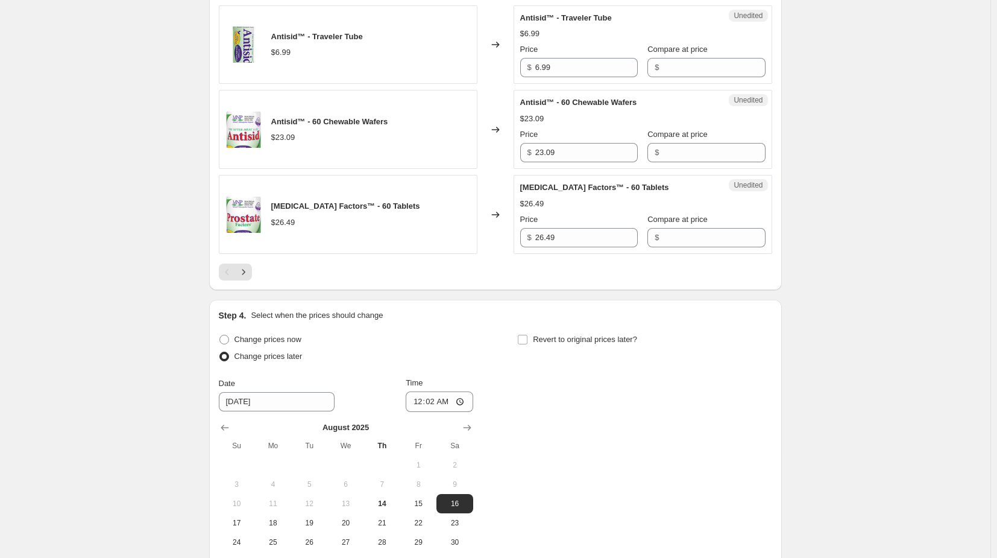
scroll to position [1989, 0]
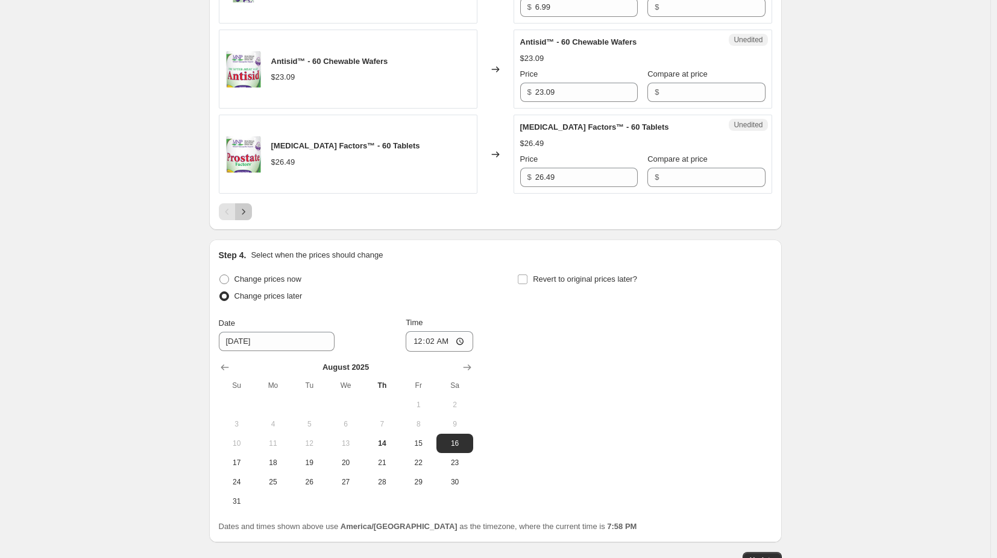
click at [250, 212] on icon "Next" at bounding box center [243, 212] width 12 height 12
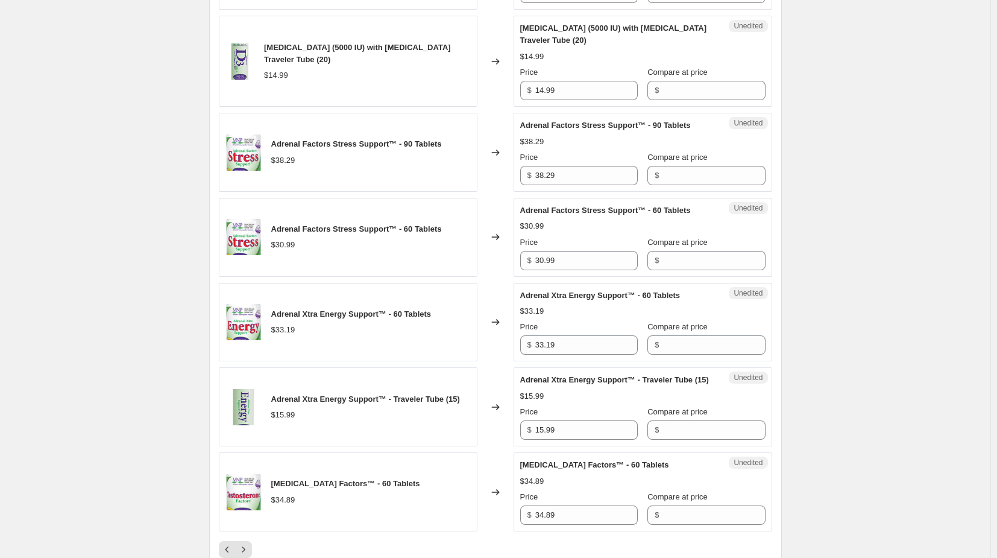
scroll to position [1869, 0]
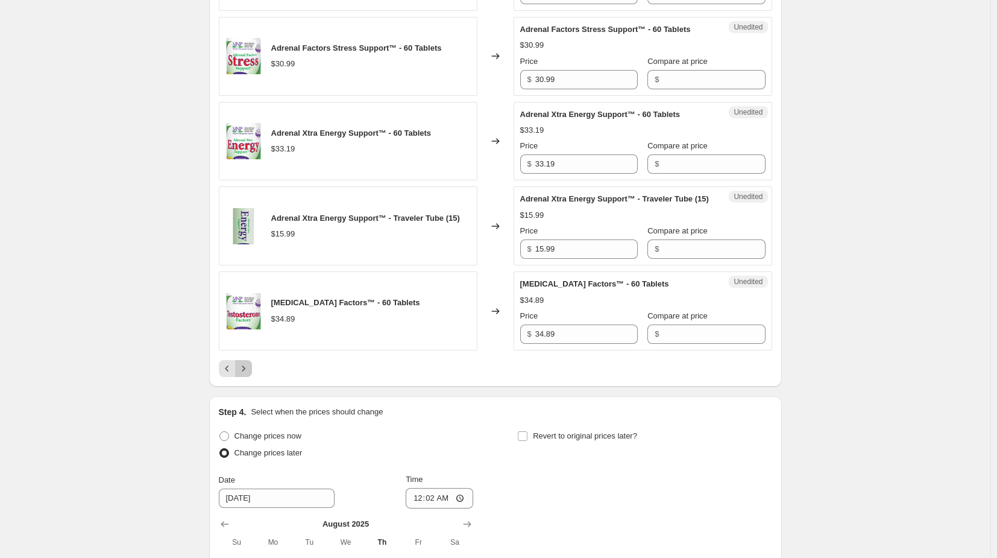
click at [244, 372] on icon "Next" at bounding box center [243, 368] width 12 height 12
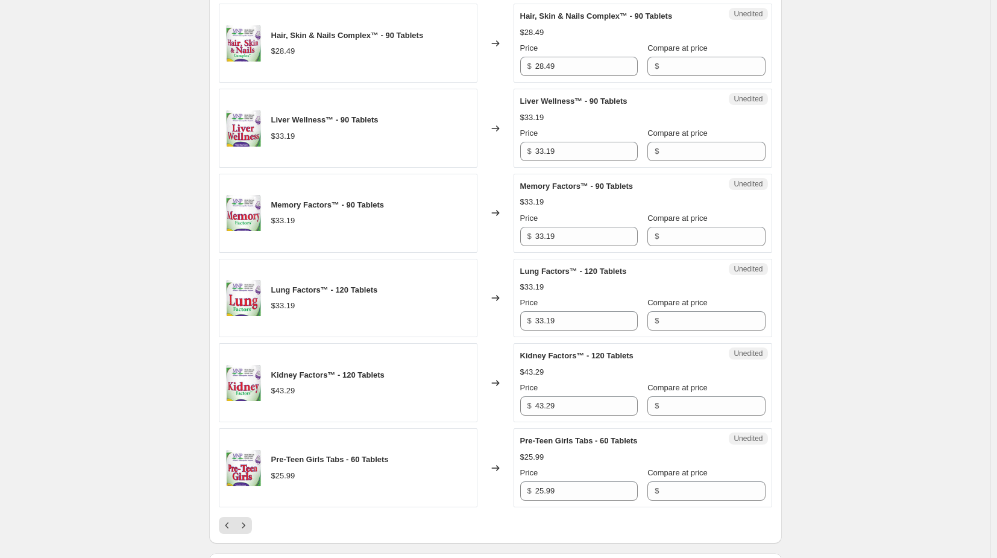
scroll to position [1748, 0]
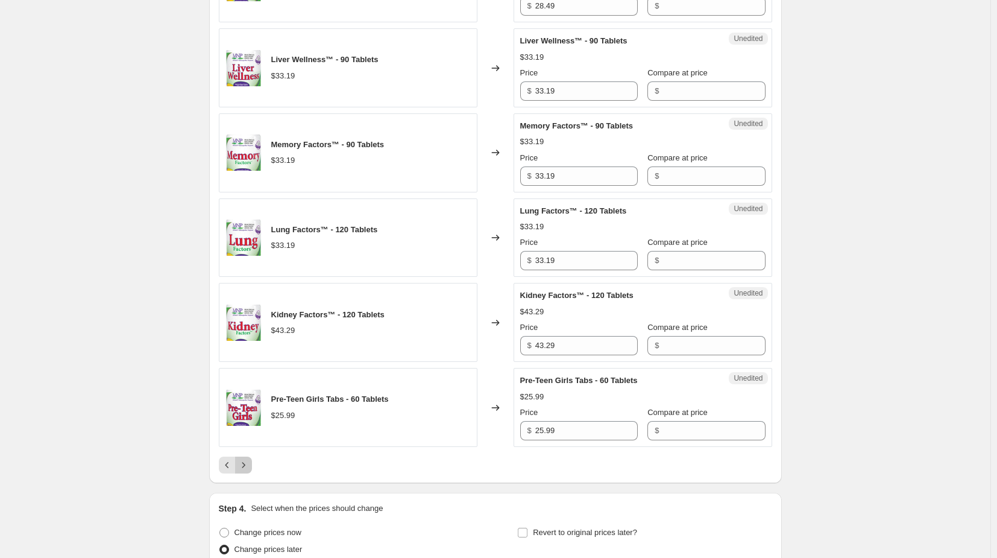
click at [247, 459] on icon "Next" at bounding box center [243, 465] width 12 height 12
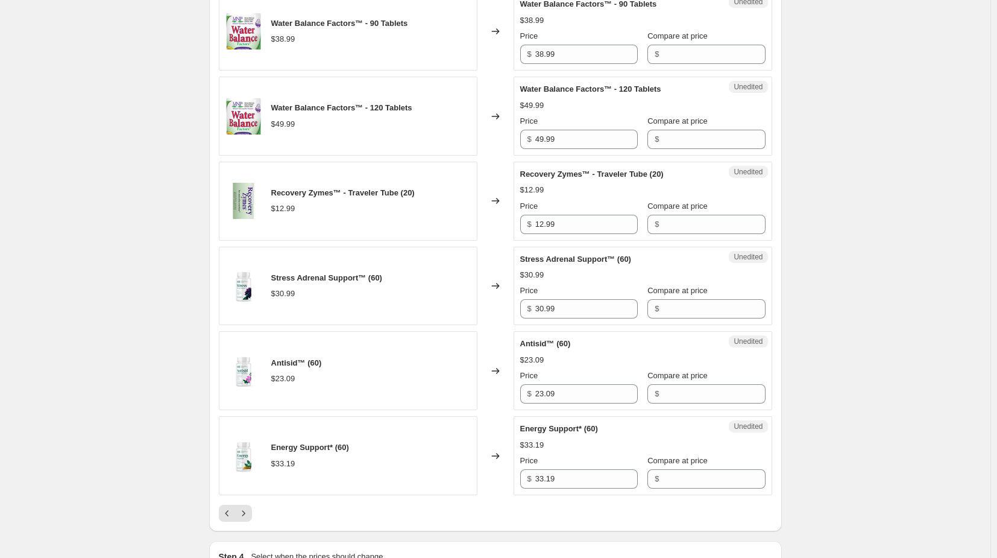
scroll to position [1808, 0]
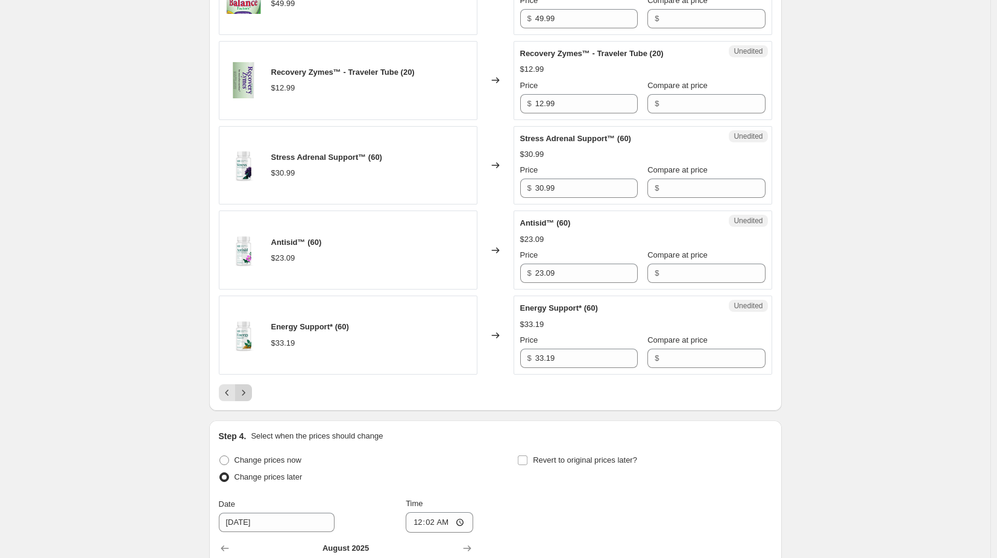
click at [246, 397] on icon "Next" at bounding box center [243, 392] width 12 height 12
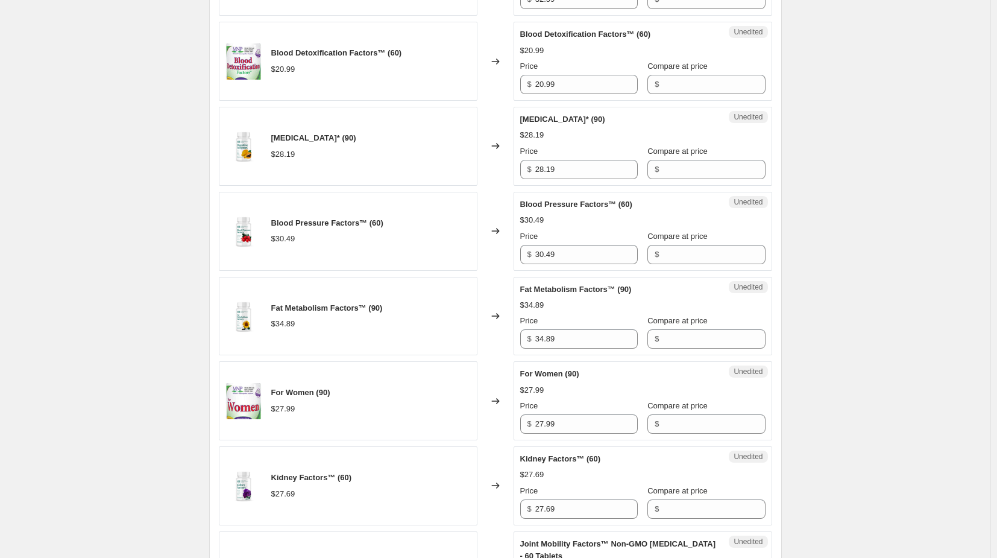
scroll to position [121, 0]
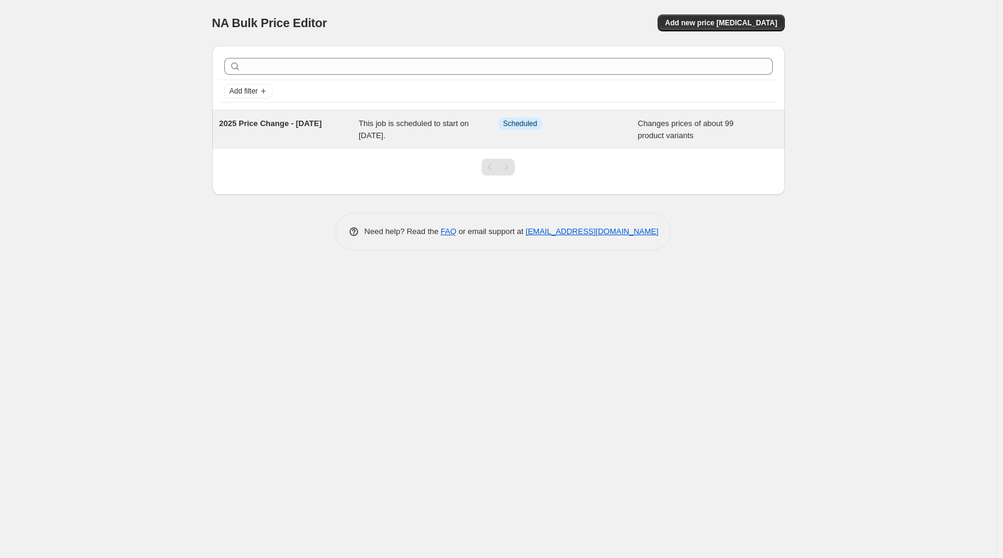
click at [388, 122] on span "This job is scheduled to start on [DATE]." at bounding box center [414, 129] width 110 height 21
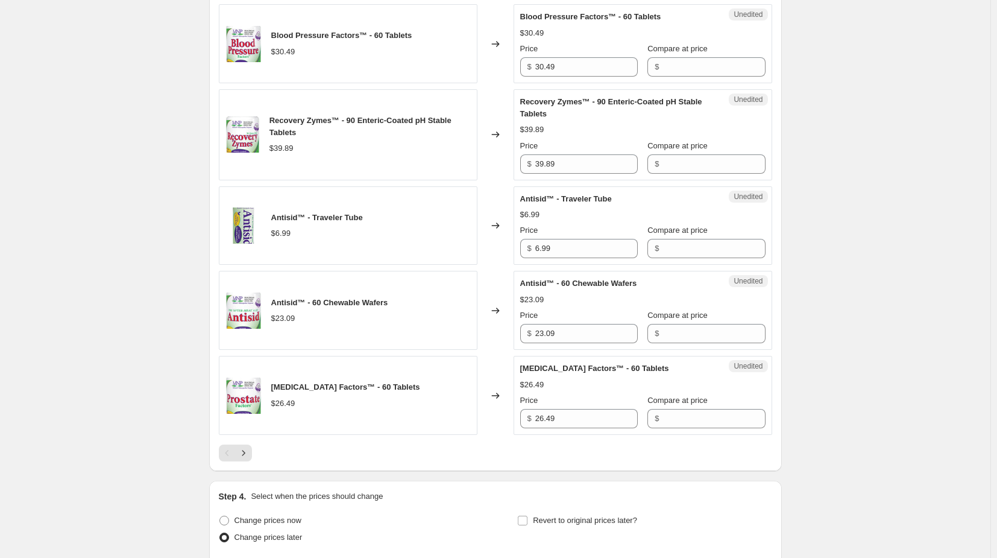
scroll to position [1808, 0]
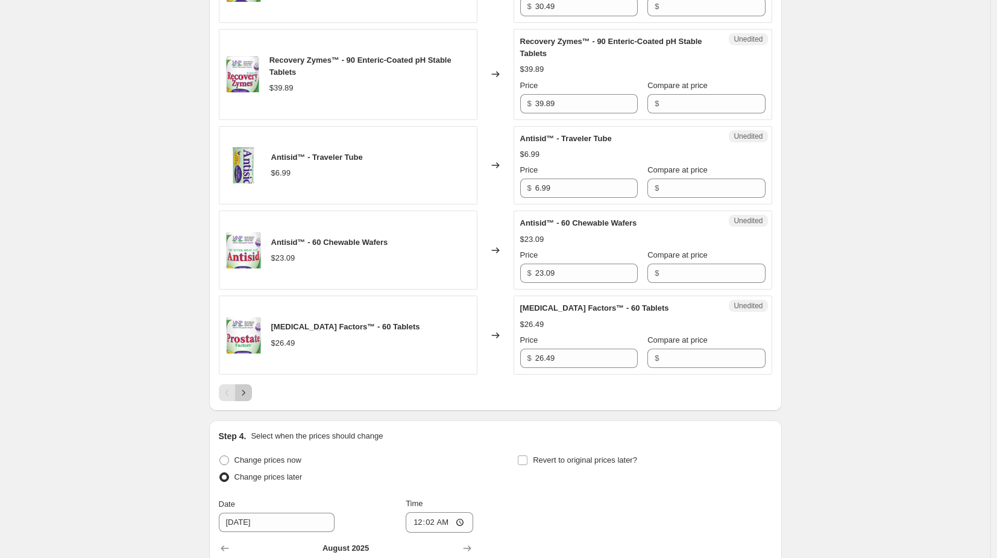
click at [248, 392] on icon "Next" at bounding box center [243, 392] width 12 height 12
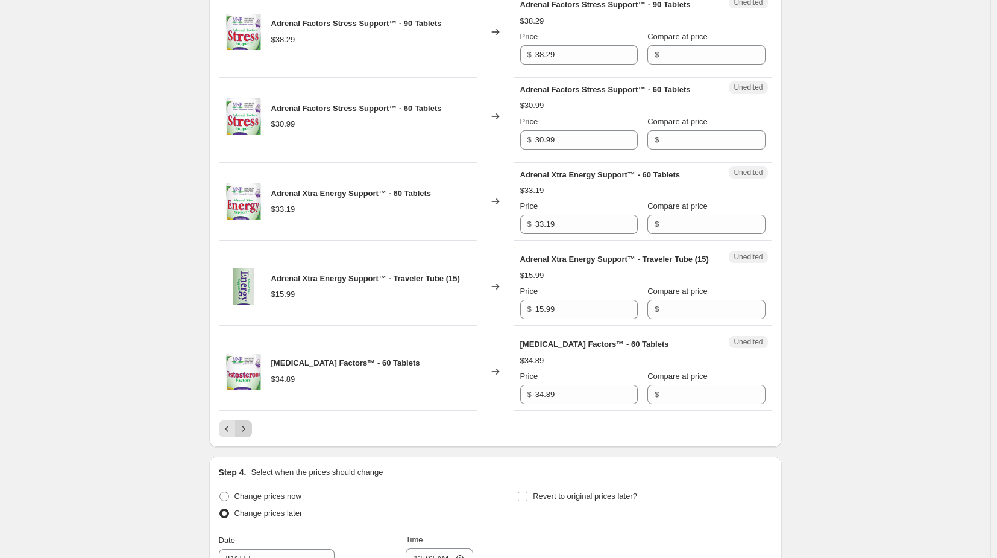
click at [247, 432] on icon "Next" at bounding box center [243, 429] width 12 height 12
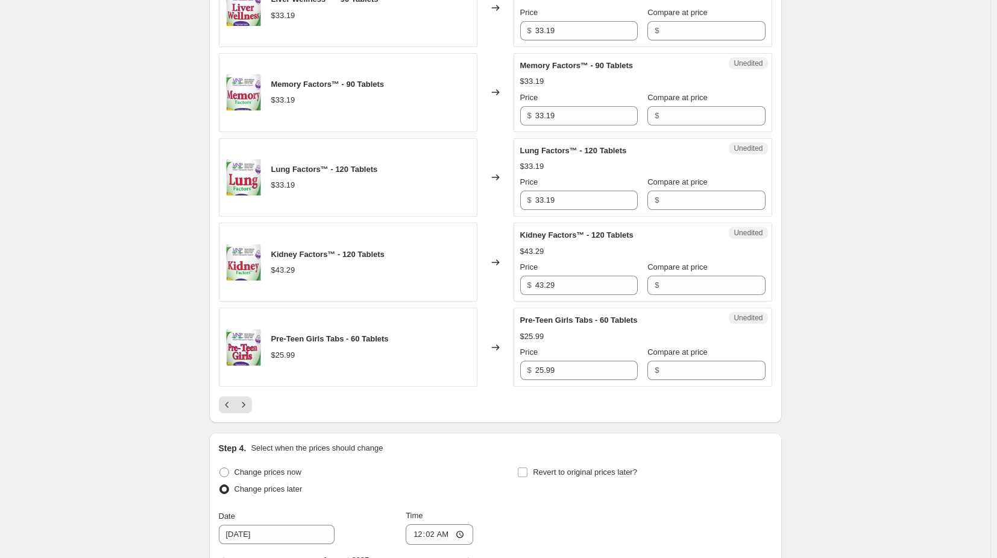
scroll to position [1869, 0]
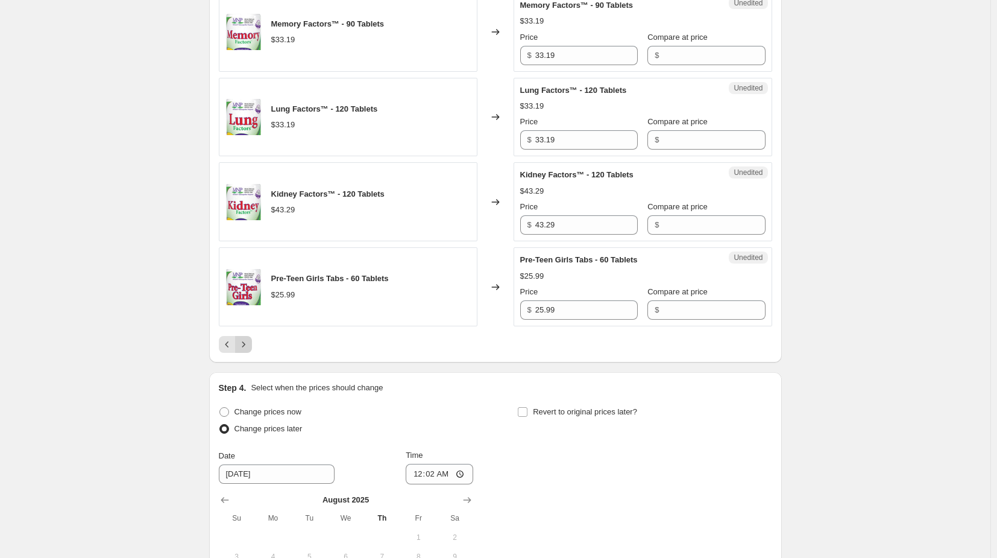
click at [248, 338] on icon "Next" at bounding box center [243, 344] width 12 height 12
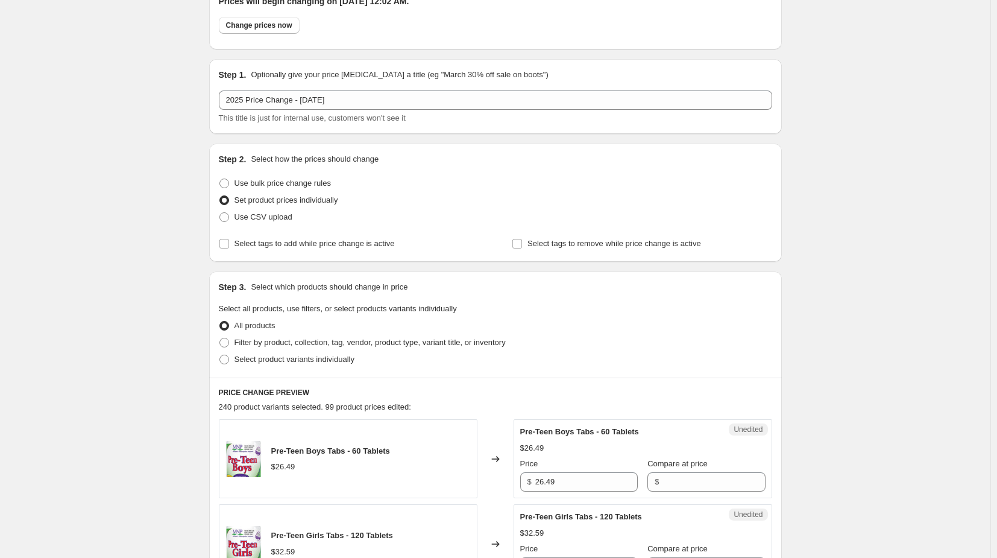
scroll to position [0, 0]
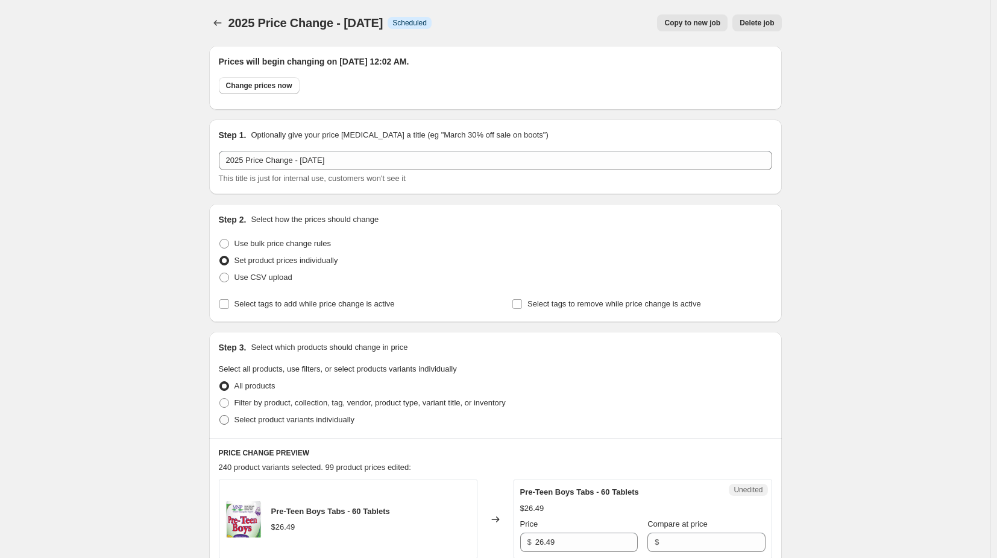
click at [229, 420] on span at bounding box center [224, 420] width 10 height 10
click at [220, 415] on input "Select product variants individually" at bounding box center [219, 415] width 1 height 1
radio input "true"
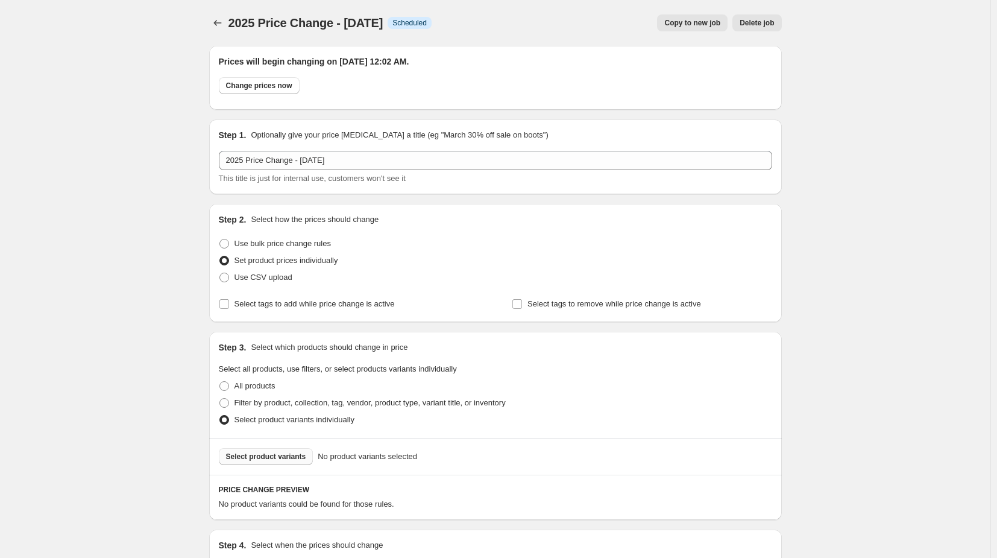
click at [281, 455] on span "Select product variants" at bounding box center [266, 456] width 80 height 10
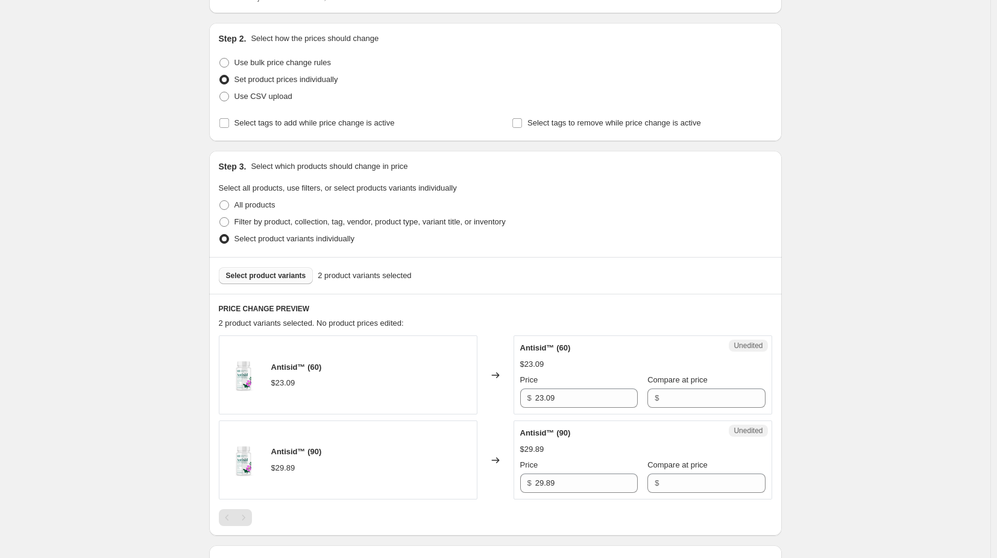
scroll to position [241, 0]
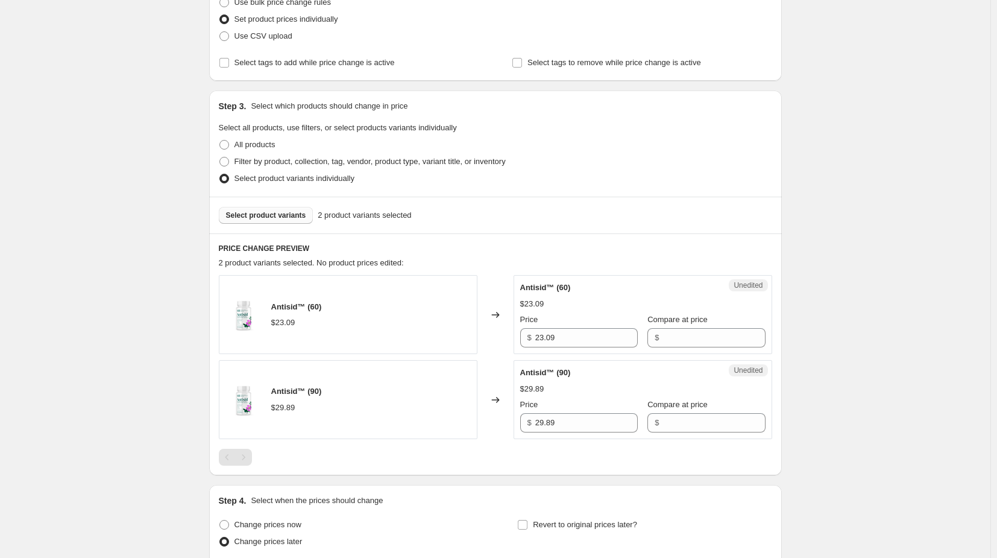
click at [83, 269] on div "2025 Price Change - [DATE]. This page is ready 2025 Price Change - [DATE] Info …" at bounding box center [495, 323] width 990 height 1128
click at [280, 212] on span "Select product variants" at bounding box center [266, 215] width 80 height 10
click at [226, 146] on span at bounding box center [224, 145] width 10 height 10
click at [220, 140] on input "All products" at bounding box center [219, 140] width 1 height 1
radio input "true"
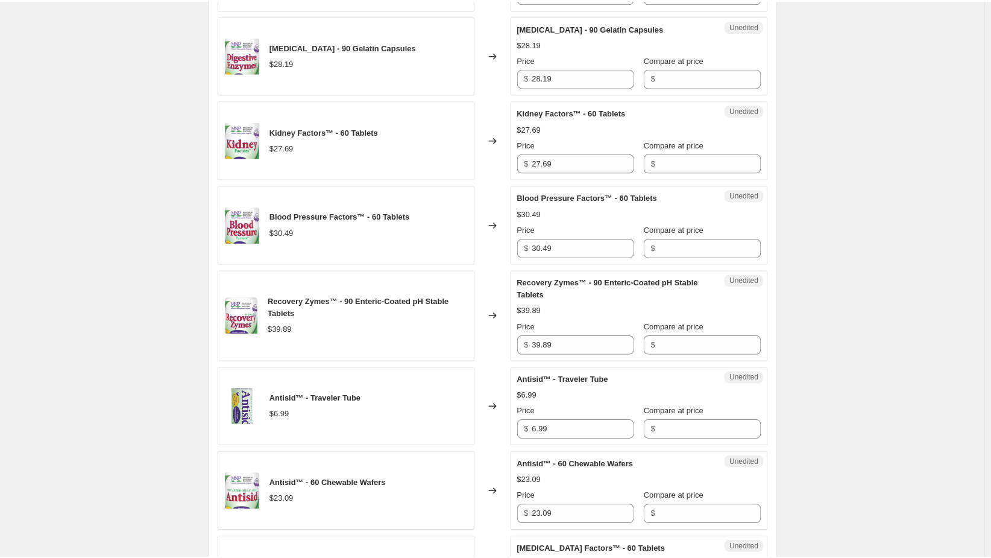
scroll to position [1989, 0]
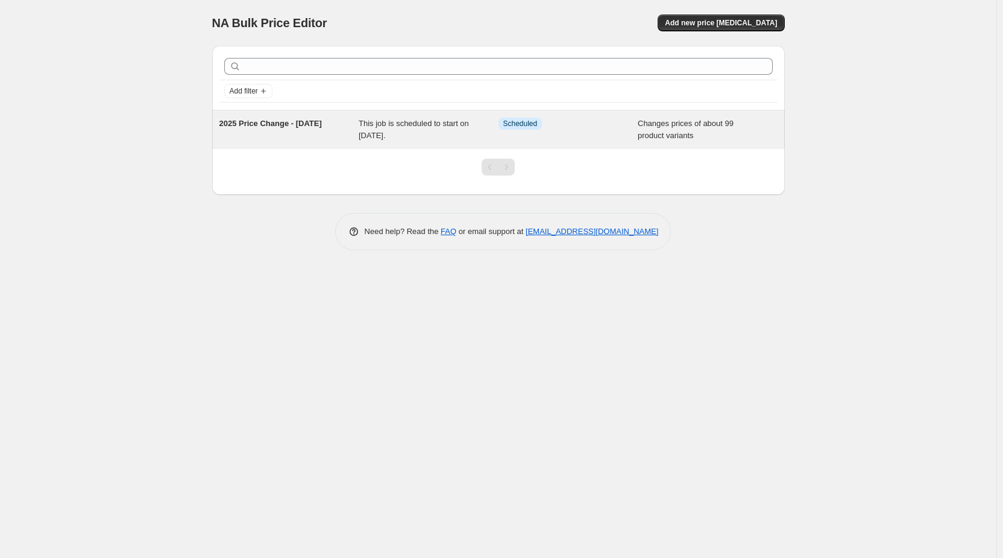
click at [394, 127] on span "This job is scheduled to start on [DATE]." at bounding box center [414, 129] width 110 height 21
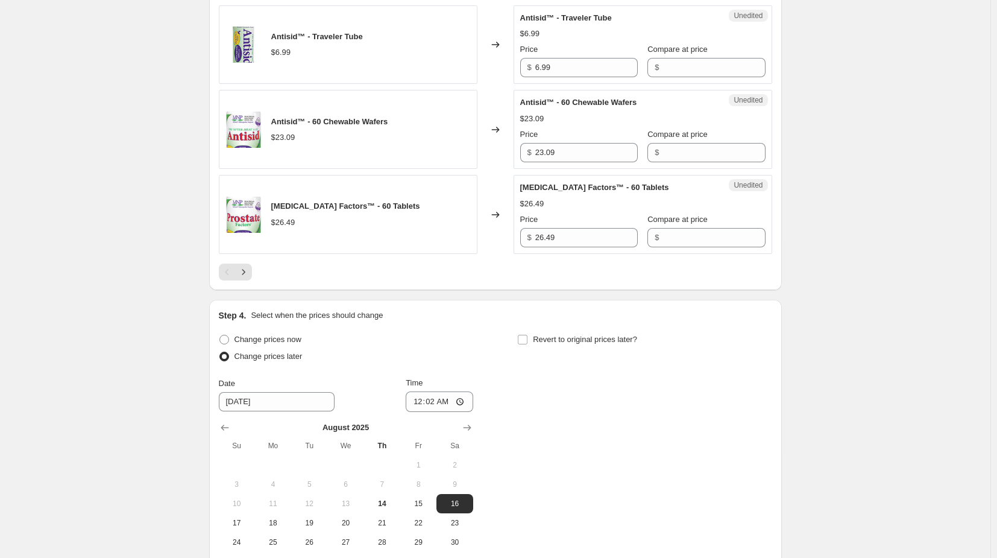
scroll to position [1989, 0]
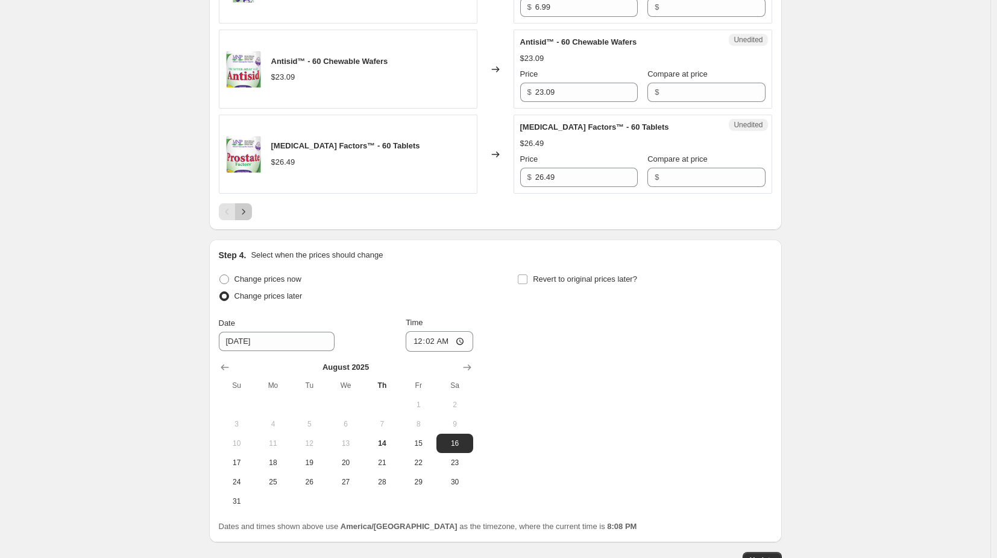
click at [247, 209] on icon "Next" at bounding box center [243, 212] width 12 height 12
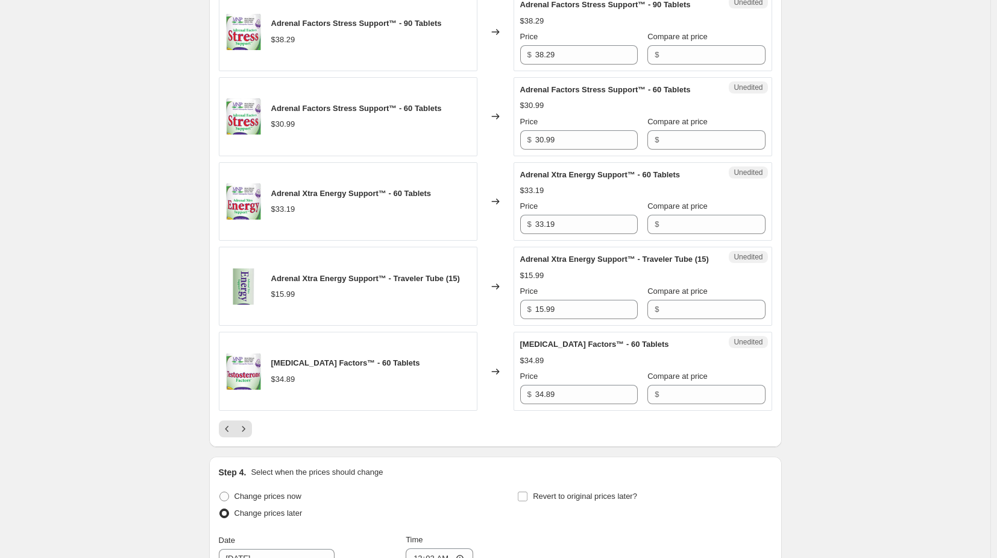
scroll to position [1869, 0]
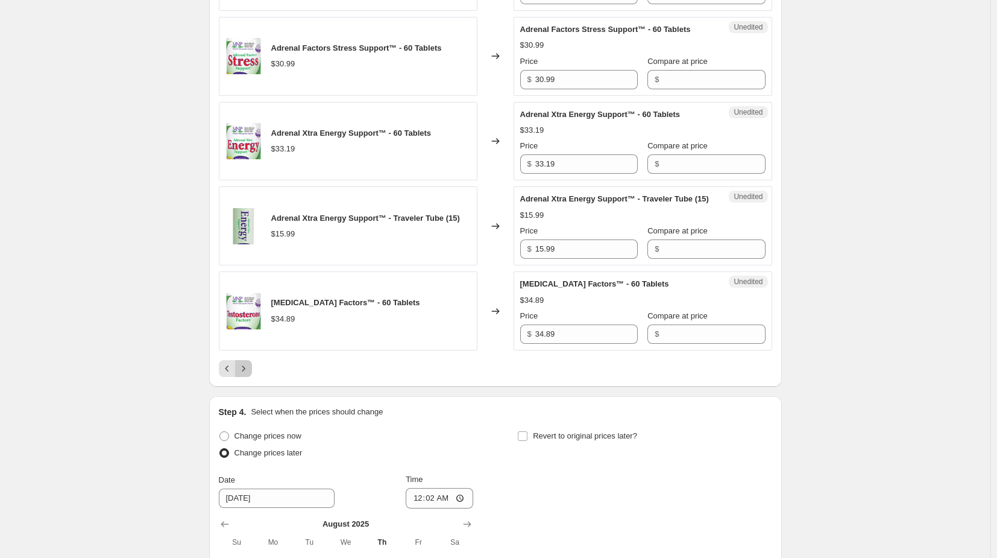
click at [249, 370] on icon "Next" at bounding box center [243, 368] width 12 height 12
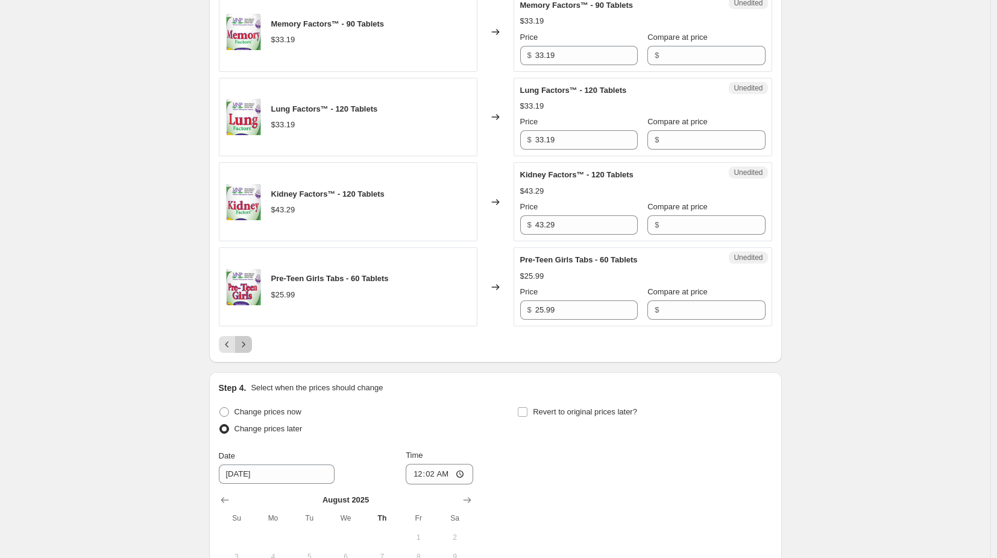
click at [243, 338] on icon "Next" at bounding box center [243, 344] width 12 height 12
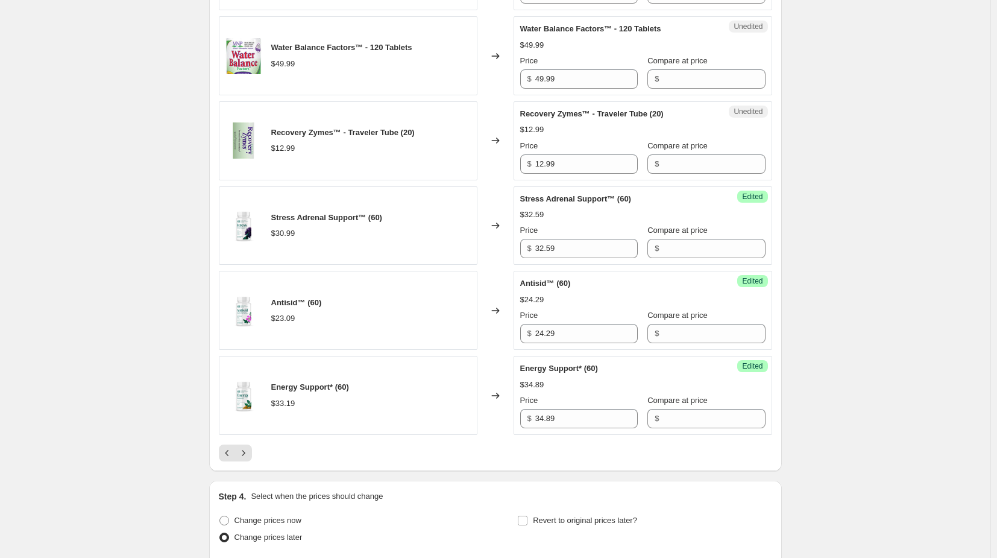
scroll to position [1808, 0]
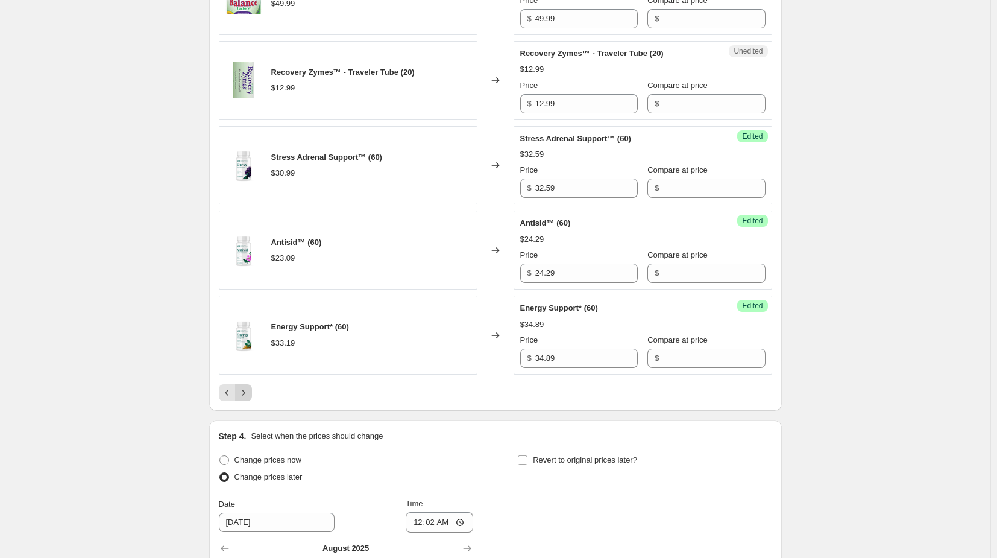
click at [250, 391] on icon "Next" at bounding box center [243, 392] width 12 height 12
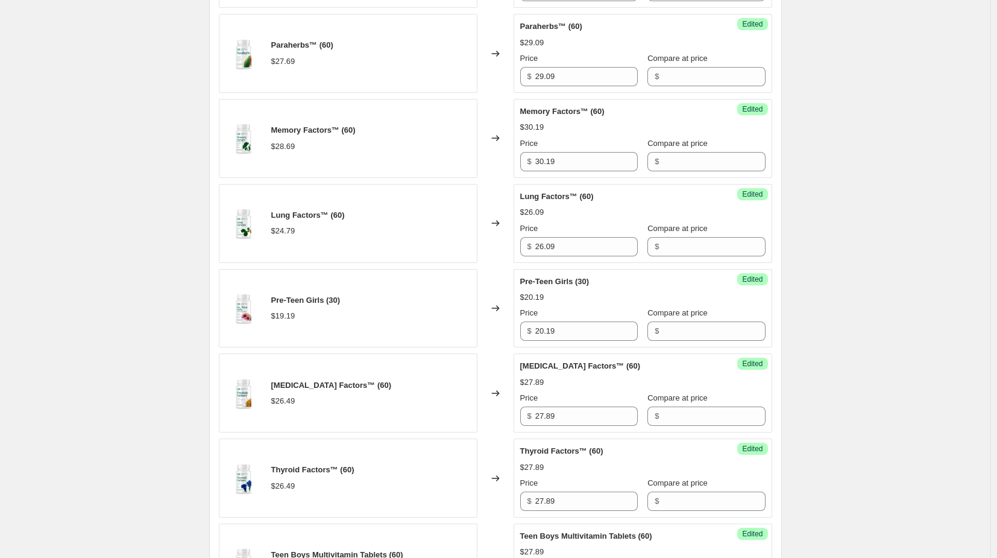
scroll to position [1386, 0]
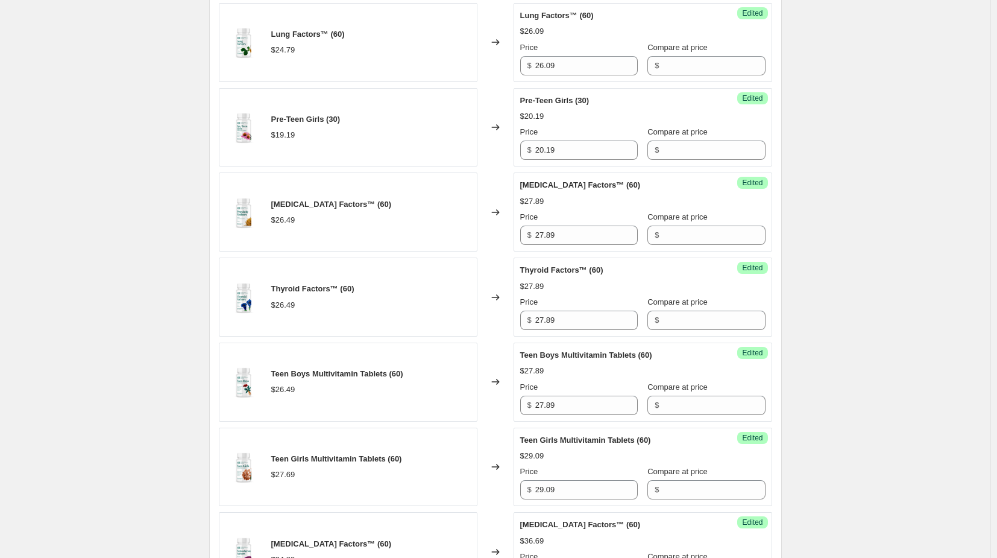
scroll to position [1567, 0]
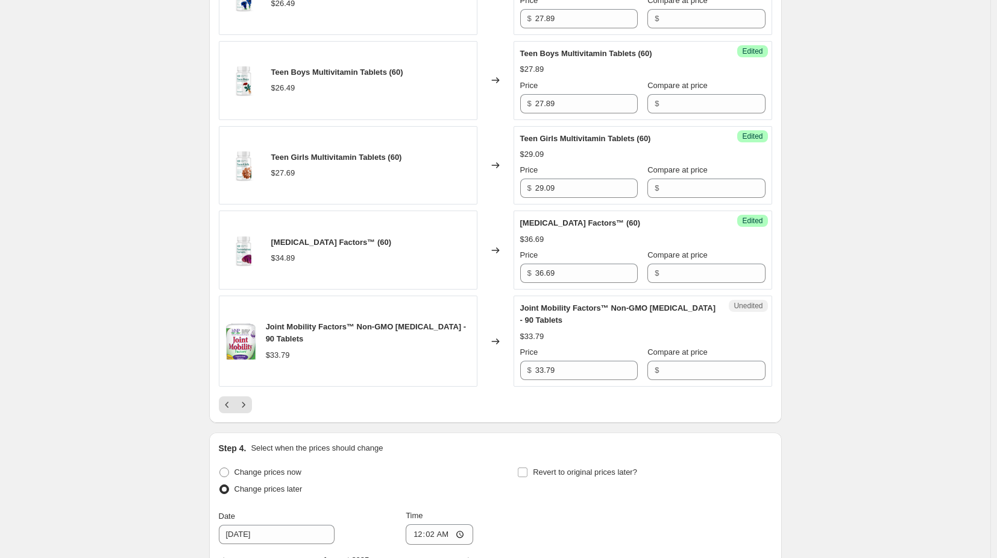
scroll to position [1869, 0]
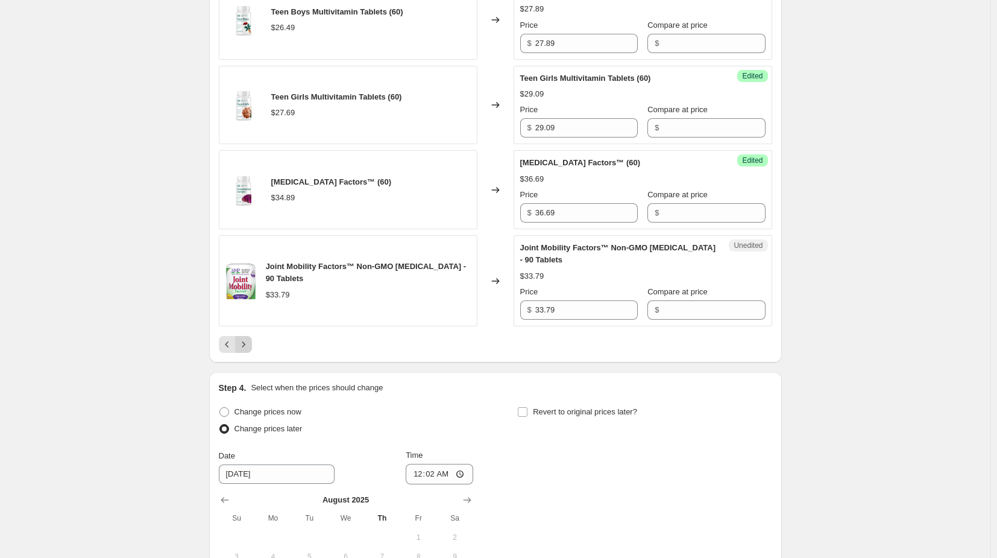
click at [248, 344] on icon "Next" at bounding box center [243, 344] width 12 height 12
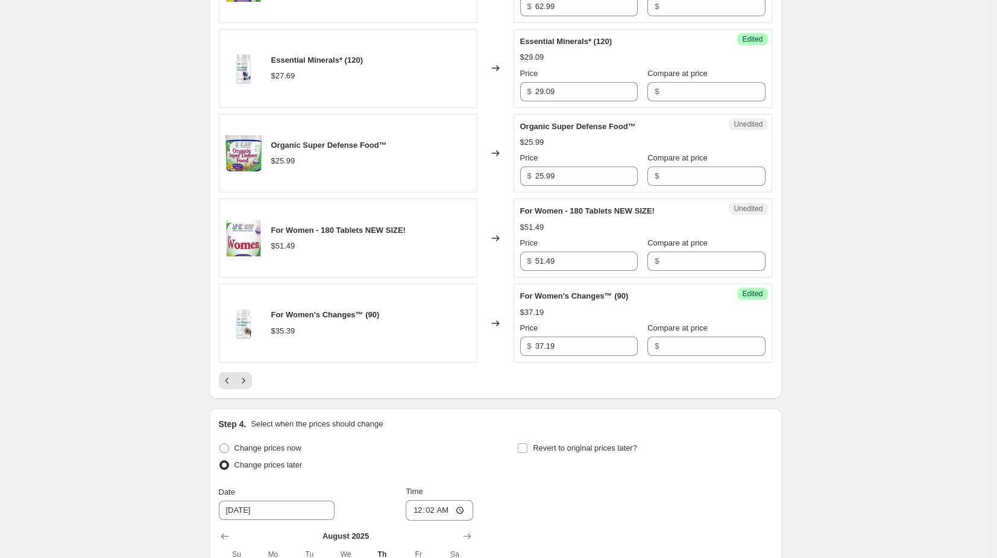
drag, startPoint x: 146, startPoint y: 339, endPoint x: 166, endPoint y: 347, distance: 22.2
click at [248, 377] on icon "Next" at bounding box center [243, 380] width 12 height 12
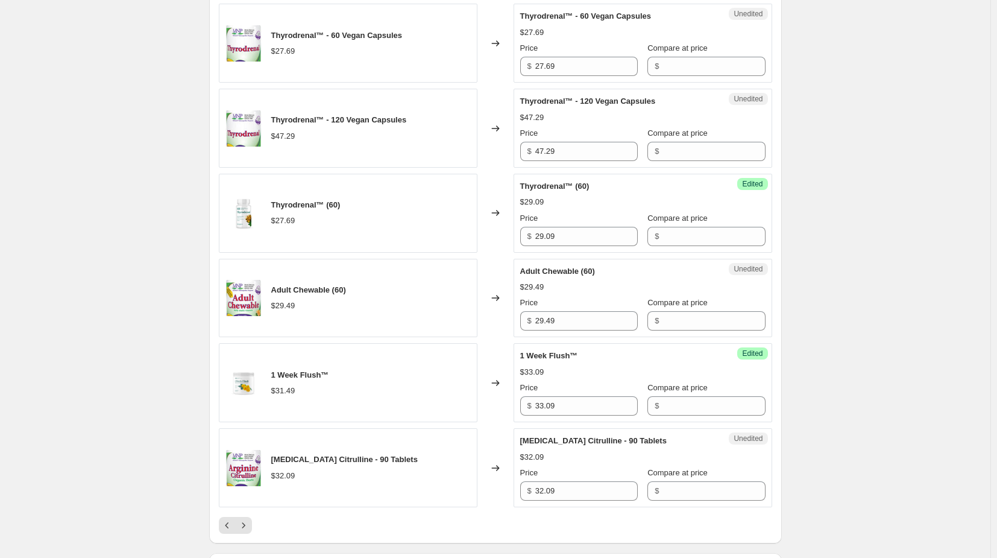
scroll to position [1748, 0]
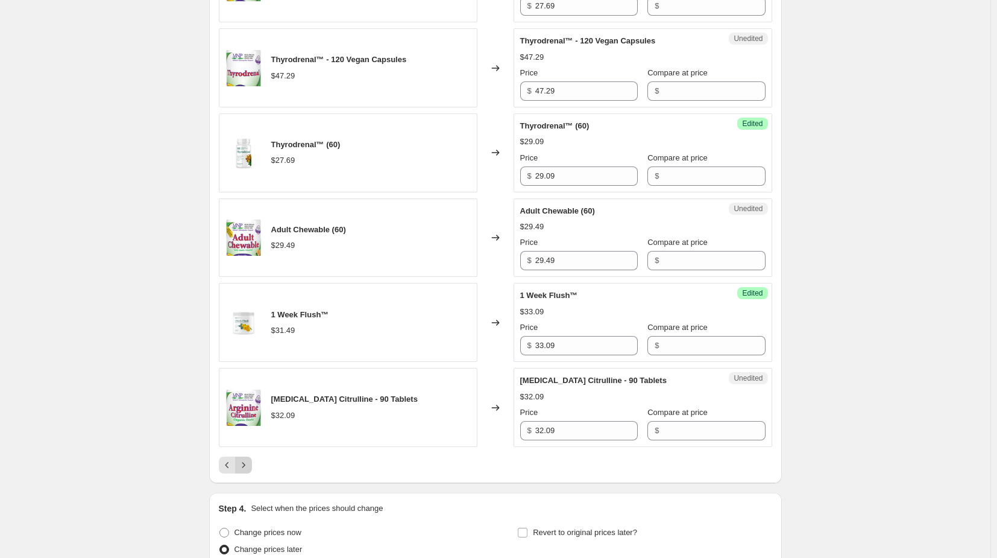
click at [247, 461] on icon "Next" at bounding box center [243, 465] width 12 height 12
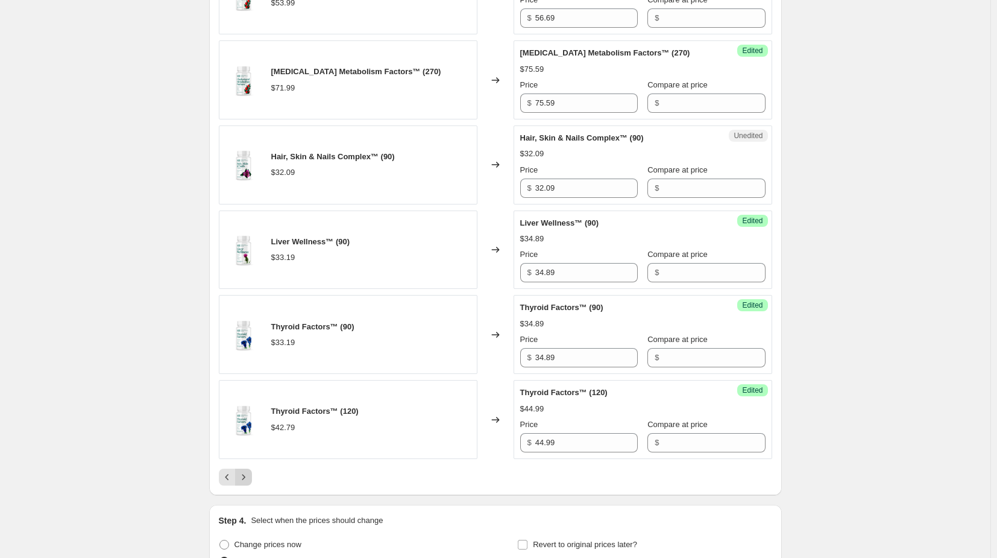
click at [244, 471] on icon "Next" at bounding box center [243, 477] width 12 height 12
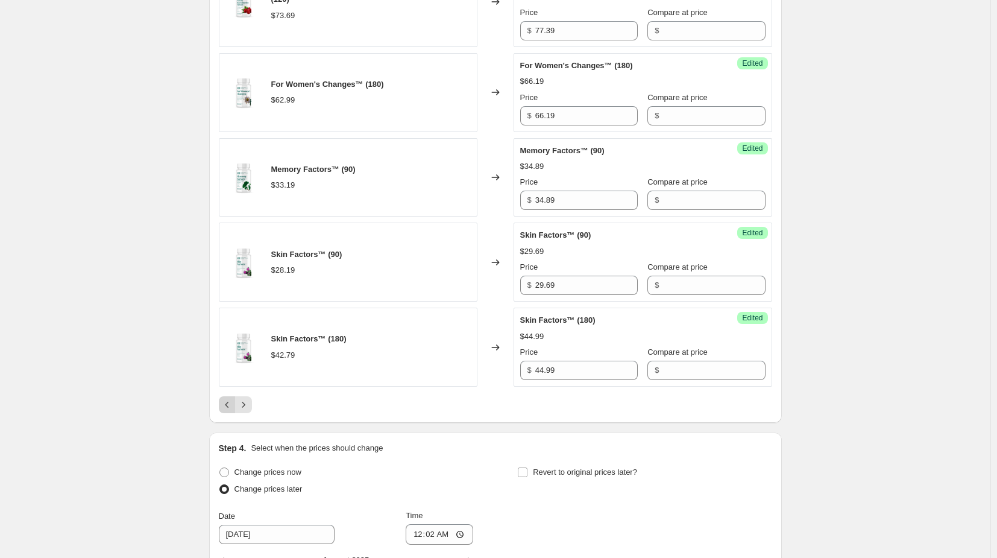
scroll to position [1869, 0]
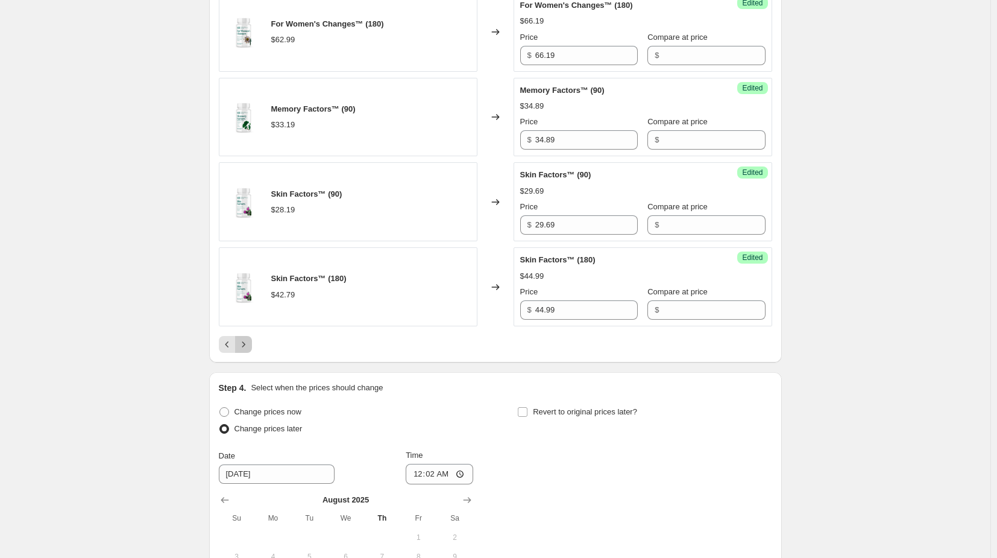
click at [247, 338] on icon "Next" at bounding box center [243, 344] width 12 height 12
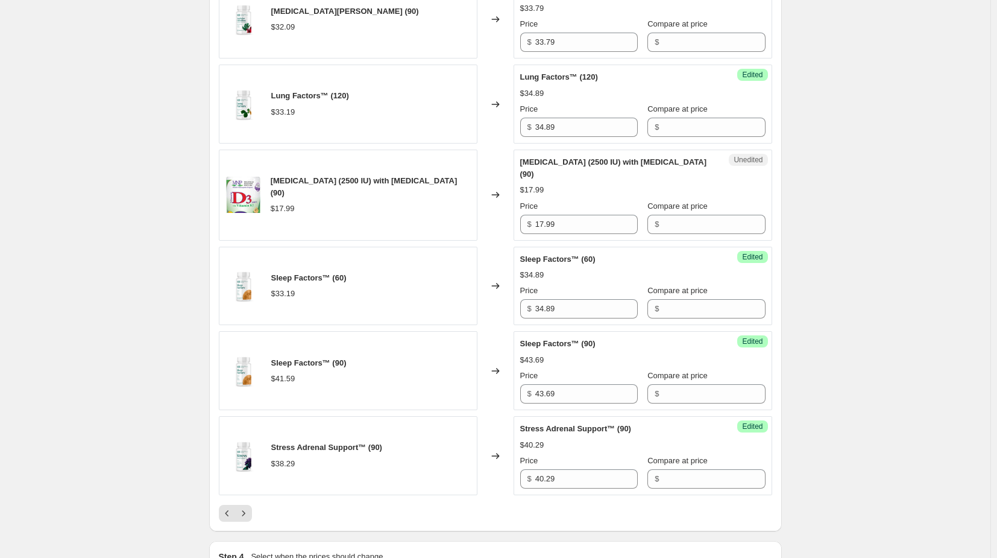
scroll to position [1748, 0]
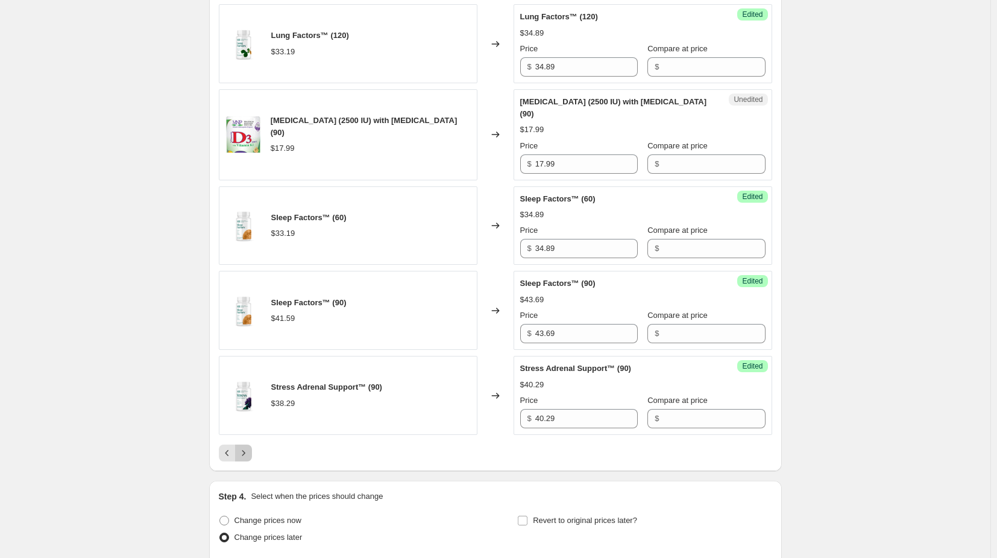
click at [247, 447] on icon "Next" at bounding box center [243, 453] width 12 height 12
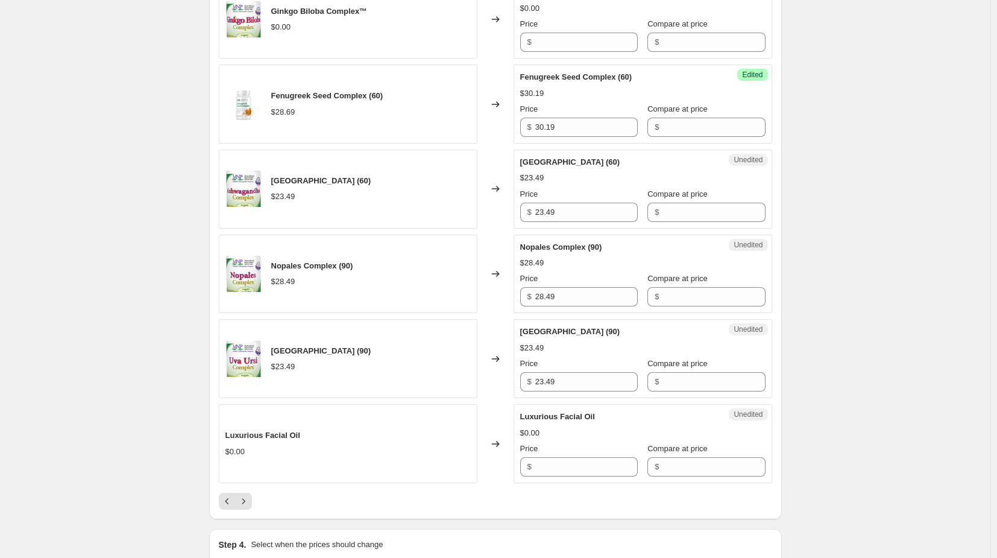
scroll to position [1808, 0]
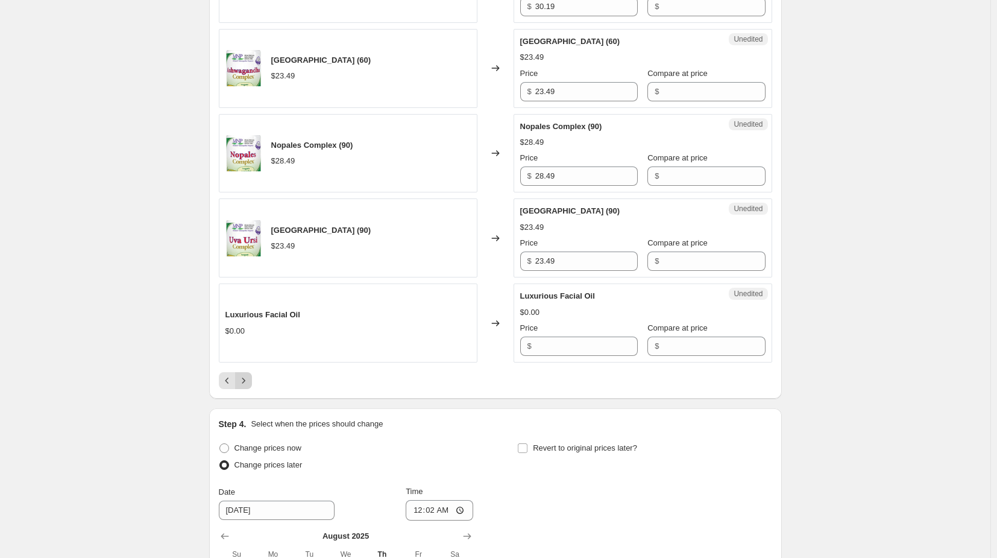
click at [245, 381] on icon "Next" at bounding box center [243, 380] width 12 height 12
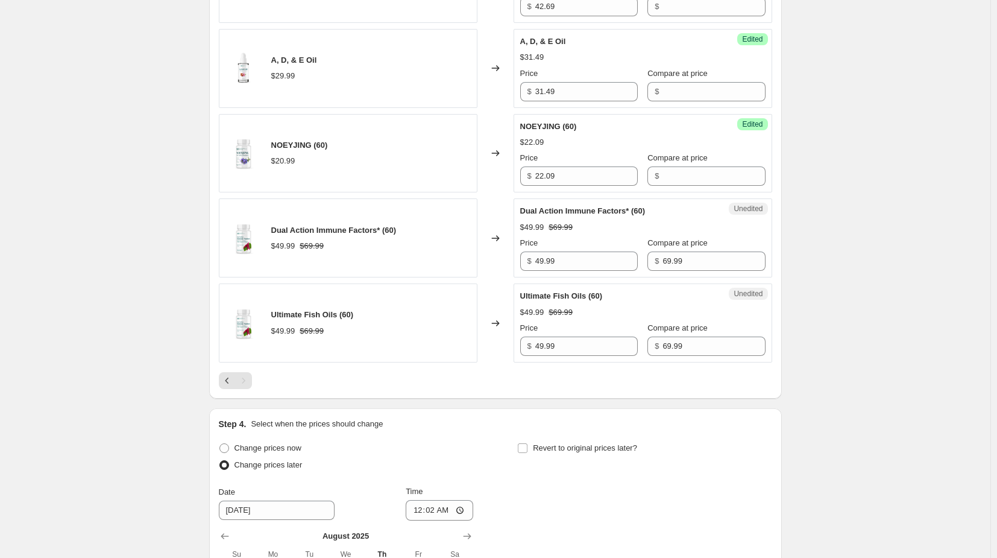
click at [245, 381] on div "Pagination" at bounding box center [243, 380] width 17 height 17
